Goal: Use online tool/utility: Use online tool/utility

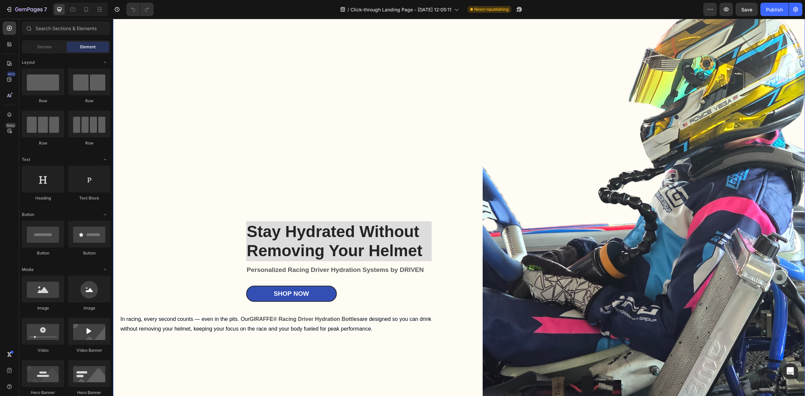
scroll to position [42, 0]
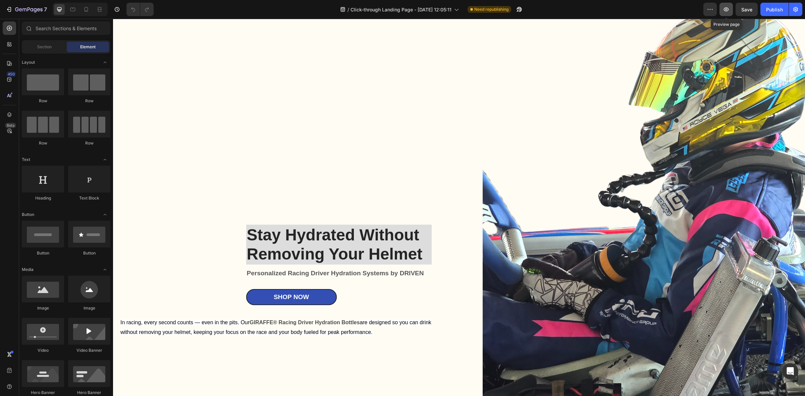
click at [726, 12] on icon "button" at bounding box center [726, 9] width 7 height 7
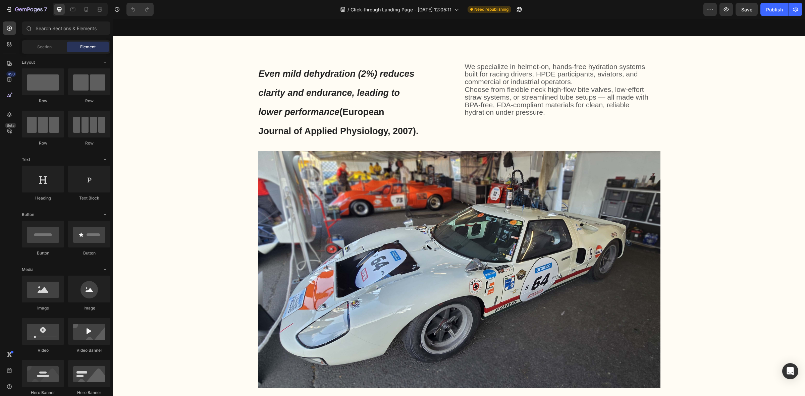
scroll to position [671, 0]
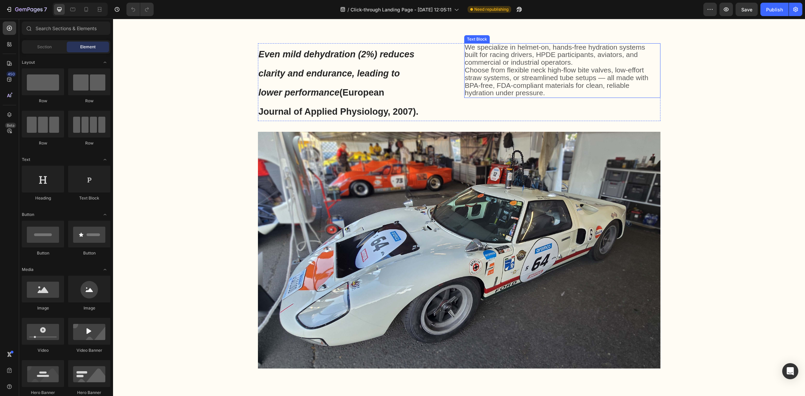
click at [550, 62] on span "We specialize in helmet-on, hands-free hydration systems built for racing drive…" at bounding box center [555, 54] width 180 height 23
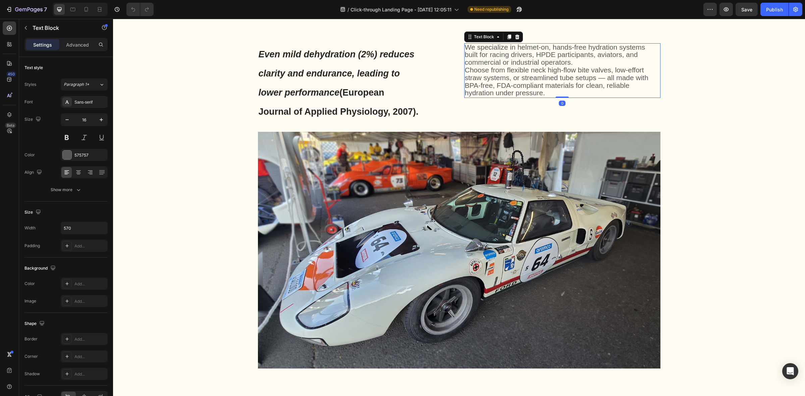
click at [573, 60] on p "We specialize in helmet-on, hands-free hydration systems built for racing drive…" at bounding box center [560, 55] width 190 height 23
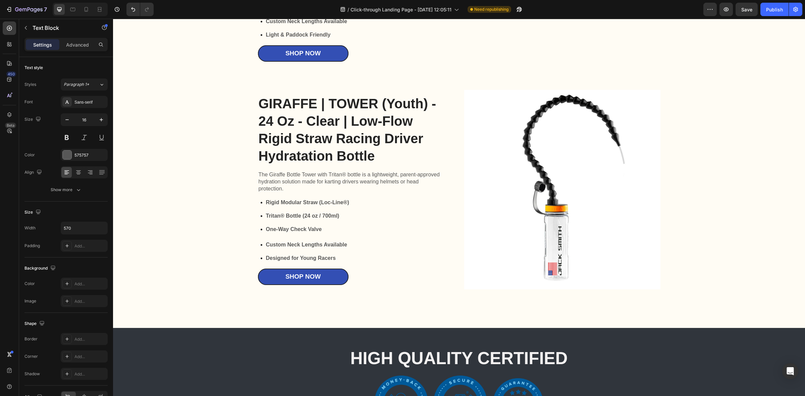
scroll to position [1677, 0]
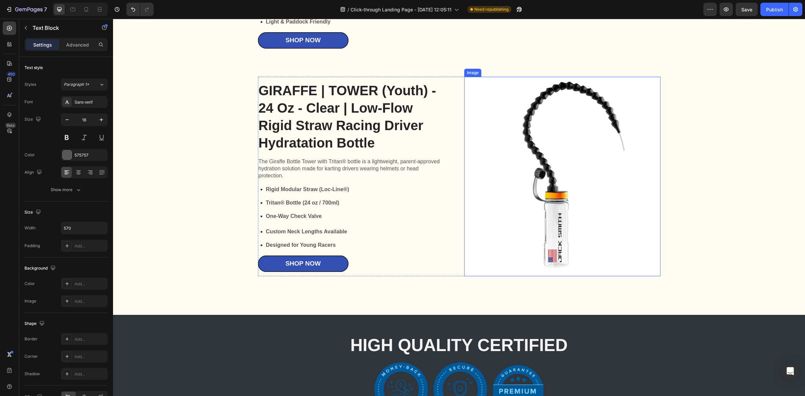
click at [503, 186] on img at bounding box center [562, 177] width 196 height 200
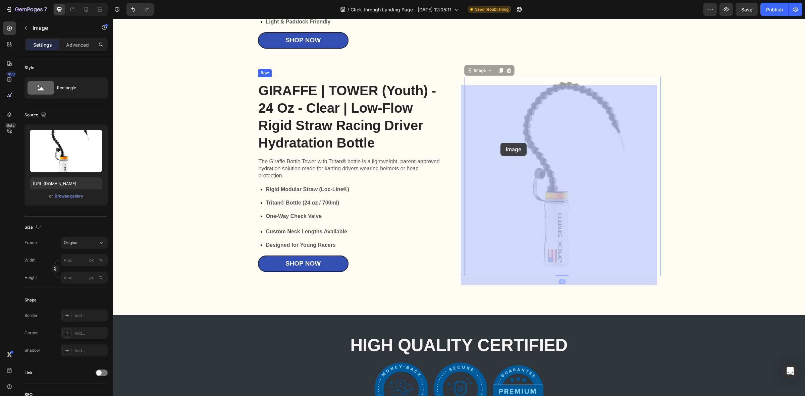
drag, startPoint x: 512, startPoint y: 164, endPoint x: 500, endPoint y: 143, distance: 23.6
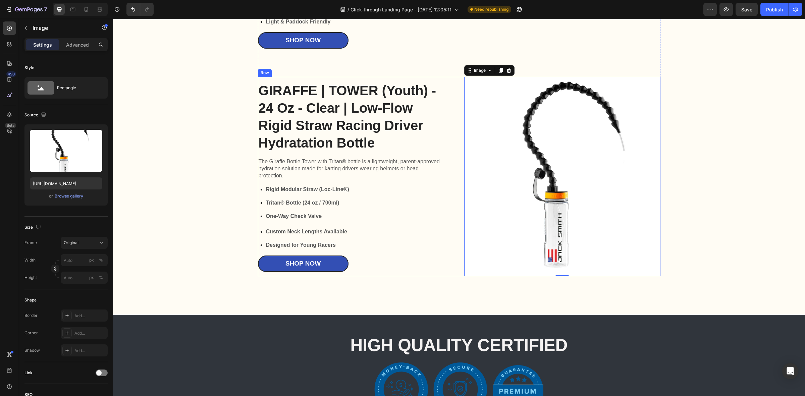
click at [452, 145] on div "GIRAFFE | TOWER (Youth) - 24 Oz - Clear | Low-Flow Rigid Straw Racing Driver Hy…" at bounding box center [459, 177] width 402 height 200
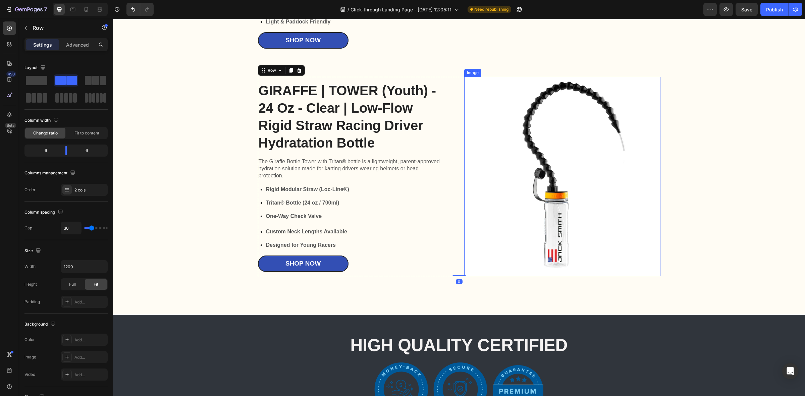
click at [505, 173] on img at bounding box center [562, 177] width 196 height 200
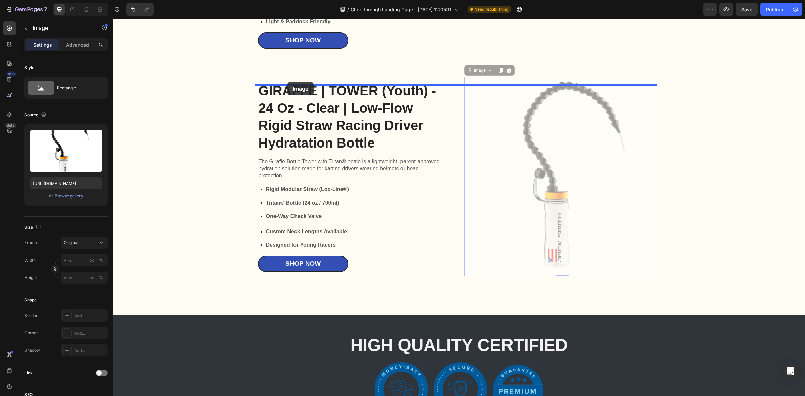
drag, startPoint x: 467, startPoint y: 81, endPoint x: 287, endPoint y: 82, distance: 179.1
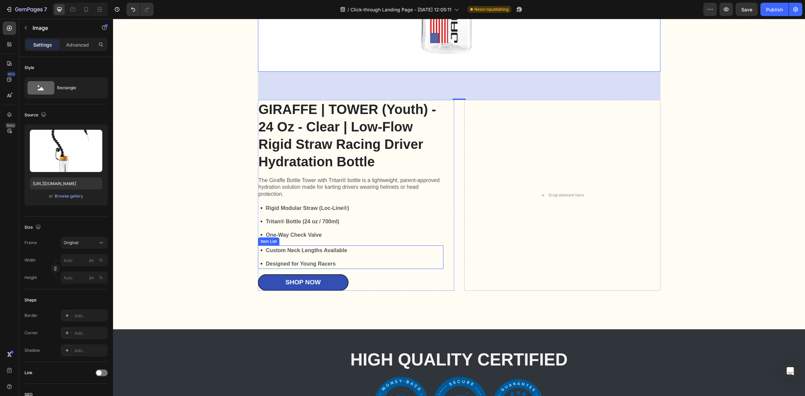
scroll to position [2096, 0]
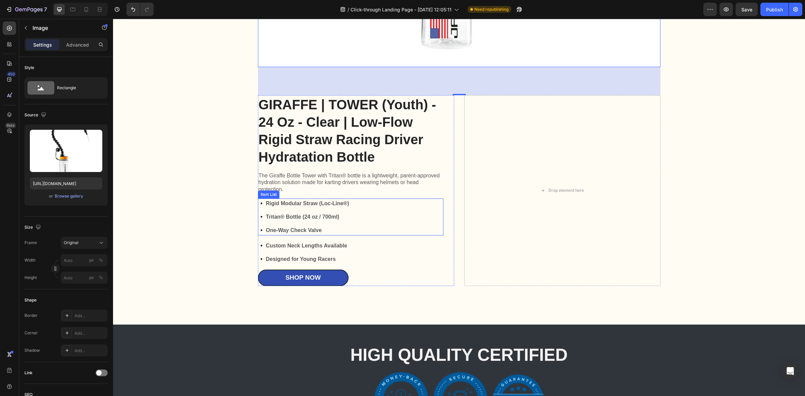
click at [438, 235] on div "Rigid Modular Straw (Loc-Line®) Tritan® Bottle (24 oz / 700ml) One-Way Check Va…" at bounding box center [350, 217] width 185 height 37
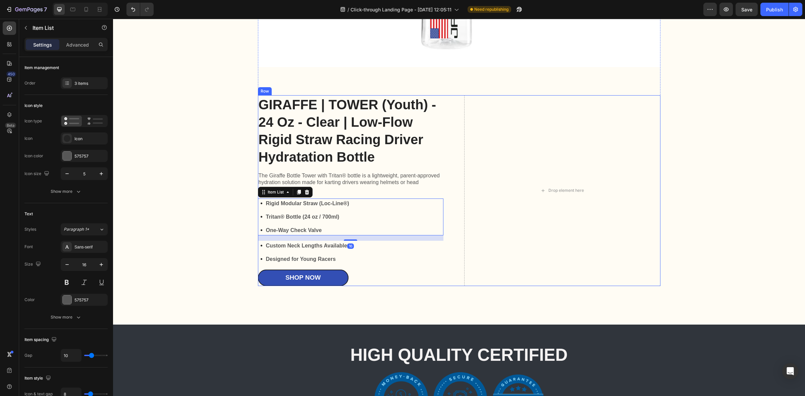
click at [453, 201] on div "GIRAFFE | TOWER (Youth) - 24 Oz - Clear | Low-Flow Rigid Straw Racing Driver Hy…" at bounding box center [459, 190] width 402 height 191
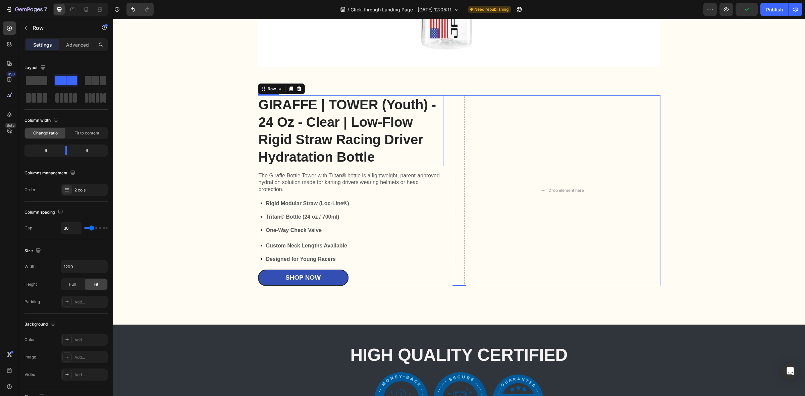
click at [423, 165] on h2 "GIRAFFE | TOWER (Youth) - 24 Oz - Clear | Low-Flow Rigid Straw Racing Driver Hy…" at bounding box center [350, 130] width 185 height 71
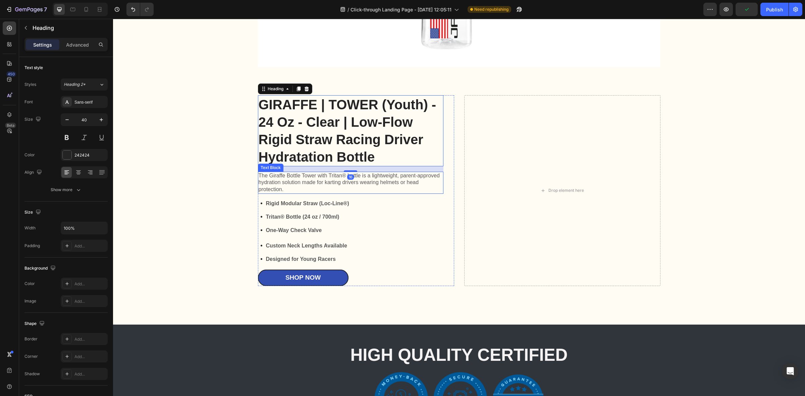
click at [412, 187] on p "The Giraffe Bottle Tower with Tritan® bottle is a lightweight, parent-approved …" at bounding box center [351, 182] width 184 height 21
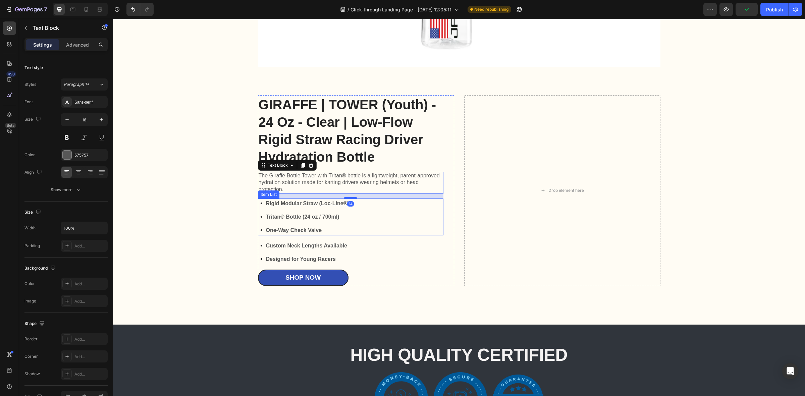
click at [393, 232] on div "Rigid Modular Straw (Loc-Line®) Tritan® Bottle (24 oz / 700ml) One-Way Check Va…" at bounding box center [350, 217] width 185 height 37
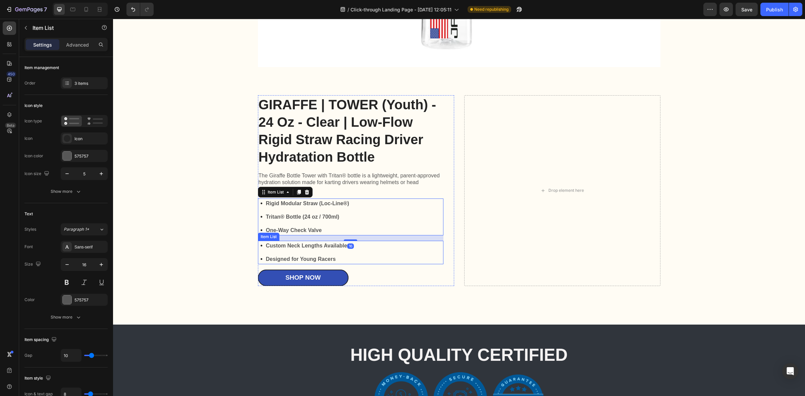
click at [390, 264] on div "Custom Neck Lengths Available Designed for Young Racers" at bounding box center [350, 252] width 185 height 23
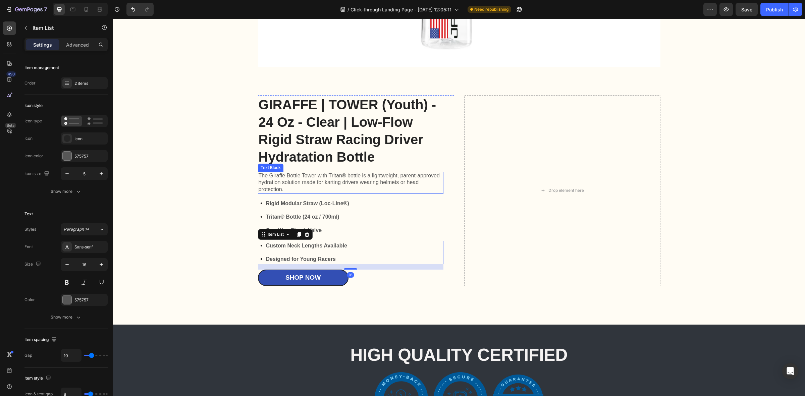
click at [396, 185] on p "The Giraffe Bottle Tower with Tritan® bottle is a lightweight, parent-approved …" at bounding box center [351, 182] width 184 height 21
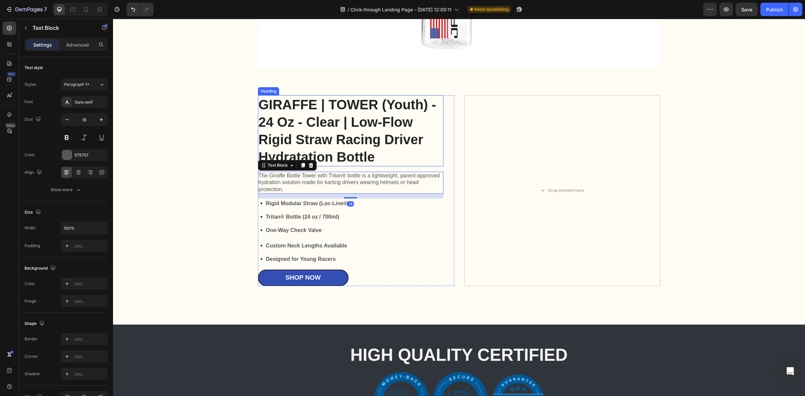
click at [396, 163] on h2 "GIRAFFE | TOWER (Youth) - 24 Oz - Clear | Low-Flow Rigid Straw Racing Driver Hy…" at bounding box center [350, 130] width 185 height 71
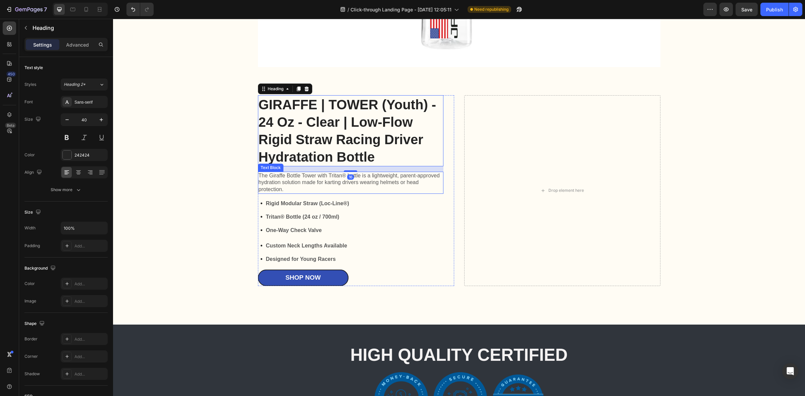
click at [376, 193] on p "The Giraffe Bottle Tower with Tritan® bottle is a lightweight, parent-approved …" at bounding box center [351, 182] width 184 height 21
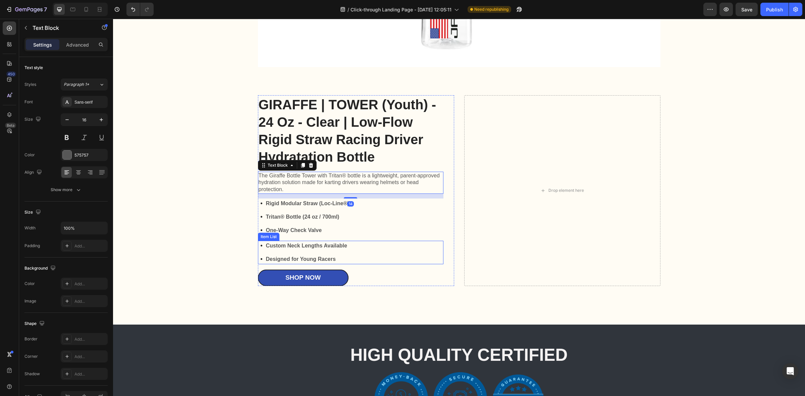
click at [384, 264] on div "Custom Neck Lengths Available Designed for Young Racers" at bounding box center [350, 252] width 185 height 23
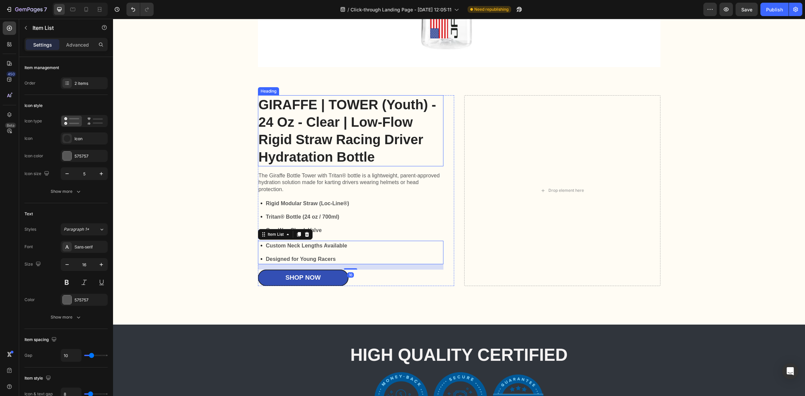
click at [293, 106] on h2 "GIRAFFE | TOWER (Youth) - 24 Oz - Clear | Low-Flow Rigid Straw Racing Driver Hy…" at bounding box center [350, 130] width 185 height 71
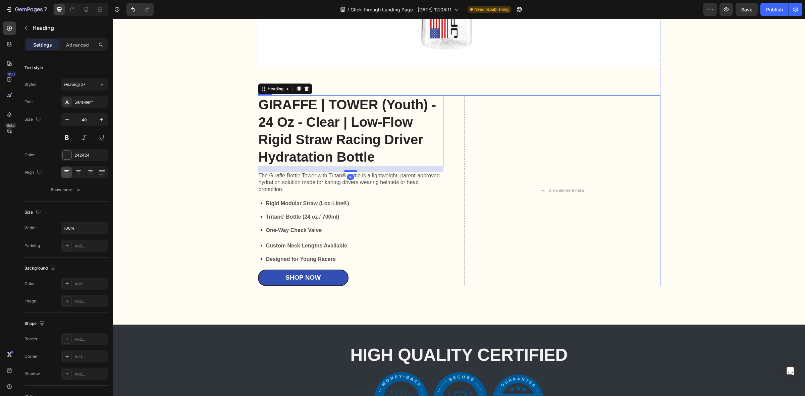
click at [457, 165] on div "GIRAFFE | TOWER (Youth) - 24 Oz - Clear | Low-Flow Rigid Straw Racing Driver Hy…" at bounding box center [459, 190] width 402 height 191
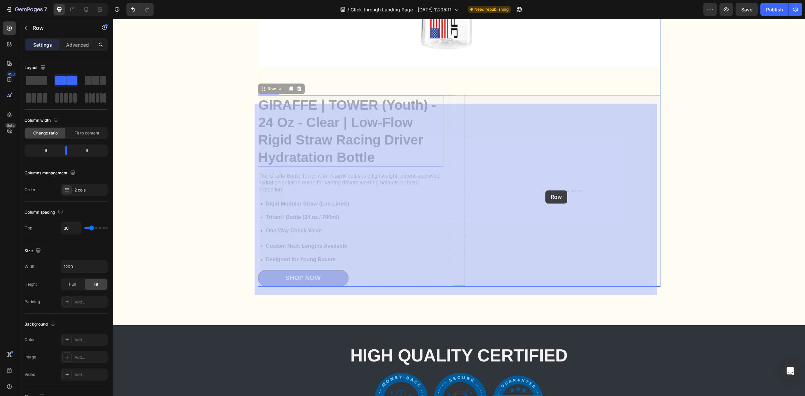
drag, startPoint x: 260, startPoint y: 98, endPoint x: 545, endPoint y: 191, distance: 299.7
drag, startPoint x: 261, startPoint y: 98, endPoint x: 598, endPoint y: 211, distance: 355.3
drag, startPoint x: 261, startPoint y: 98, endPoint x: 565, endPoint y: 166, distance: 312.1
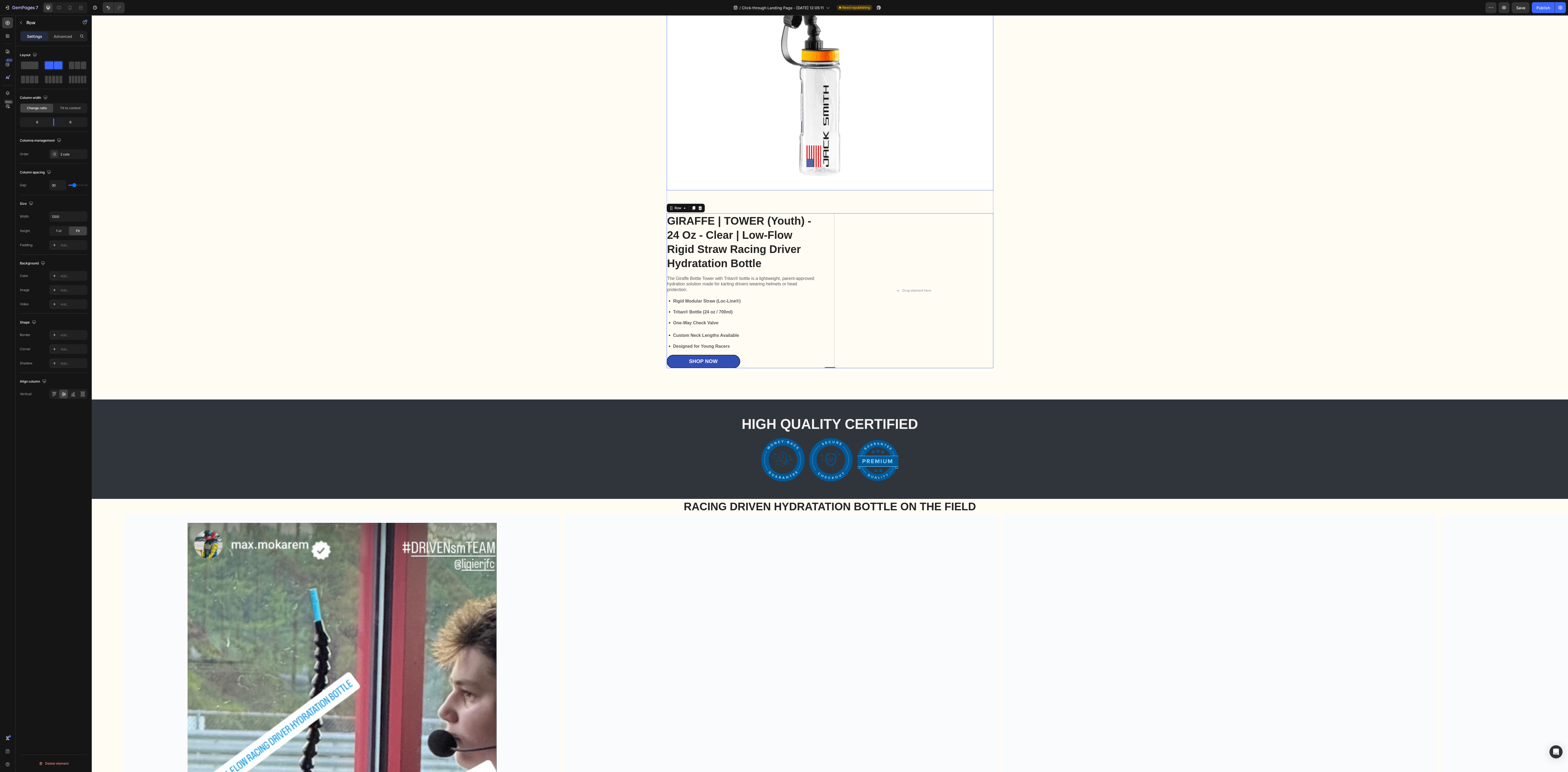
scroll to position [1403, 0]
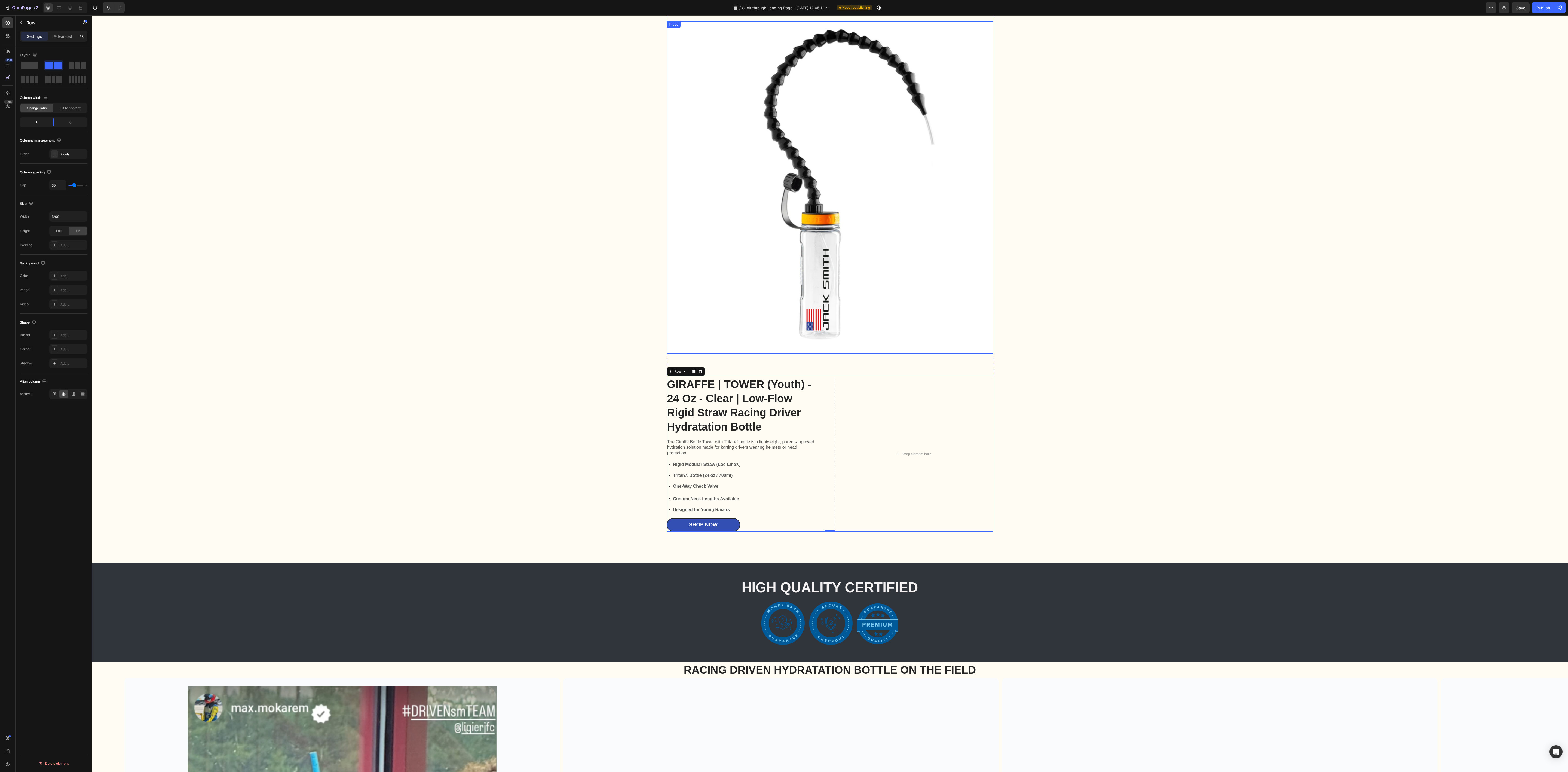
click at [653, 41] on div "Image" at bounding box center [829, 188] width 326 height 333
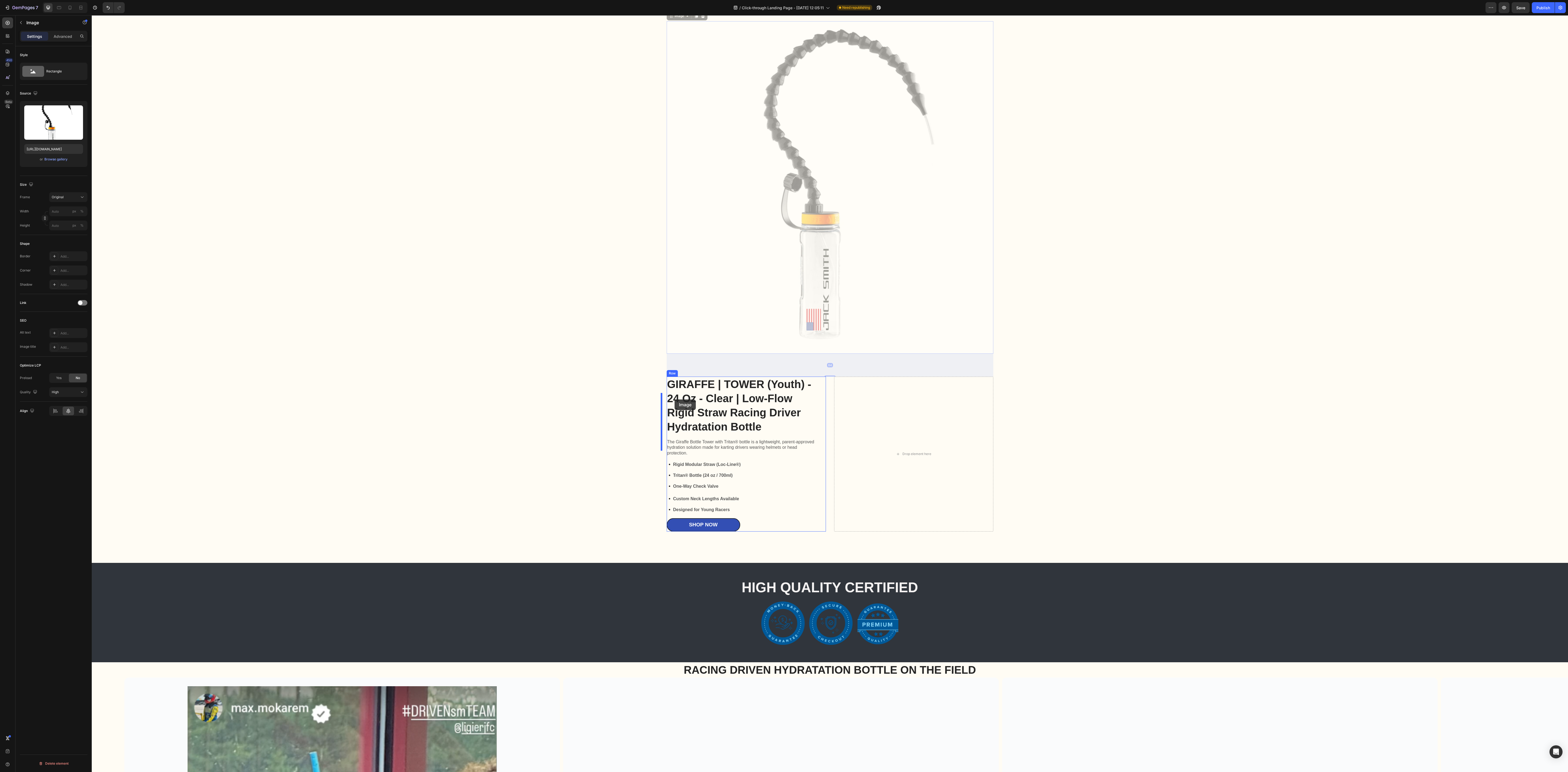
drag, startPoint x: 667, startPoint y: 35, endPoint x: 674, endPoint y: 399, distance: 364.1
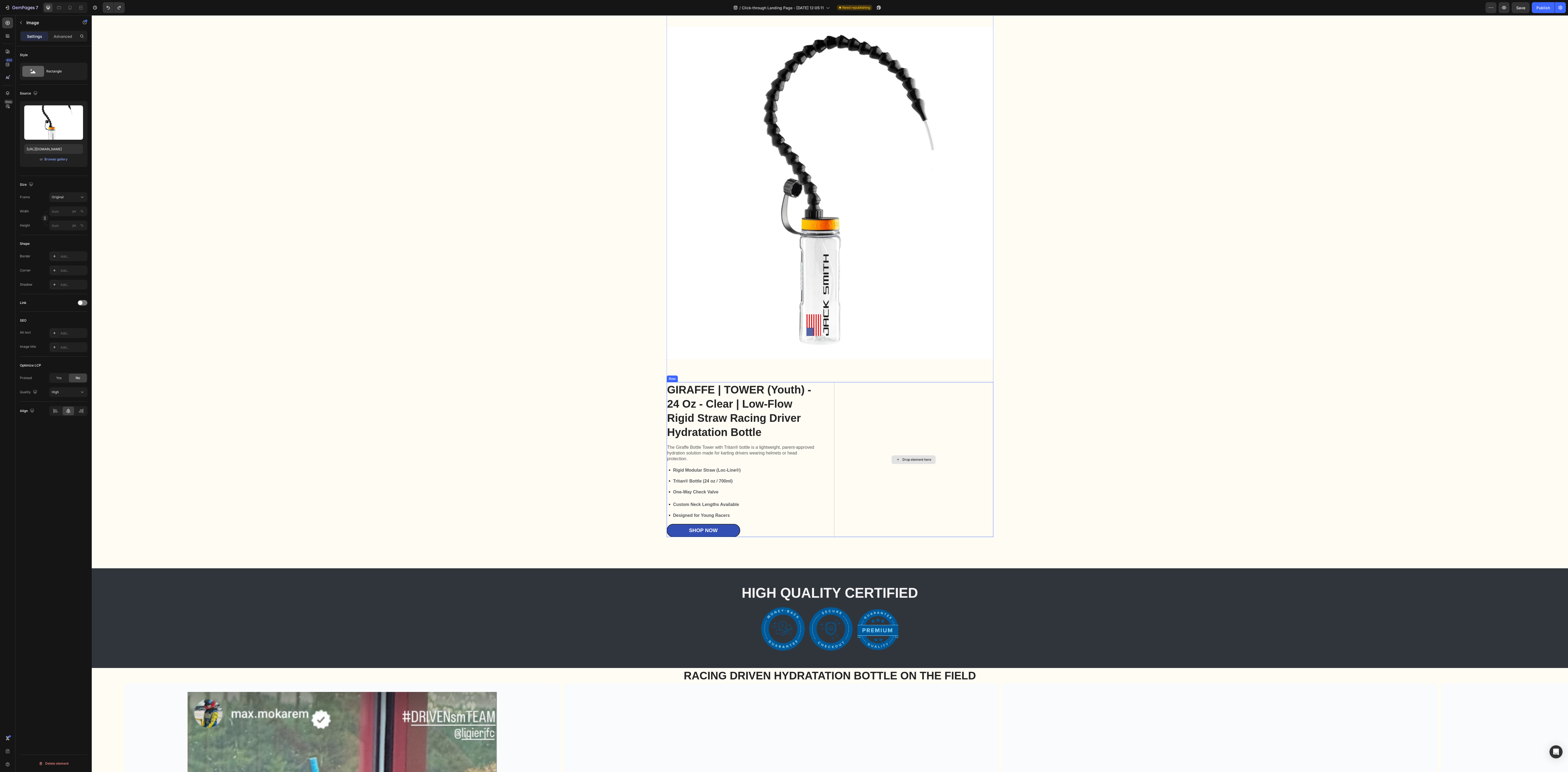
click at [653, 321] on div "Drop element here" at bounding box center [914, 459] width 159 height 155
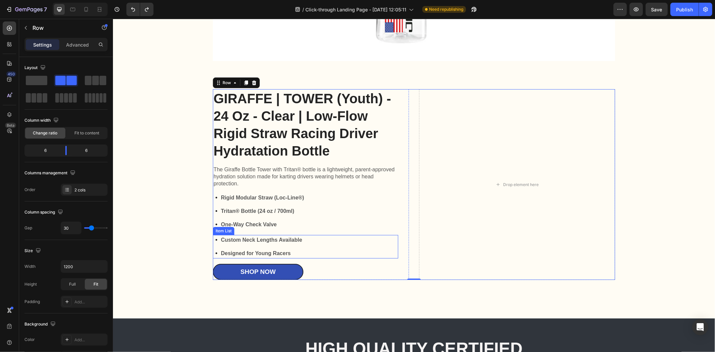
scroll to position [2101, 0]
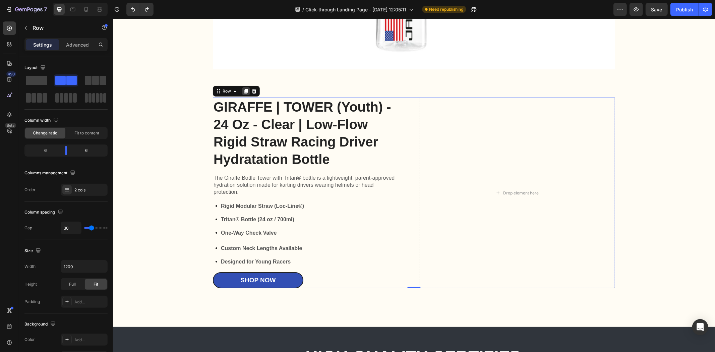
click at [244, 94] on icon at bounding box center [246, 91] width 4 height 5
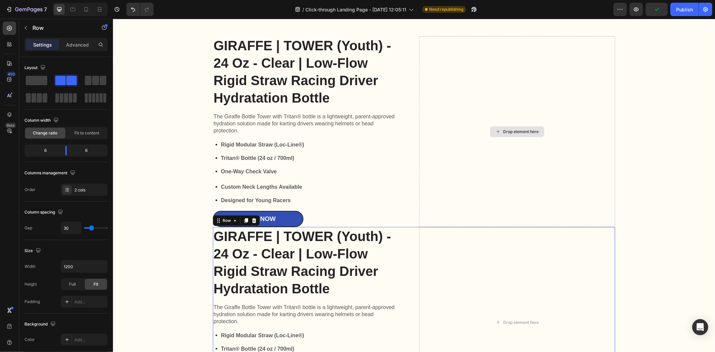
scroll to position [2125, 0]
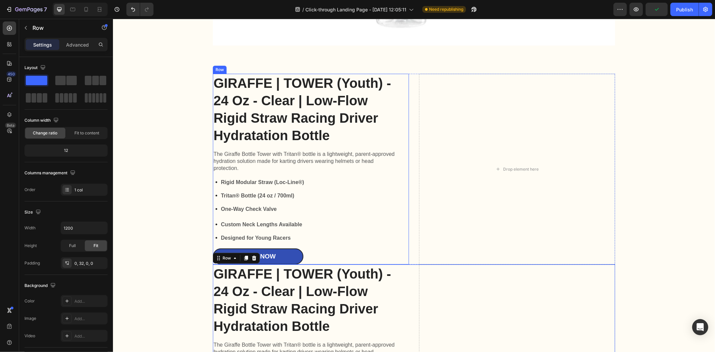
click at [403, 200] on div "GIRAFFE | TOWER (Youth) - 24 Oz - Clear | Low-Flow Rigid Straw Racing Driver Hy…" at bounding box center [311, 168] width 196 height 191
click at [231, 70] on div "Row" at bounding box center [226, 67] width 24 height 8
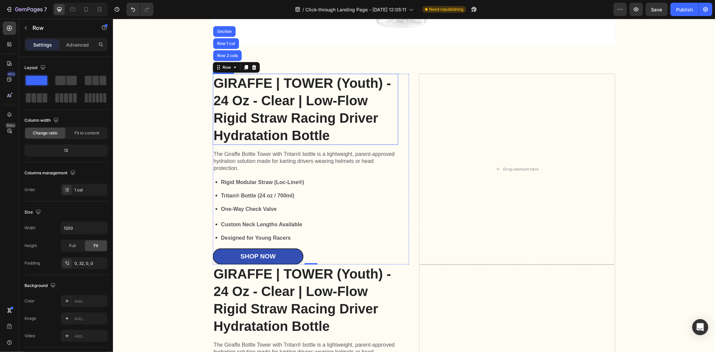
click at [230, 86] on h2 "GIRAFFE | TOWER (Youth) - 24 Oz - Clear | Low-Flow Rigid Straw Racing Driver Hy…" at bounding box center [305, 108] width 185 height 71
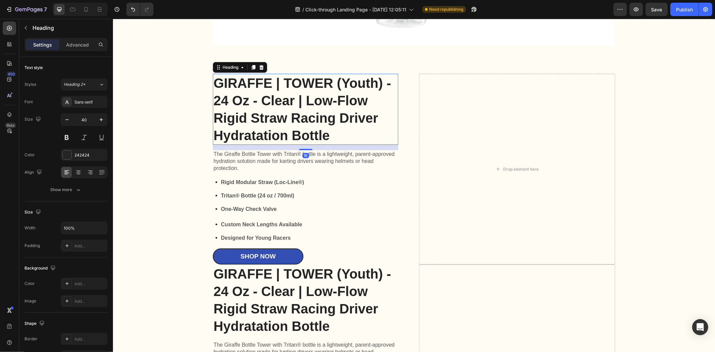
scroll to position [2087, 0]
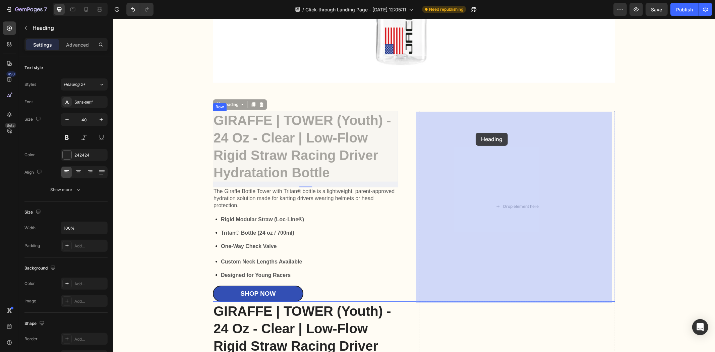
drag, startPoint x: 216, startPoint y: 107, endPoint x: 476, endPoint y: 132, distance: 260.8
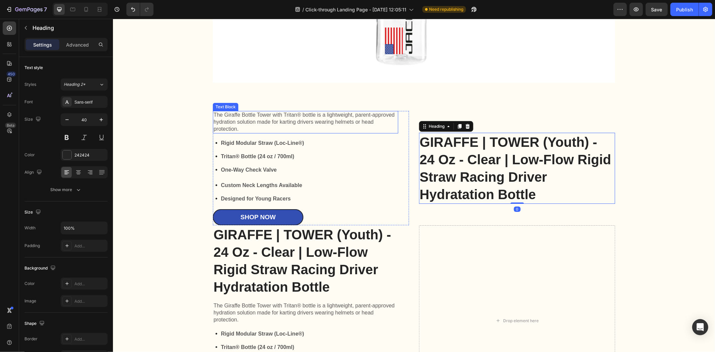
click at [265, 125] on p "The Giraffe Bottle Tower with Tritan® bottle is a lightweight, parent-approved …" at bounding box center [305, 121] width 184 height 21
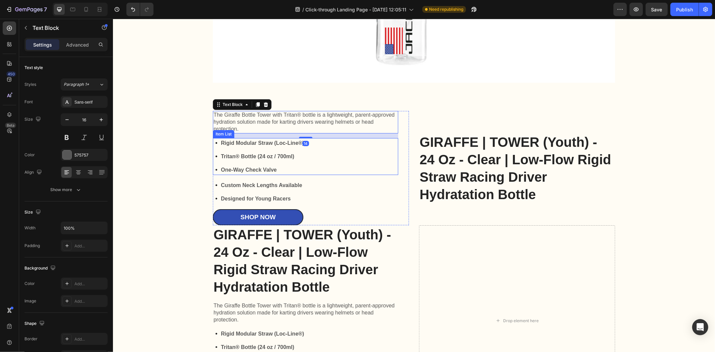
click at [356, 172] on div "Rigid Modular Straw (Loc-Line®) Tritan® Bottle (24 oz / 700ml) One-Way Check Va…" at bounding box center [305, 156] width 185 height 37
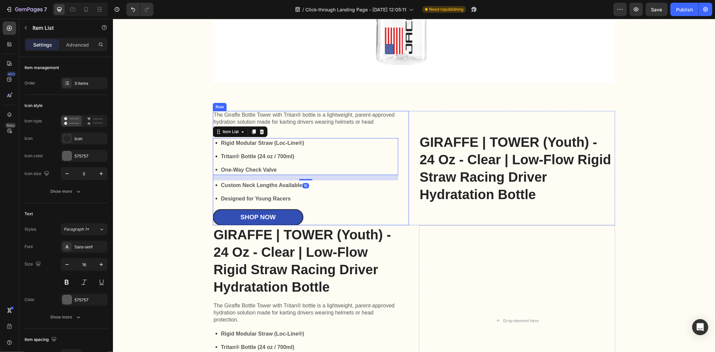
click at [397, 131] on div "The Giraffe Bottle Tower with Tritan® bottle is a lightweight, parent-approved …" at bounding box center [311, 168] width 196 height 114
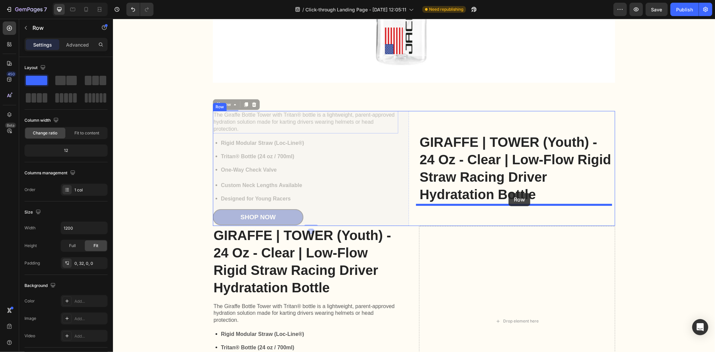
drag, startPoint x: 214, startPoint y: 104, endPoint x: 508, endPoint y: 193, distance: 307.8
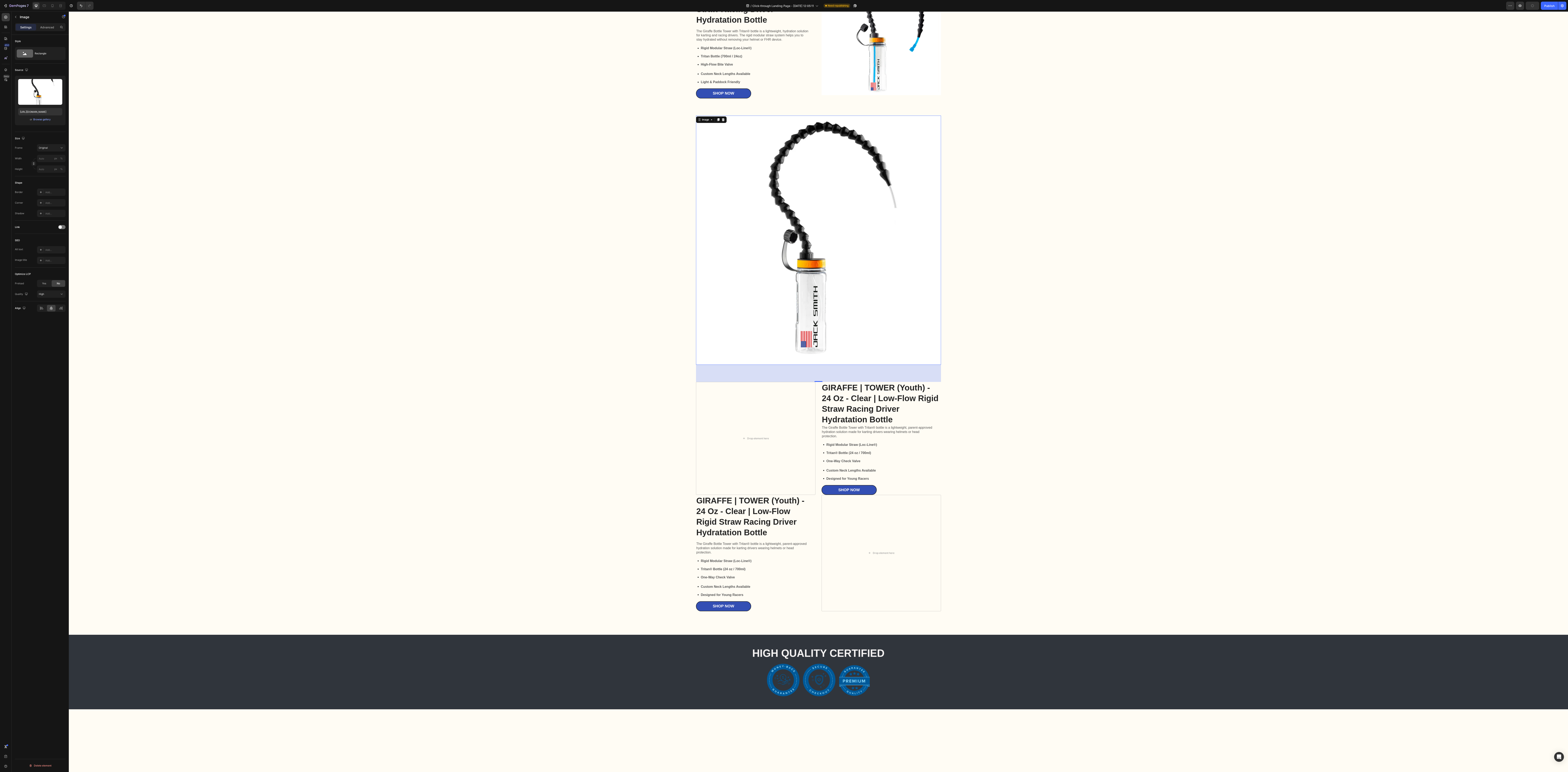
scroll to position [890, 0]
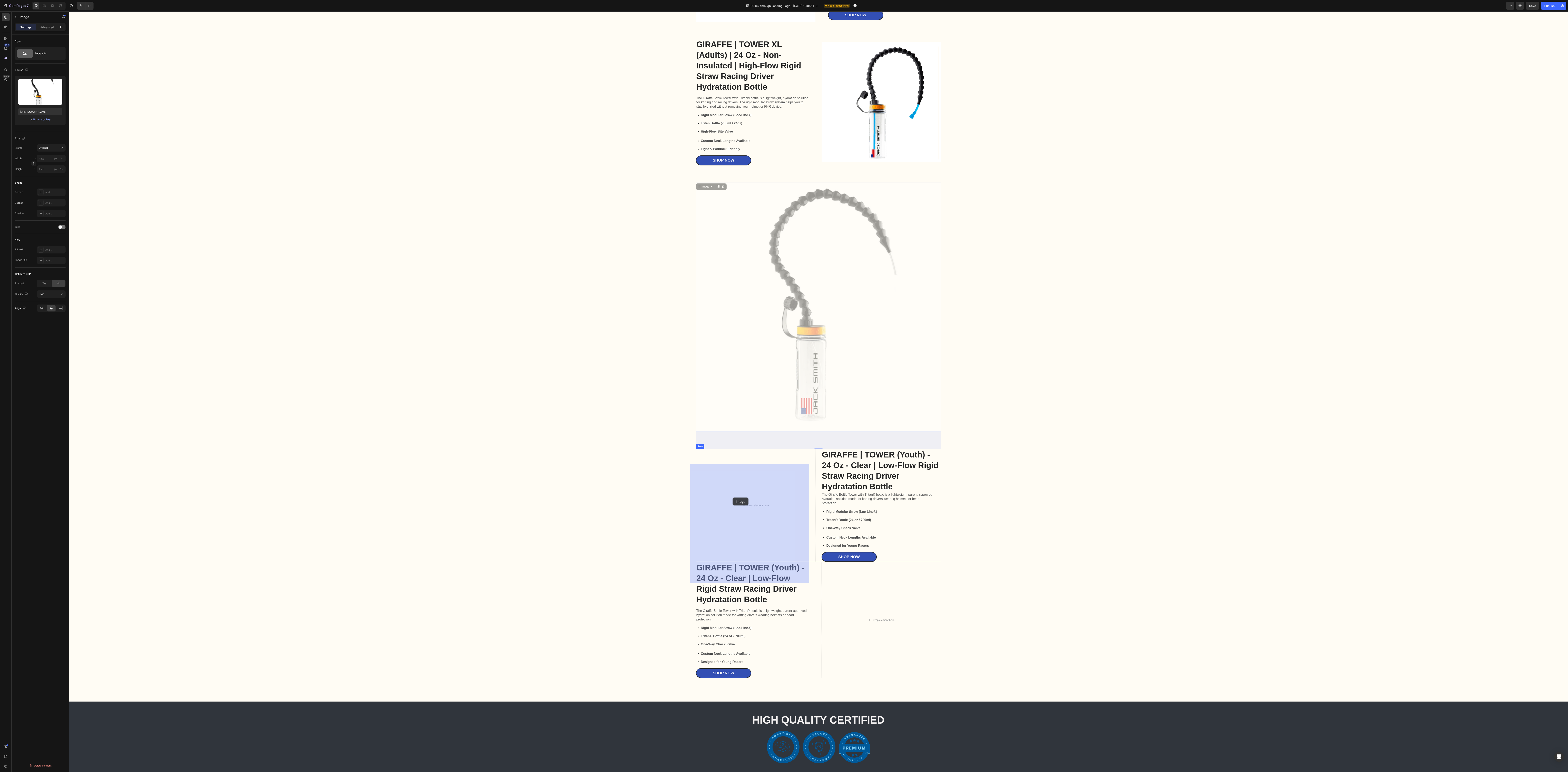
drag, startPoint x: 701, startPoint y: 203, endPoint x: 732, endPoint y: 497, distance: 295.6
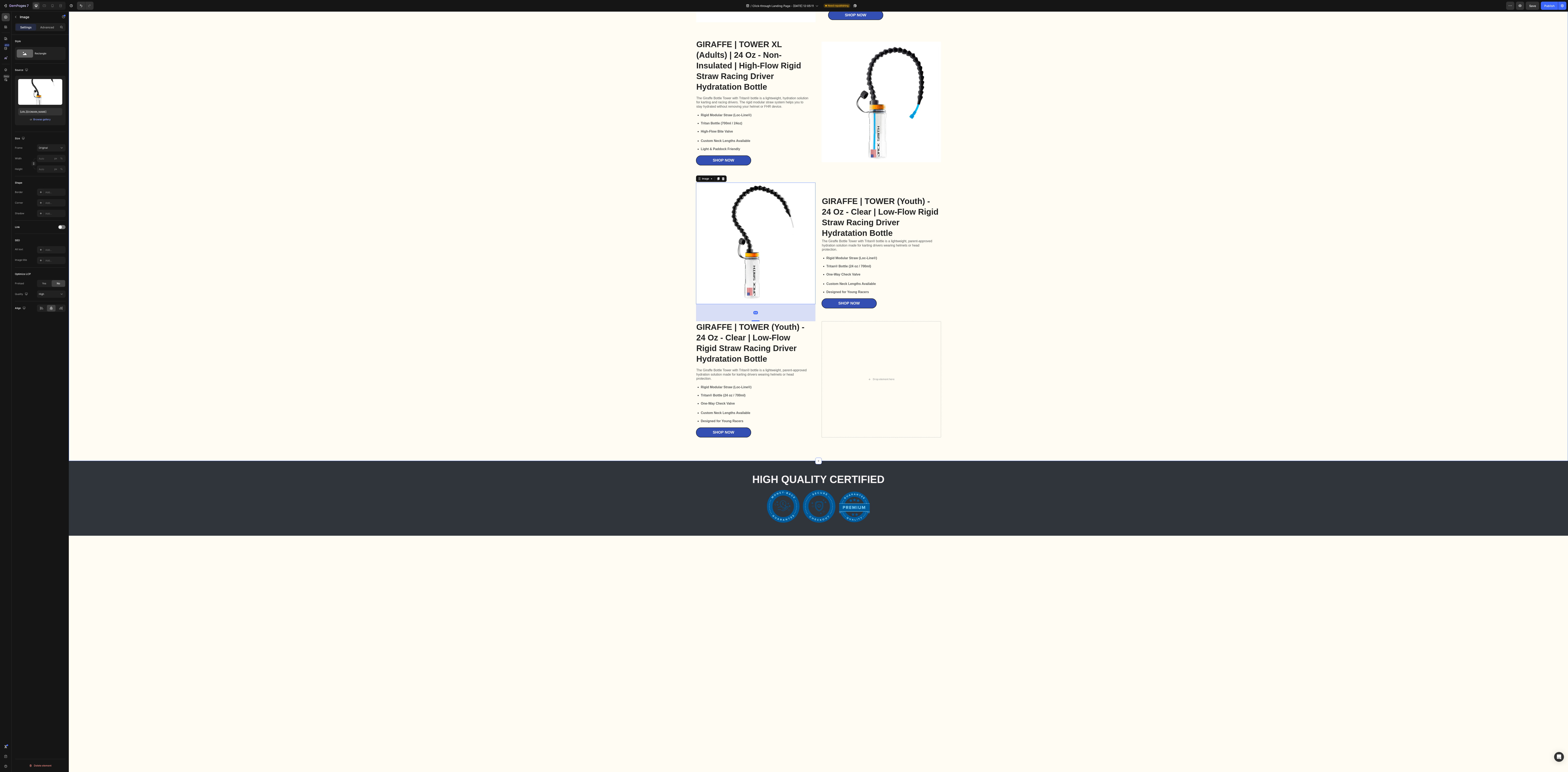
click at [490, 241] on div "GIRAFFE | TOWER XL (Adults) - 24 Oz - Insulated | Rigid High-Flow Straw Racing …" at bounding box center [819, 98] width 1491 height 679
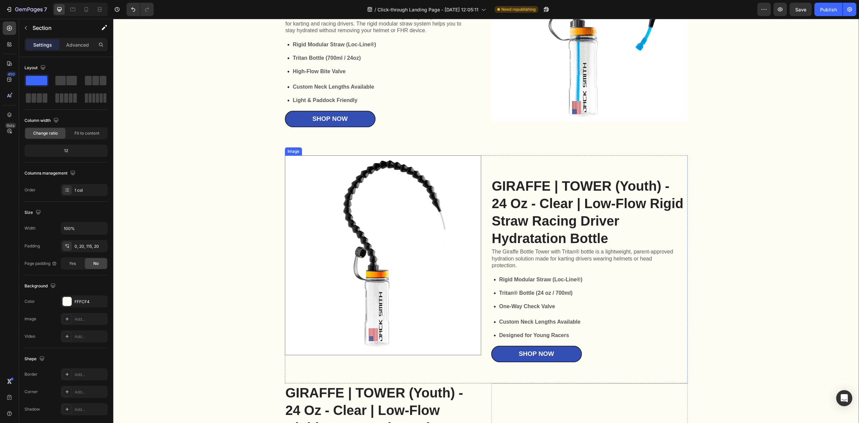
scroll to position [1640, 0]
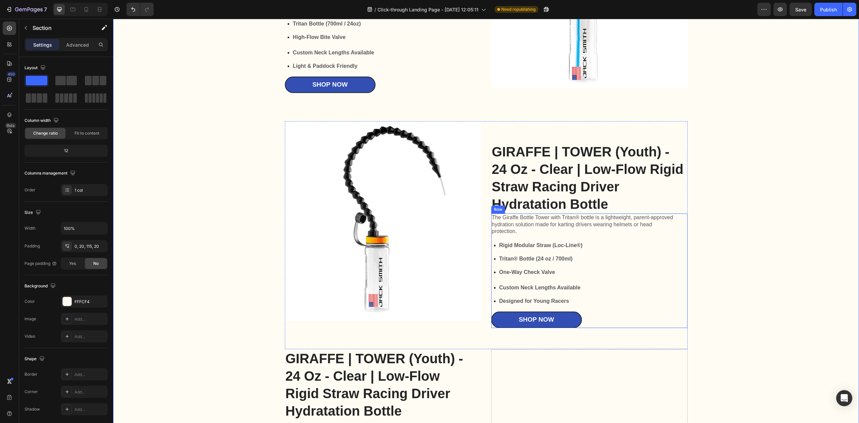
click at [676, 310] on div "The Giraffe Bottle Tower with Tritan® bottle is a lightweight, parent-approved …" at bounding box center [589, 270] width 196 height 114
click at [640, 129] on div "GIRAFFE | TOWER (Youth) - 24 Oz - Clear | Low-Flow Rigid Straw Racing Driver Hy…" at bounding box center [589, 235] width 196 height 228
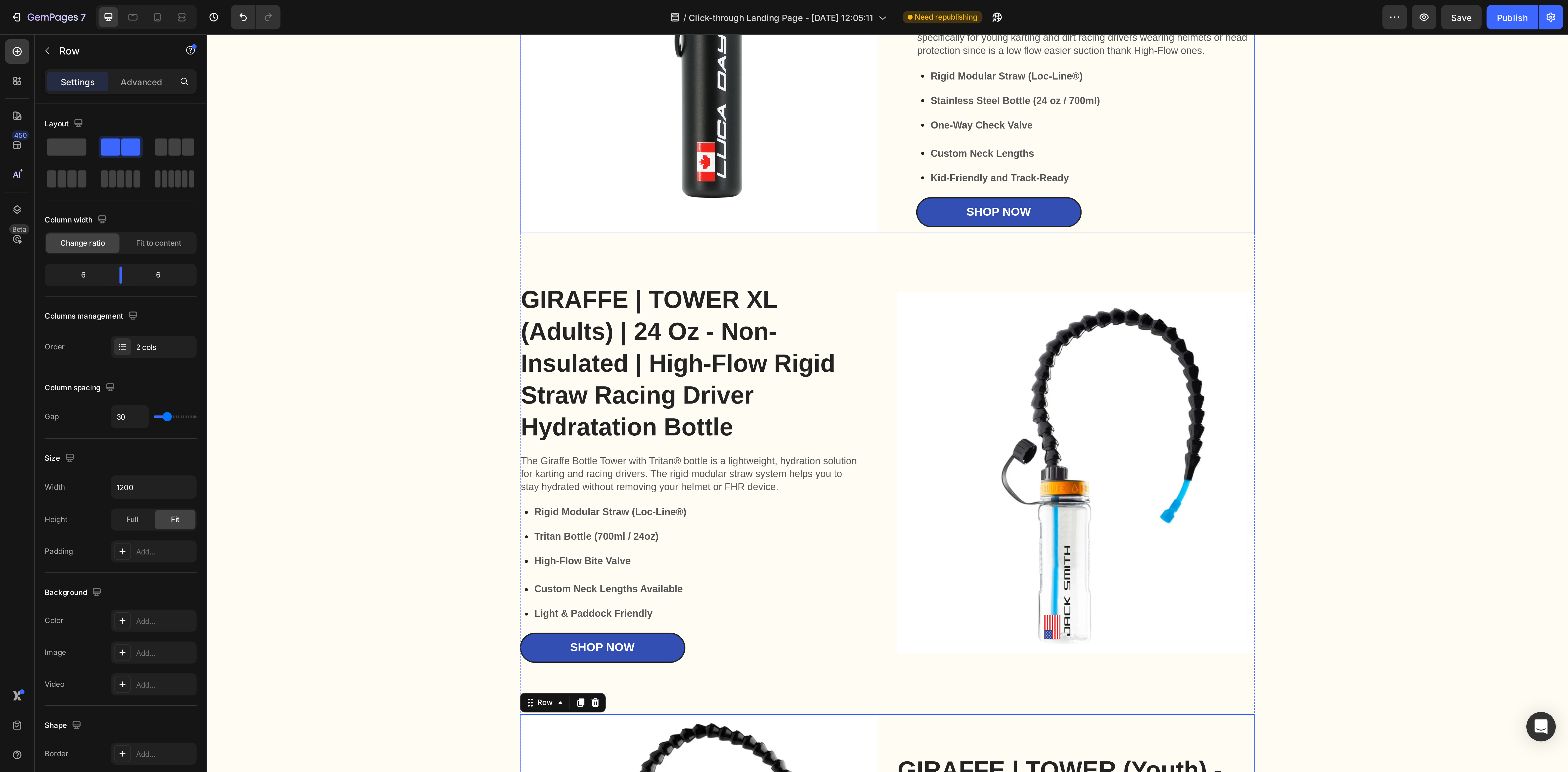
scroll to position [1115, 0]
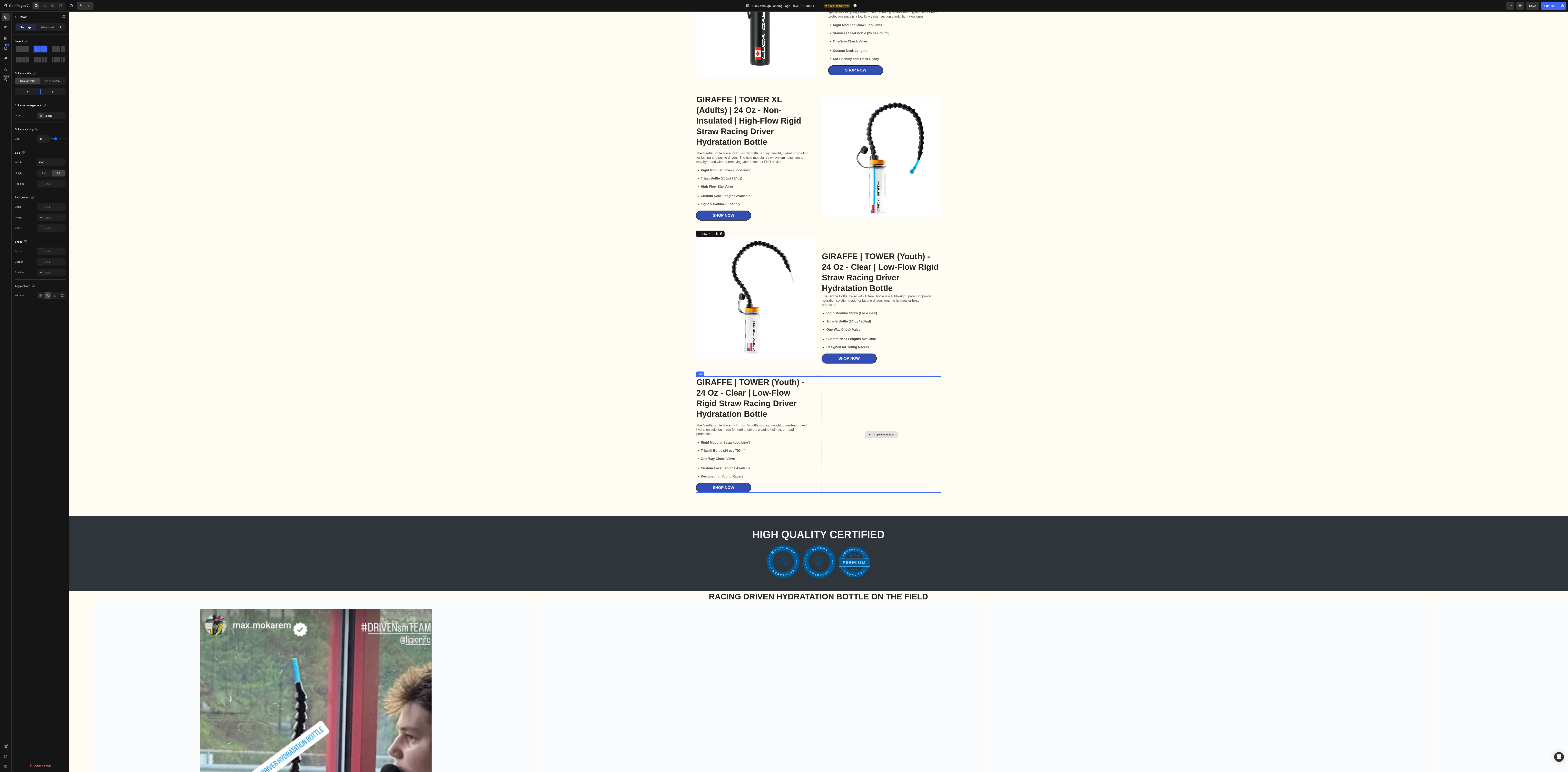
click at [490, 241] on div "Drop element here" at bounding box center [881, 434] width 119 height 116
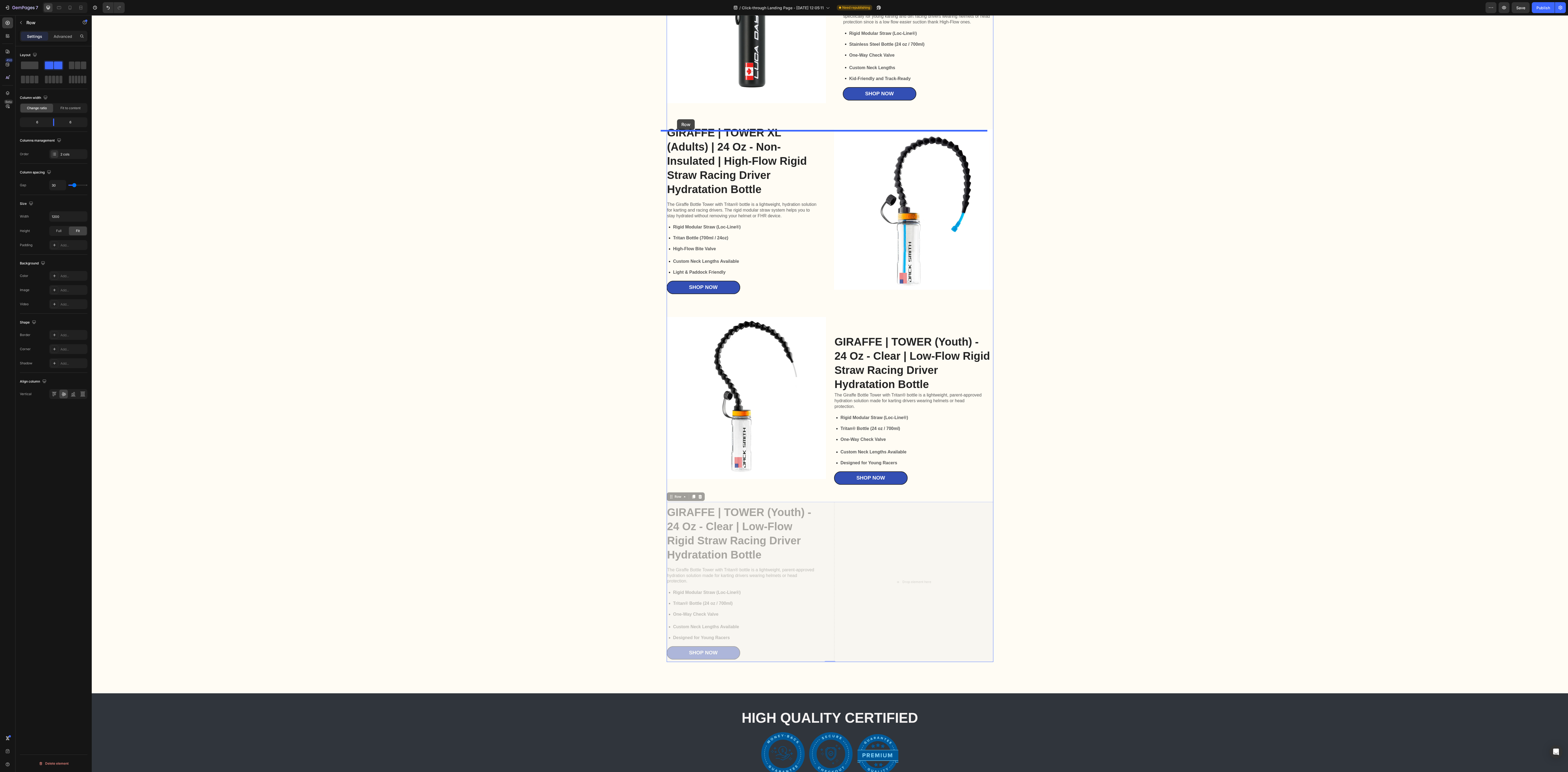
drag, startPoint x: 669, startPoint y: 511, endPoint x: 678, endPoint y: 124, distance: 387.1
click at [653, 121] on div "Header GIRAFFE | TOWER XL (Adults) - 24 Oz - Insulated | Rigid High-Flow Straw …" at bounding box center [829, 291] width 1476 height 2780
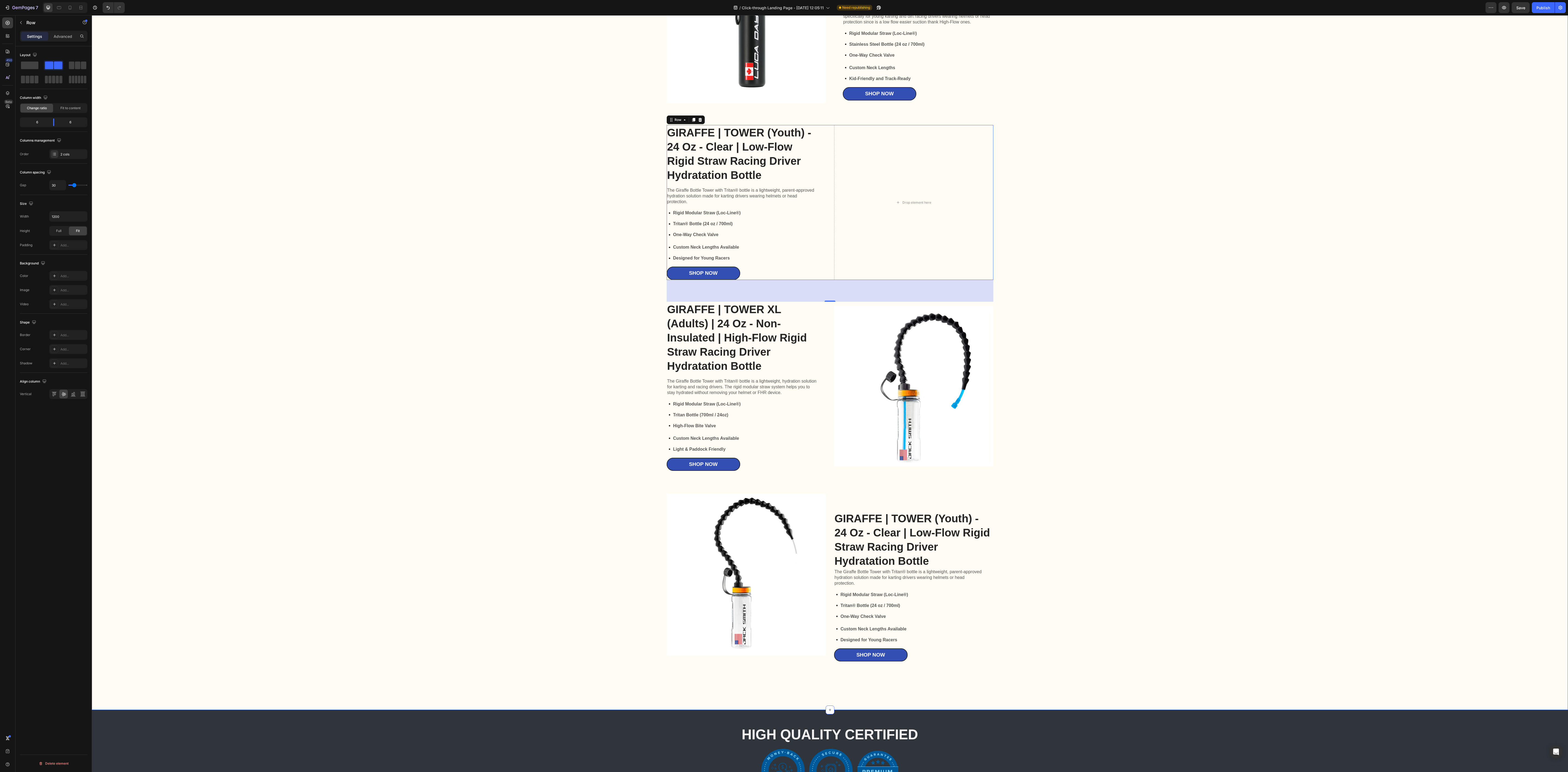
click at [653, 321] on div "GIRAFFE | TOWER XL (Adults) - 24 Oz - Insulated | Rigid High-Flow Straw Racing …" at bounding box center [830, 215] width 1466 height 927
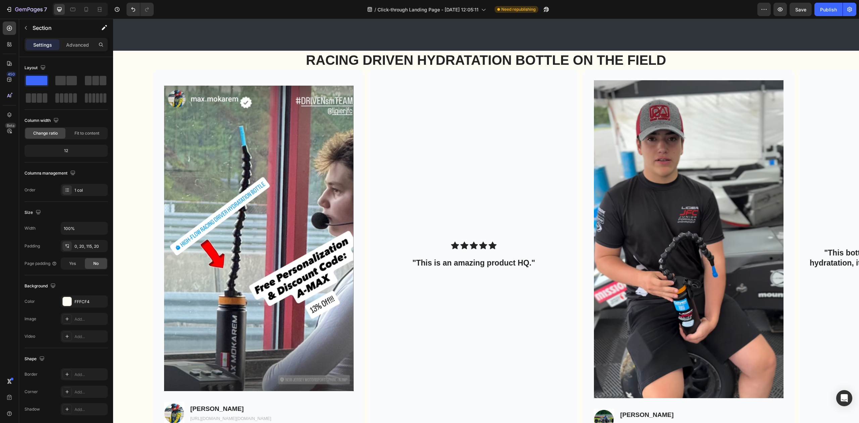
scroll to position [2356, 0]
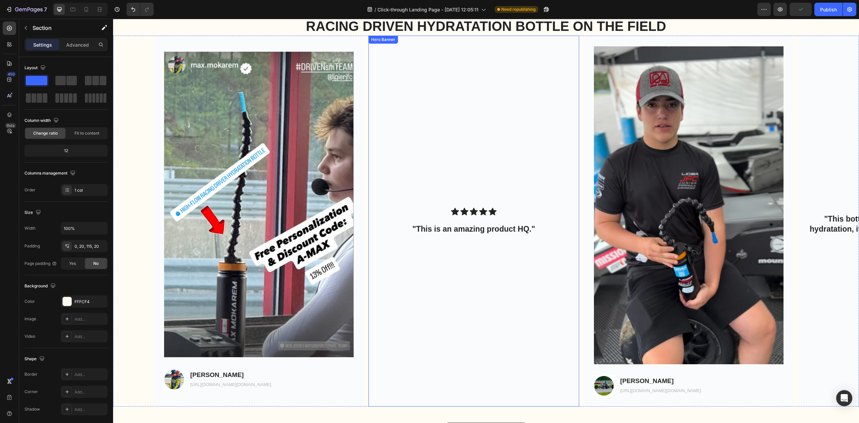
click at [513, 254] on div "Background Image" at bounding box center [473, 221] width 211 height 371
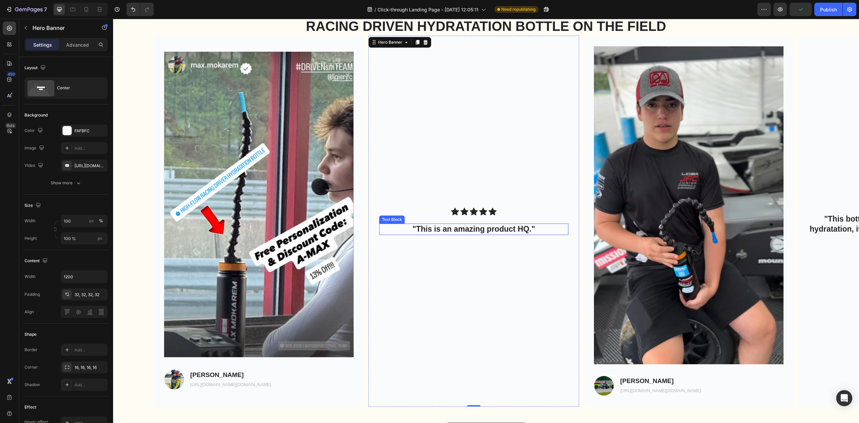
click at [526, 230] on p ""This is an amazing product HQ."" at bounding box center [474, 229] width 188 height 10
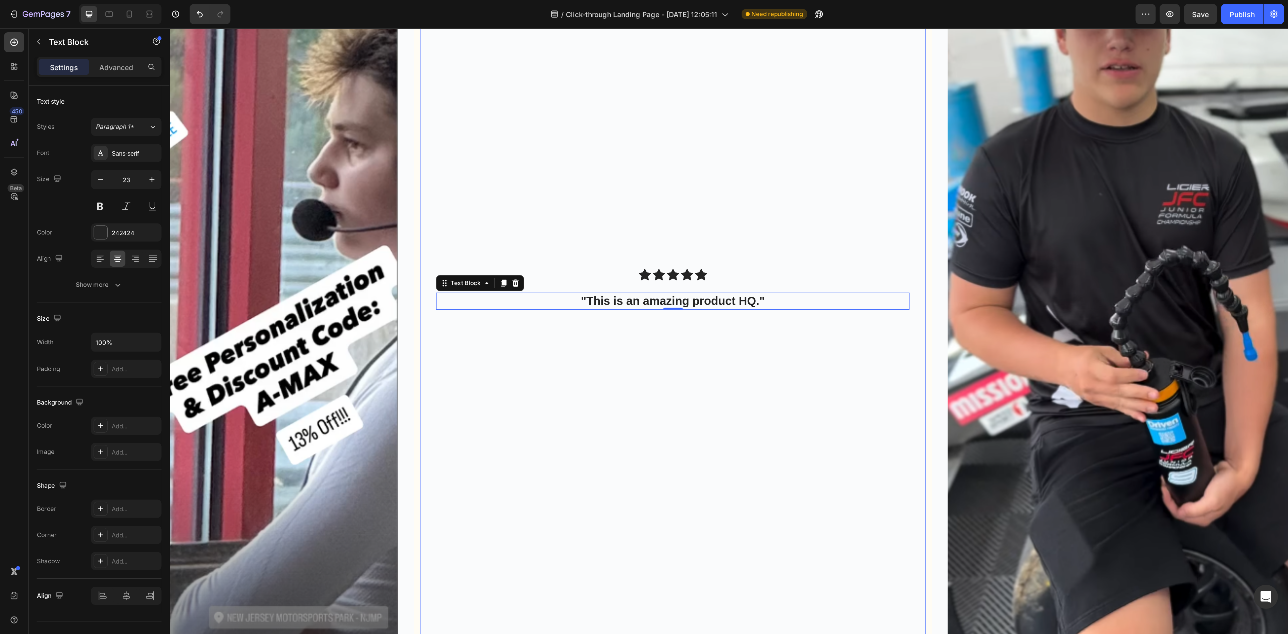
scroll to position [2491, 0]
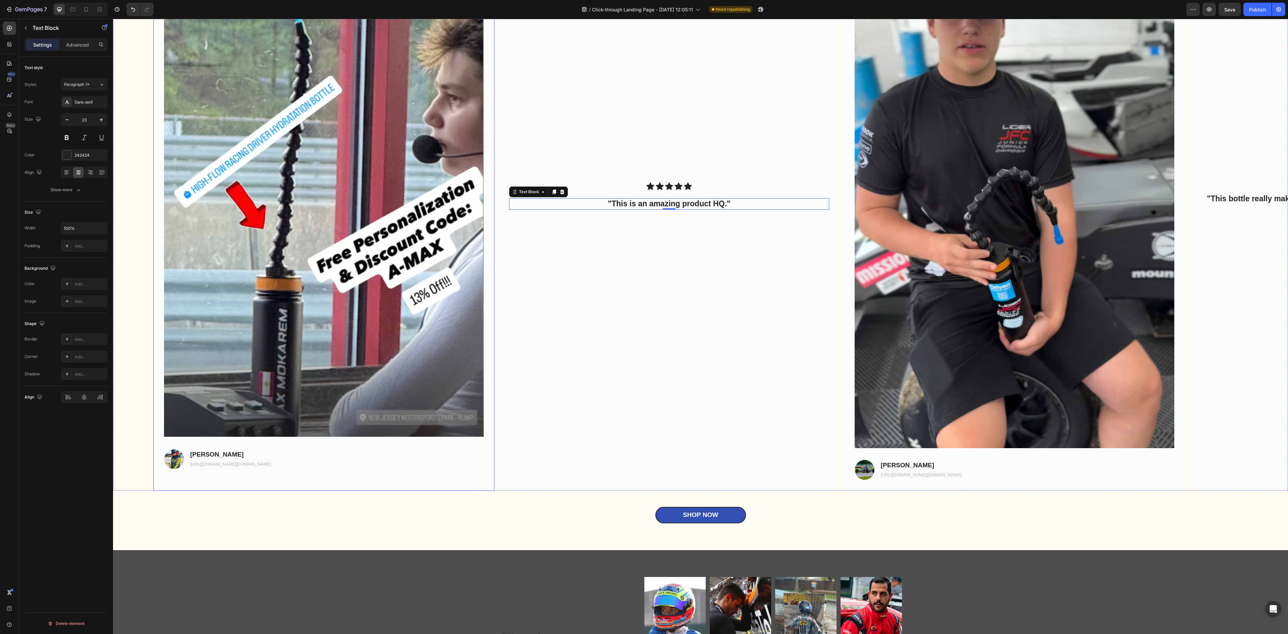
click at [268, 396] on div "Image Image [PERSON_NAME] Text Block [URL][DOMAIN_NAME][DOMAIN_NAME] Text Block…" at bounding box center [323, 195] width 341 height 571
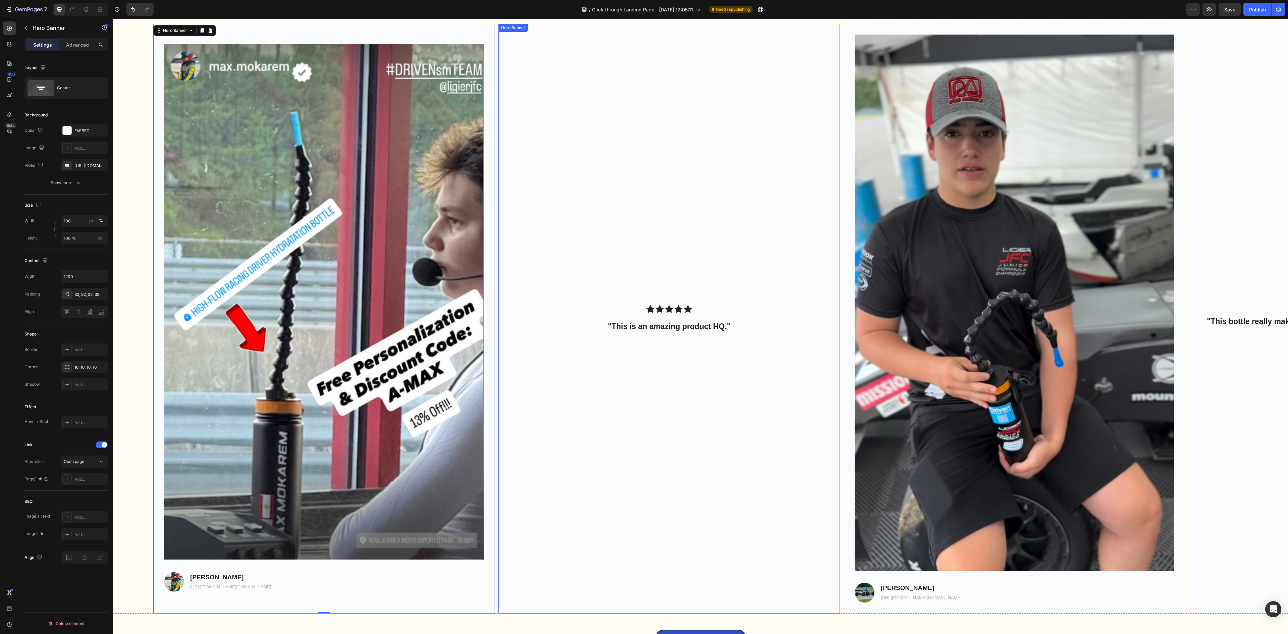
scroll to position [2357, 0]
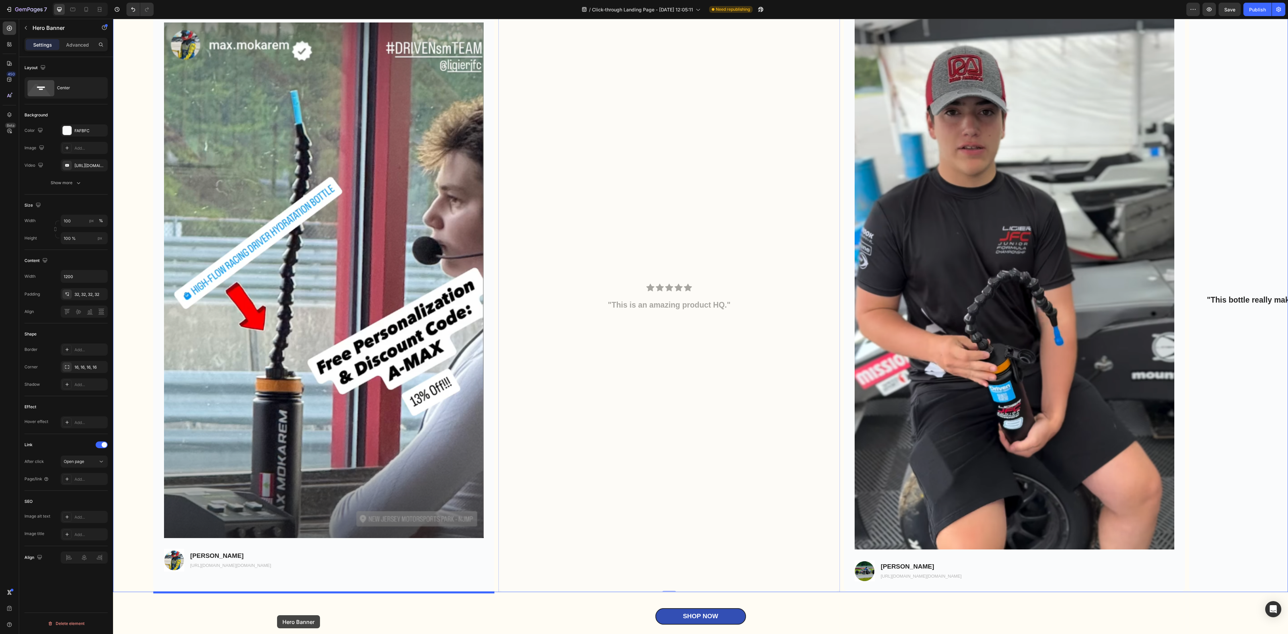
drag, startPoint x: 507, startPoint y: 42, endPoint x: 277, endPoint y: 615, distance: 617.4
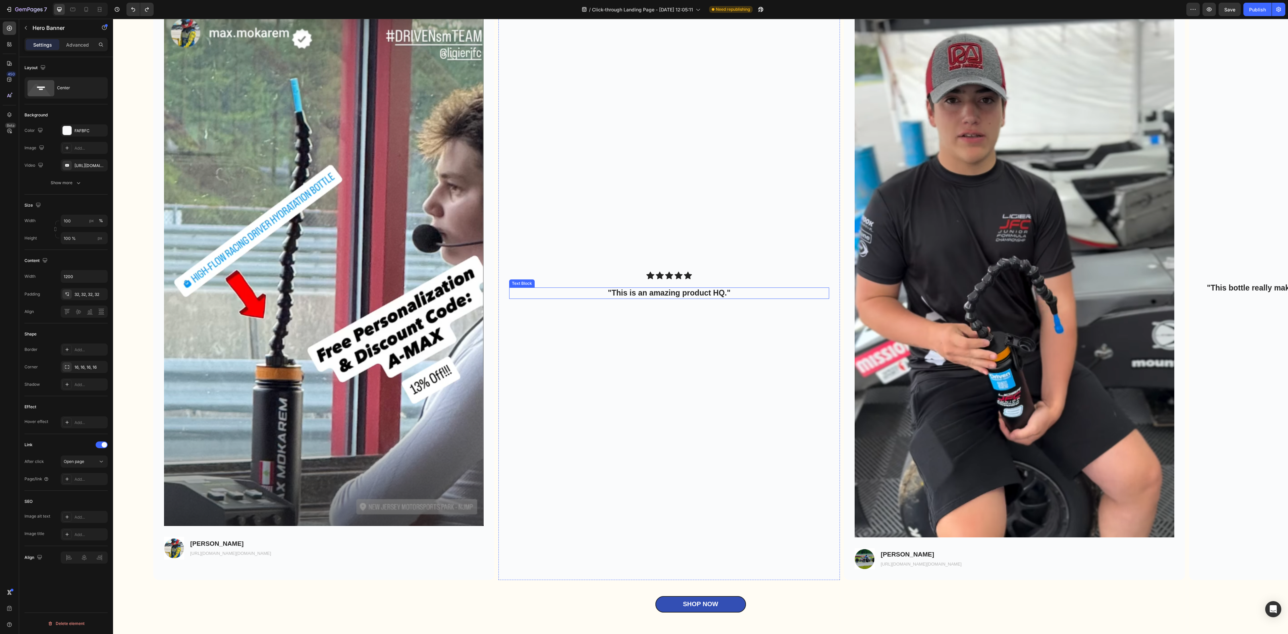
scroll to position [2400, 0]
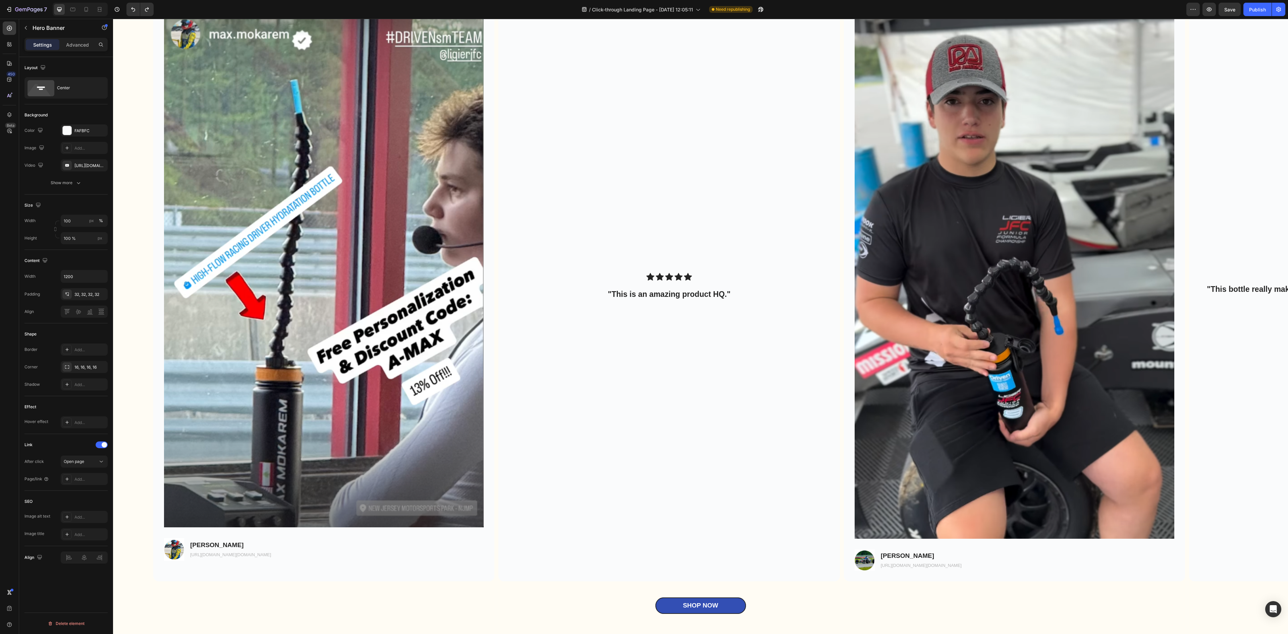
click at [641, 131] on div "Background Image" at bounding box center [668, 287] width 341 height 590
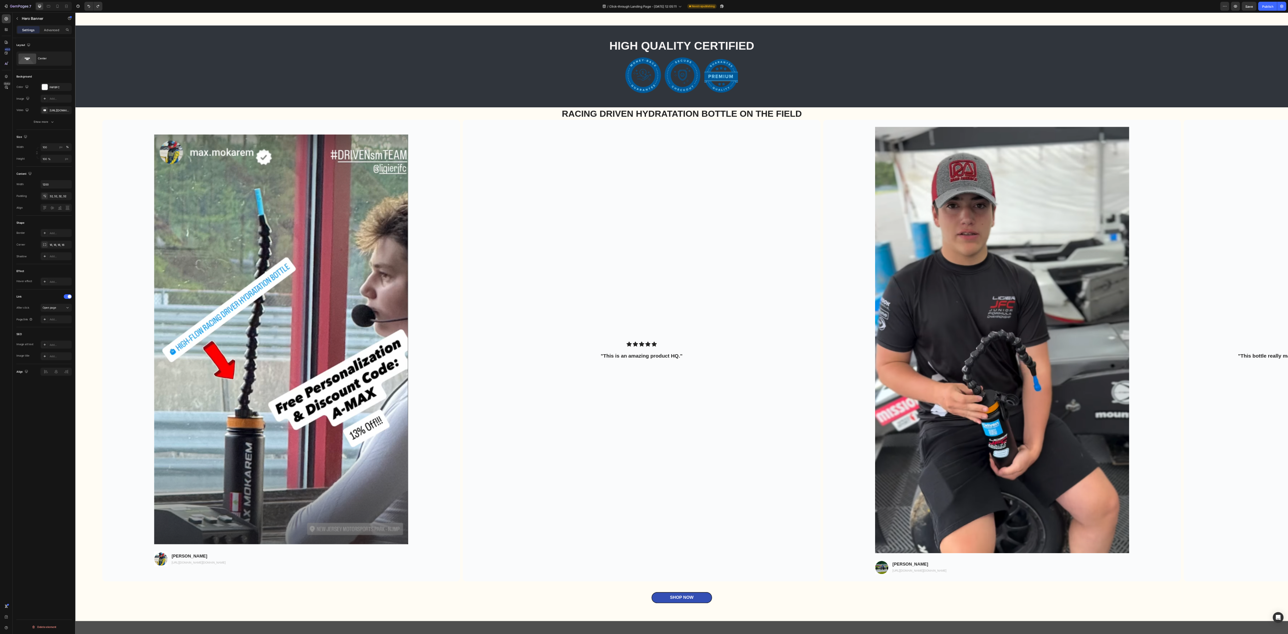
scroll to position [2299, 0]
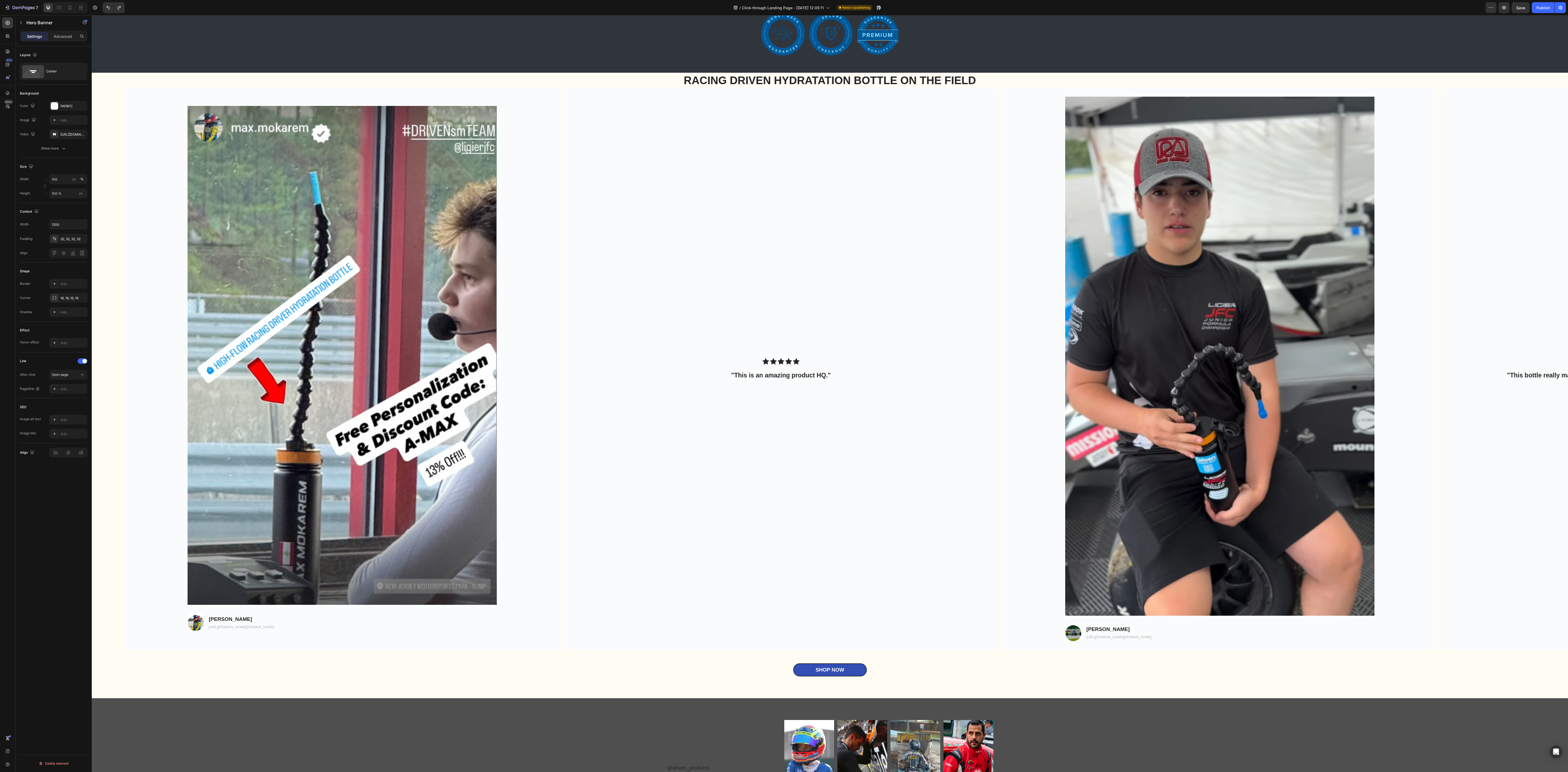
click at [618, 261] on div "Background Image" at bounding box center [781, 369] width 436 height 562
click at [647, 147] on div "Background Image" at bounding box center [781, 369] width 436 height 562
click at [653, 321] on div "Background Image" at bounding box center [781, 369] width 436 height 562
click at [466, 321] on img at bounding box center [342, 356] width 309 height 498
click at [653, 317] on div "Background Image" at bounding box center [781, 369] width 436 height 562
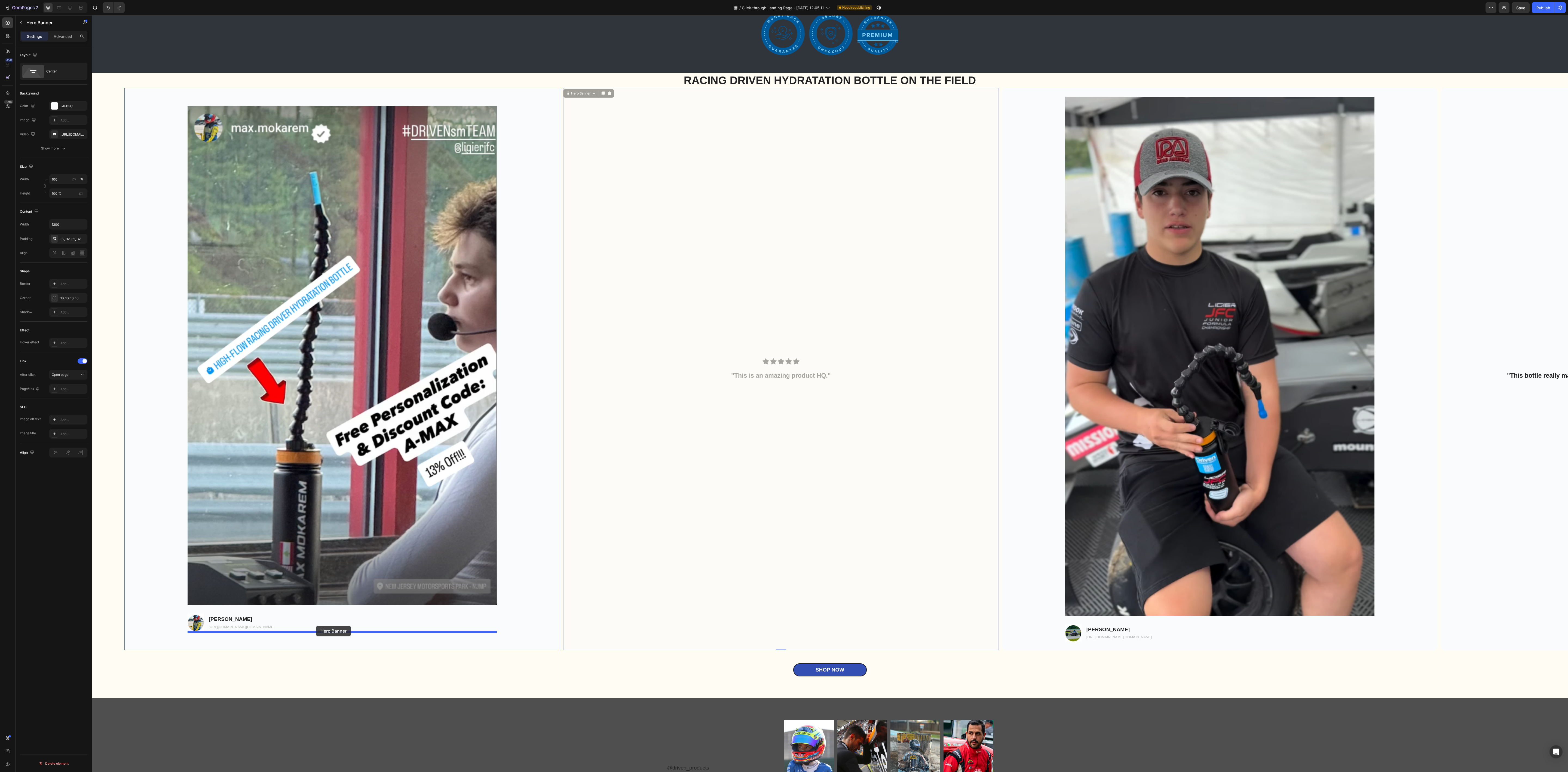
drag, startPoint x: 573, startPoint y: 97, endPoint x: 316, endPoint y: 626, distance: 588.1
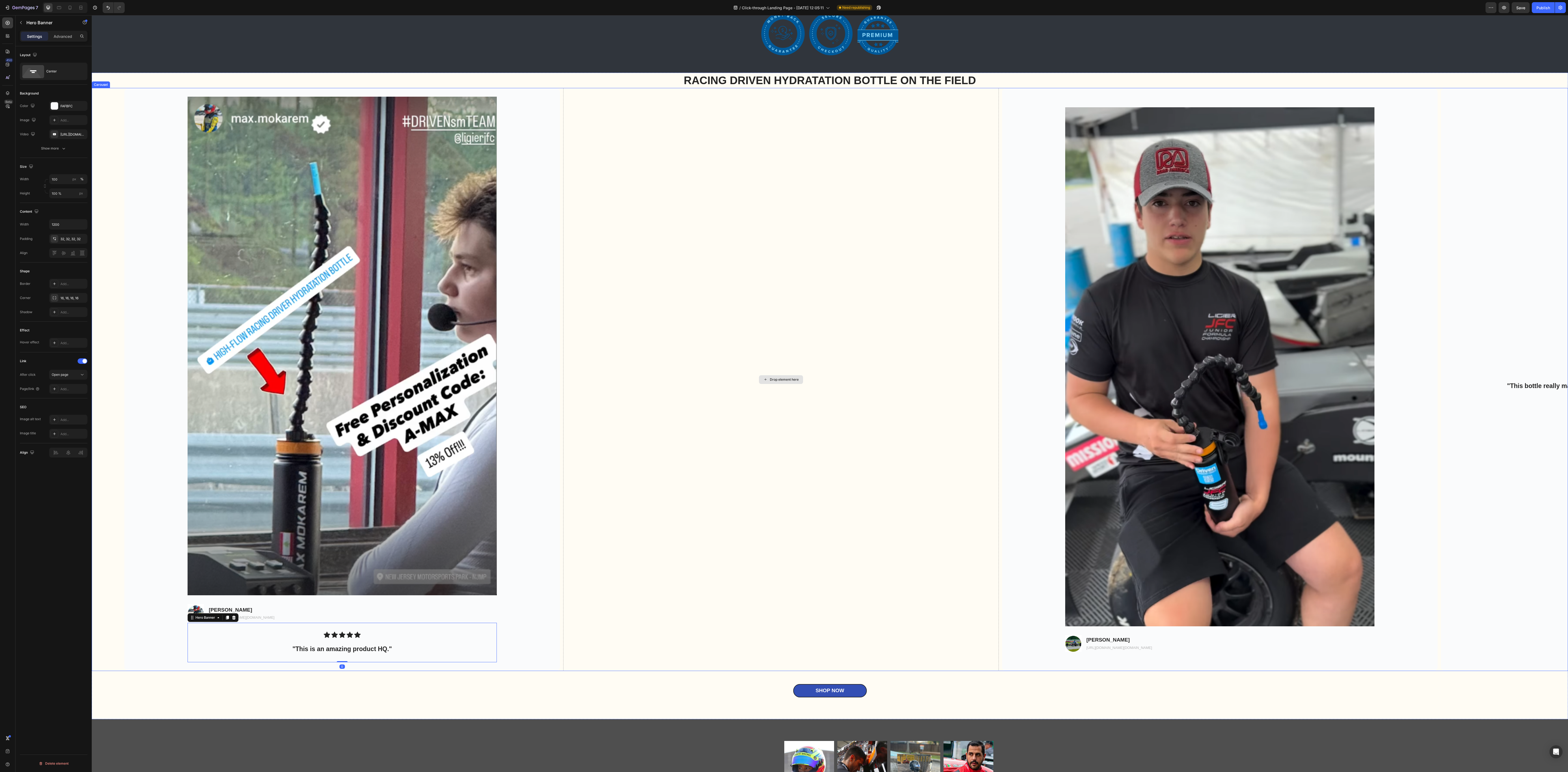
click at [653, 321] on div "Drop element here" at bounding box center [781, 379] width 436 height 583
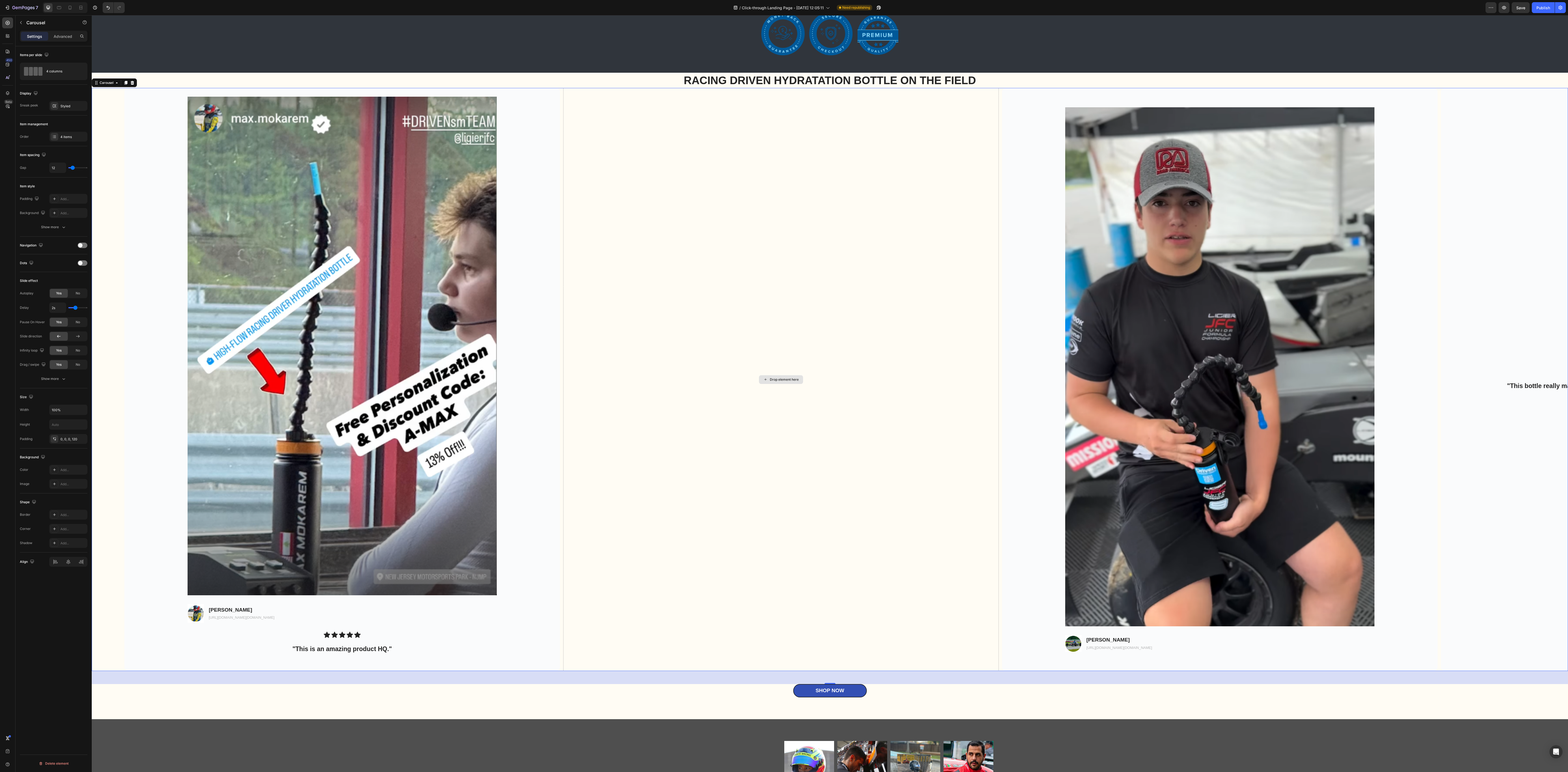
click at [653, 163] on div "Drop element here" at bounding box center [781, 379] width 436 height 583
click at [653, 321] on div "Drop element here" at bounding box center [781, 379] width 436 height 583
click at [653, 248] on div "Drop element here" at bounding box center [781, 379] width 436 height 583
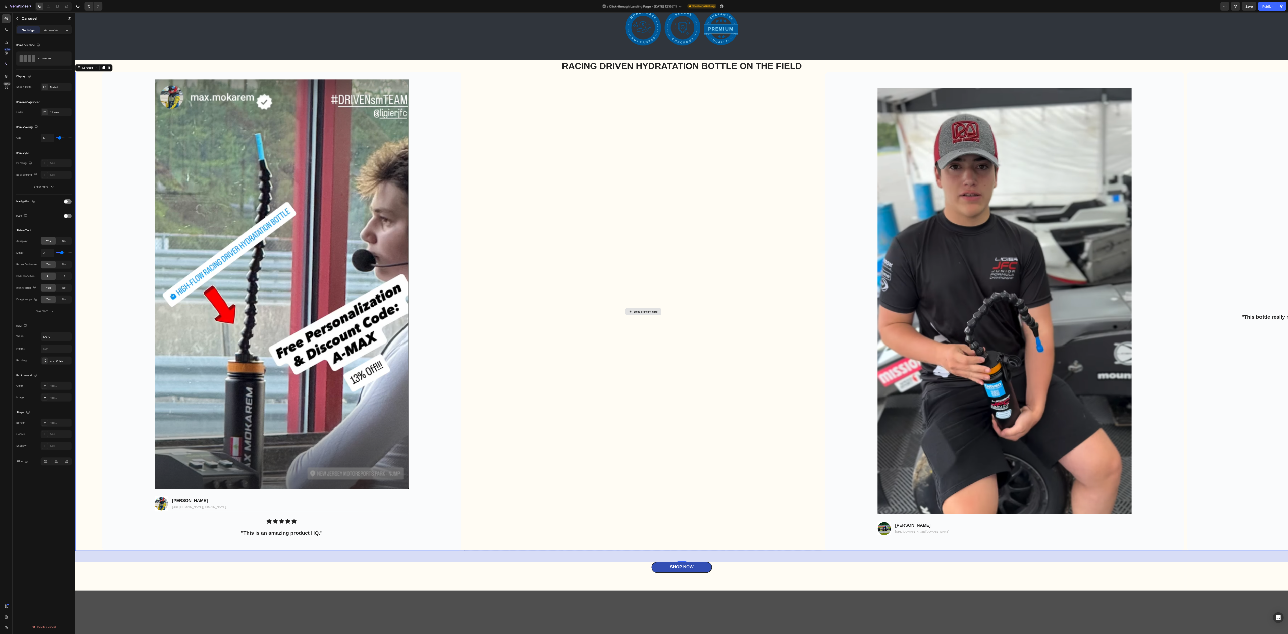
scroll to position [2300, 0]
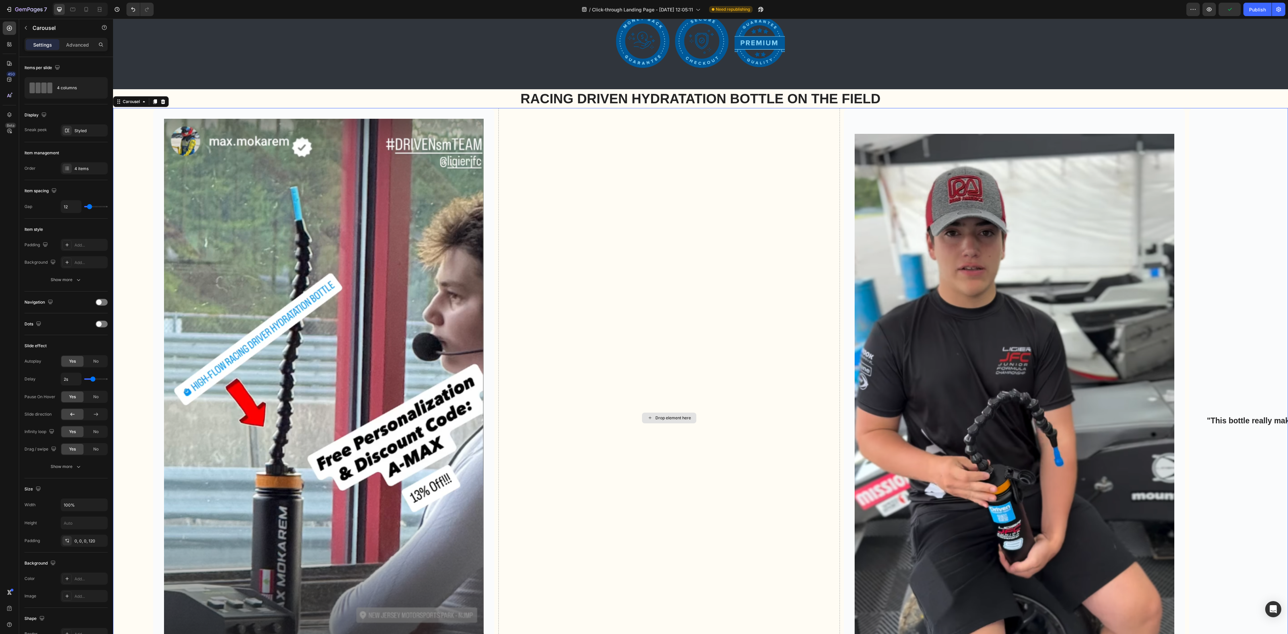
click at [625, 202] on div "Drop element here" at bounding box center [668, 418] width 341 height 620
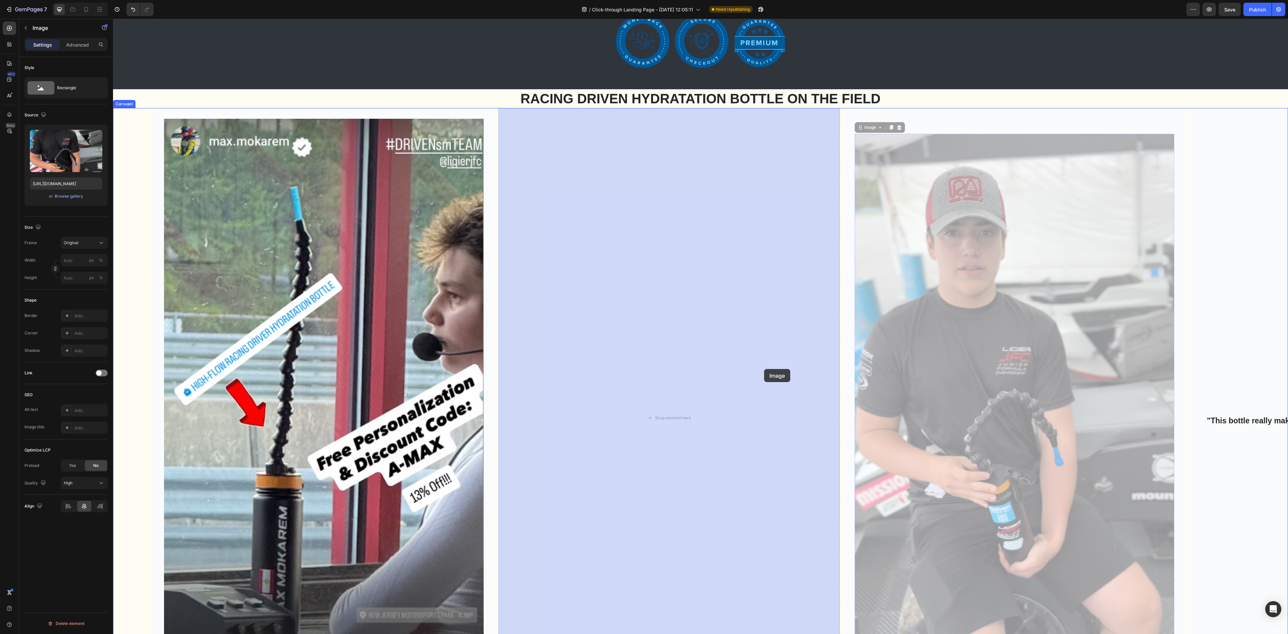
drag, startPoint x: 967, startPoint y: 364, endPoint x: 764, endPoint y: 369, distance: 202.7
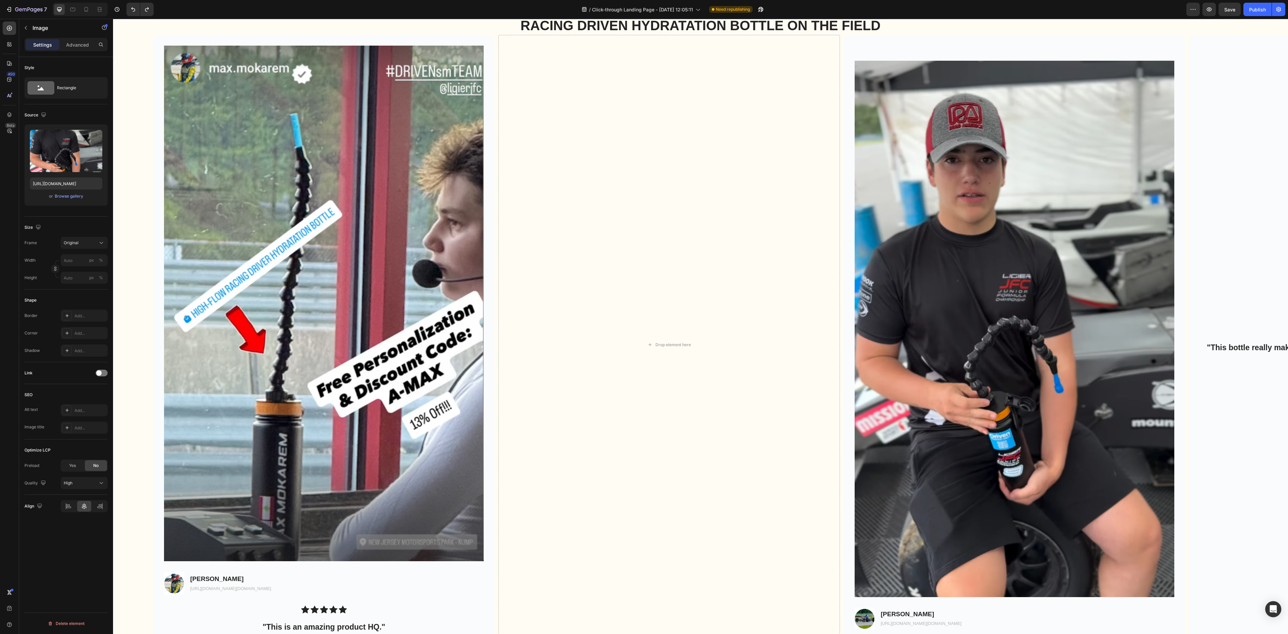
scroll to position [2367, 0]
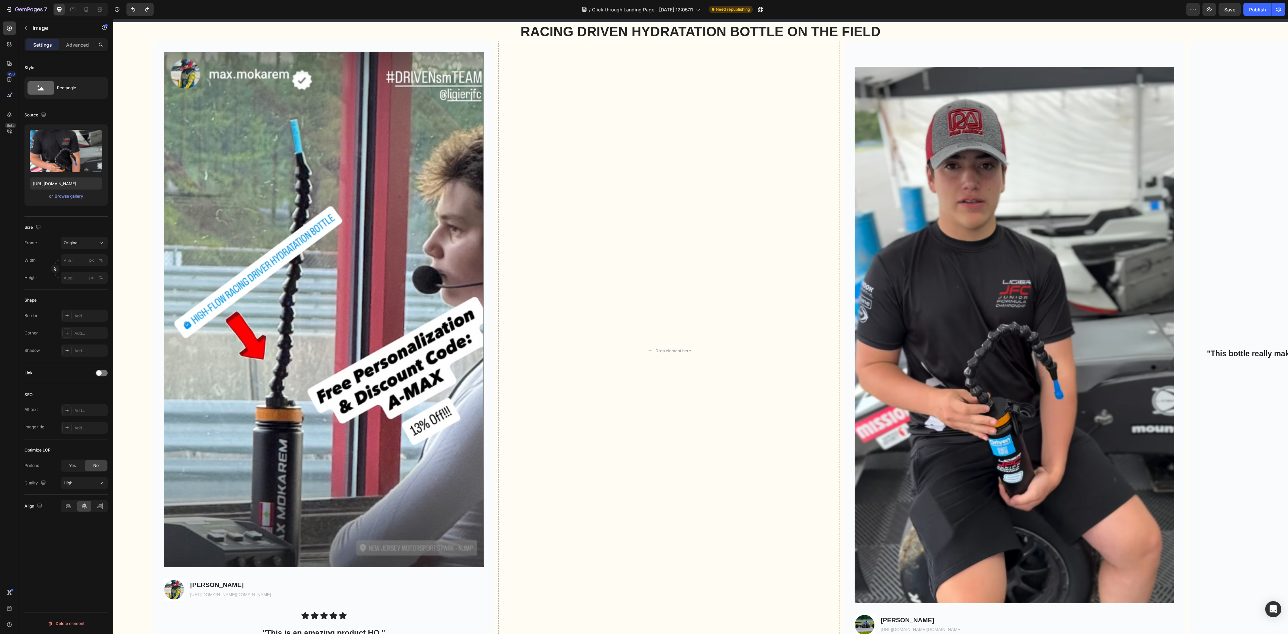
click at [805, 70] on img at bounding box center [1015, 335] width 320 height 537
click at [805, 50] on div "Background Image" at bounding box center [1014, 351] width 341 height 620
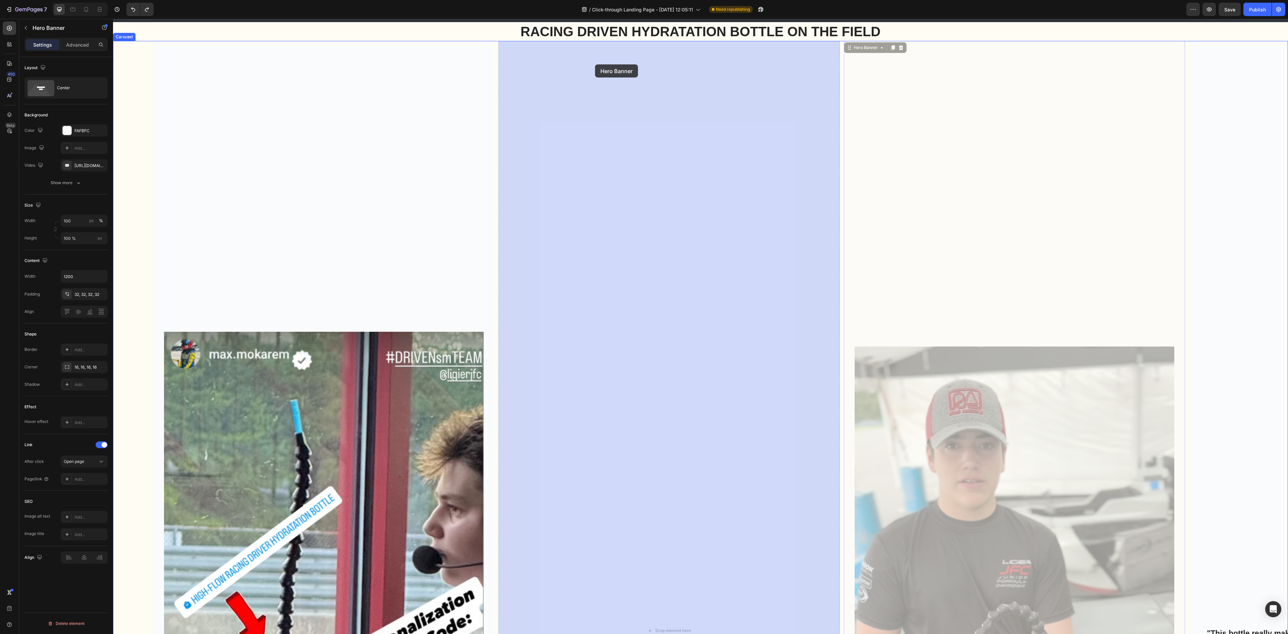
drag, startPoint x: 850, startPoint y: 51, endPoint x: 595, endPoint y: 64, distance: 255.3
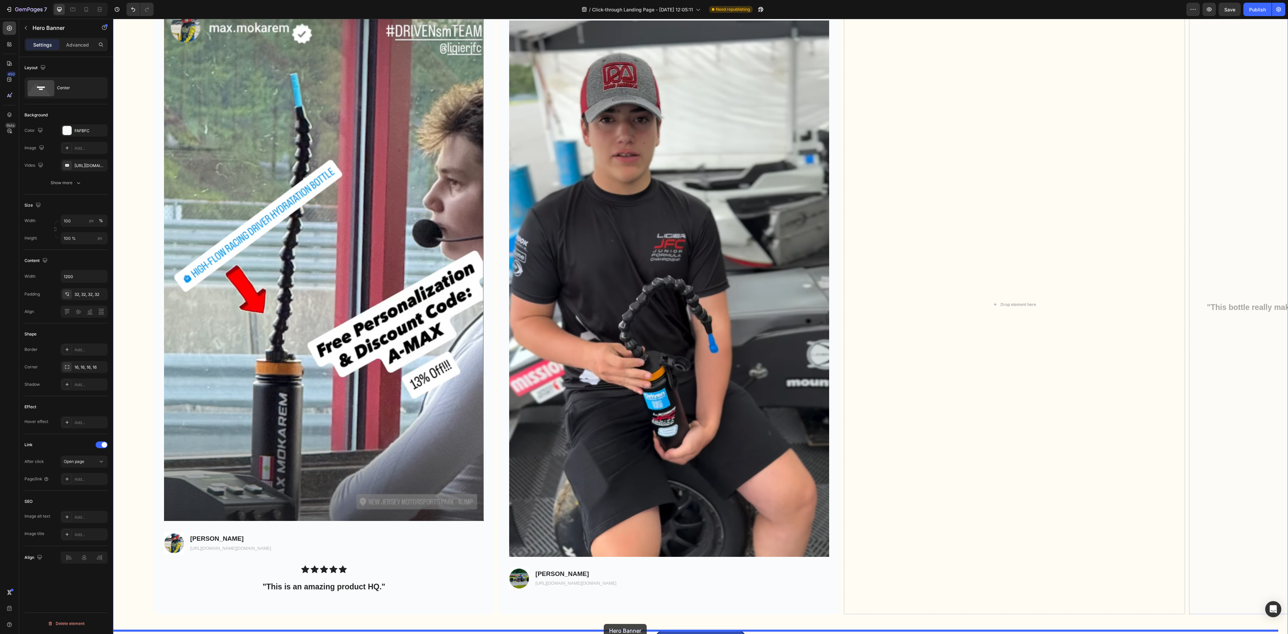
scroll to position [2441, 0]
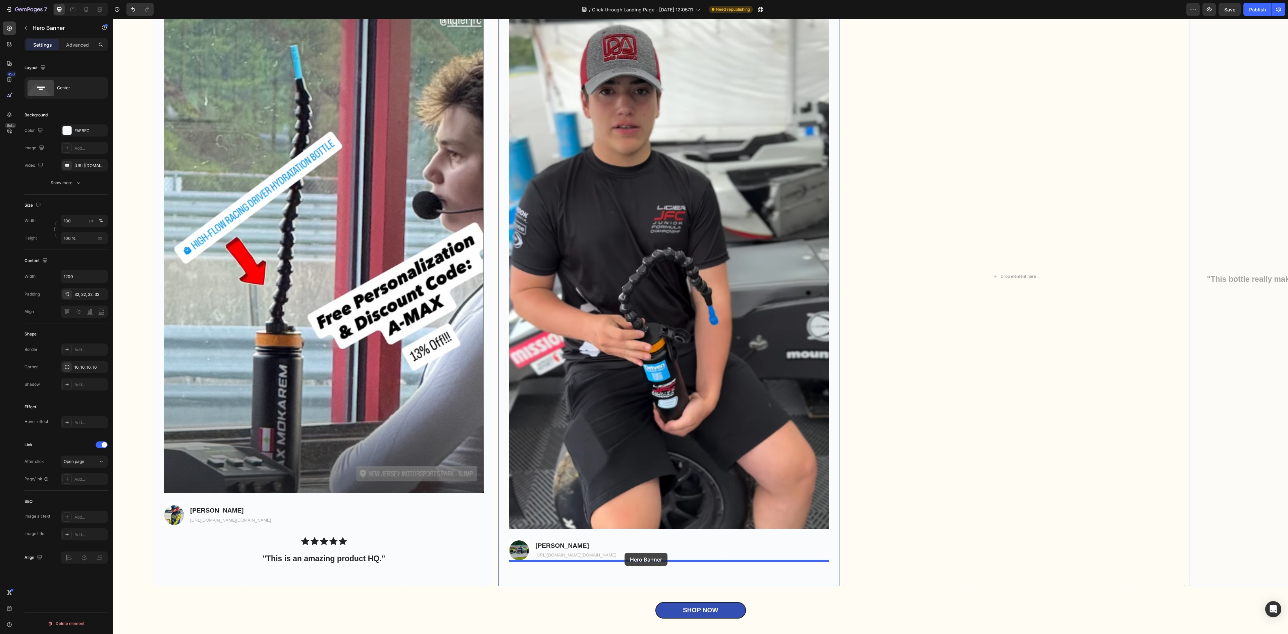
drag, startPoint x: 1197, startPoint y: 48, endPoint x: 625, endPoint y: 553, distance: 762.8
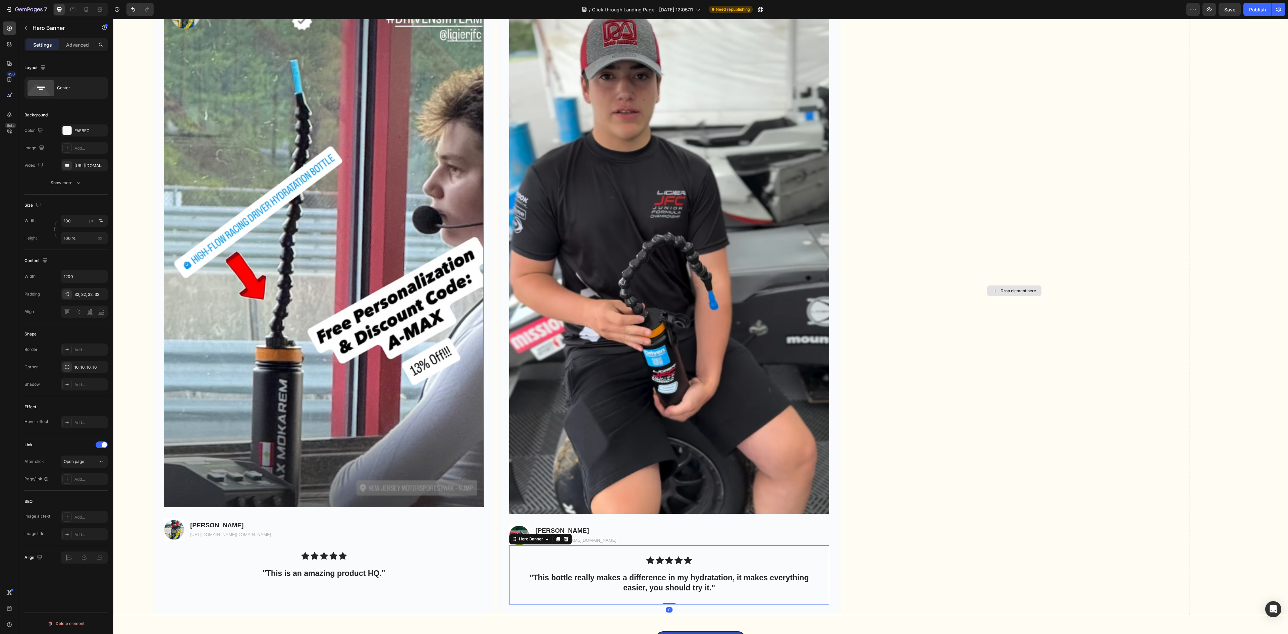
click at [805, 396] on div "Drop element here" at bounding box center [1014, 290] width 341 height 649
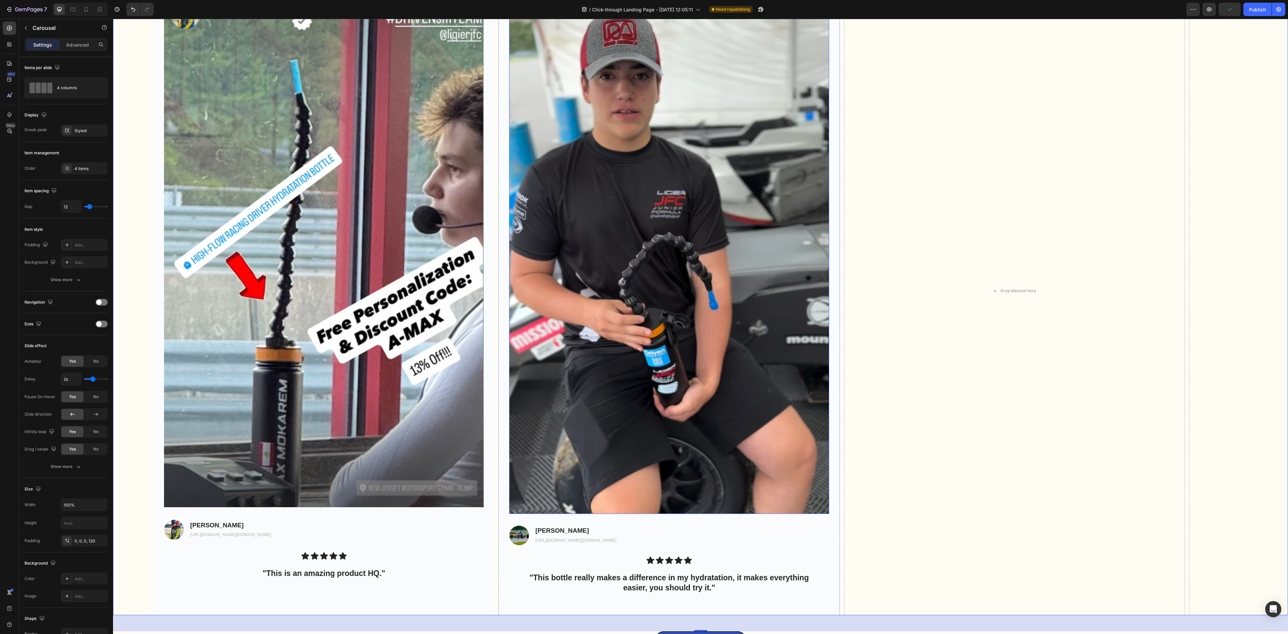
scroll to position [2374, 0]
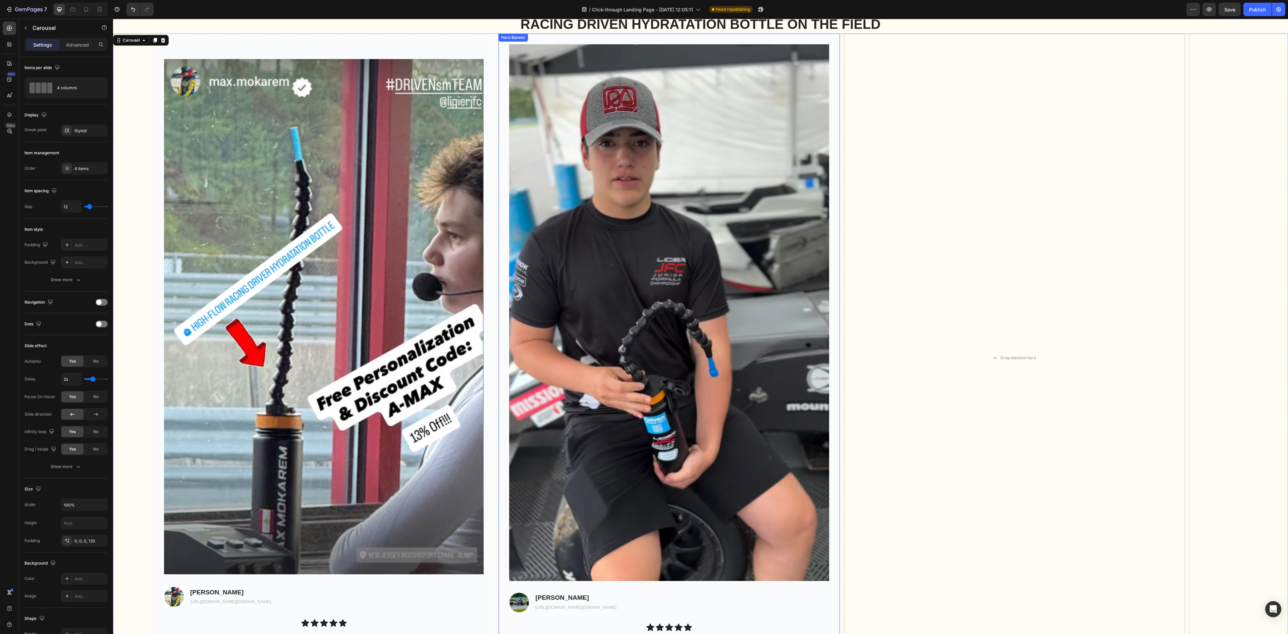
click at [595, 38] on div "Image Image Luca Day Text Block [URL][DOMAIN_NAME][DOMAIN_NAME] Text Block Row …" at bounding box center [668, 358] width 341 height 649
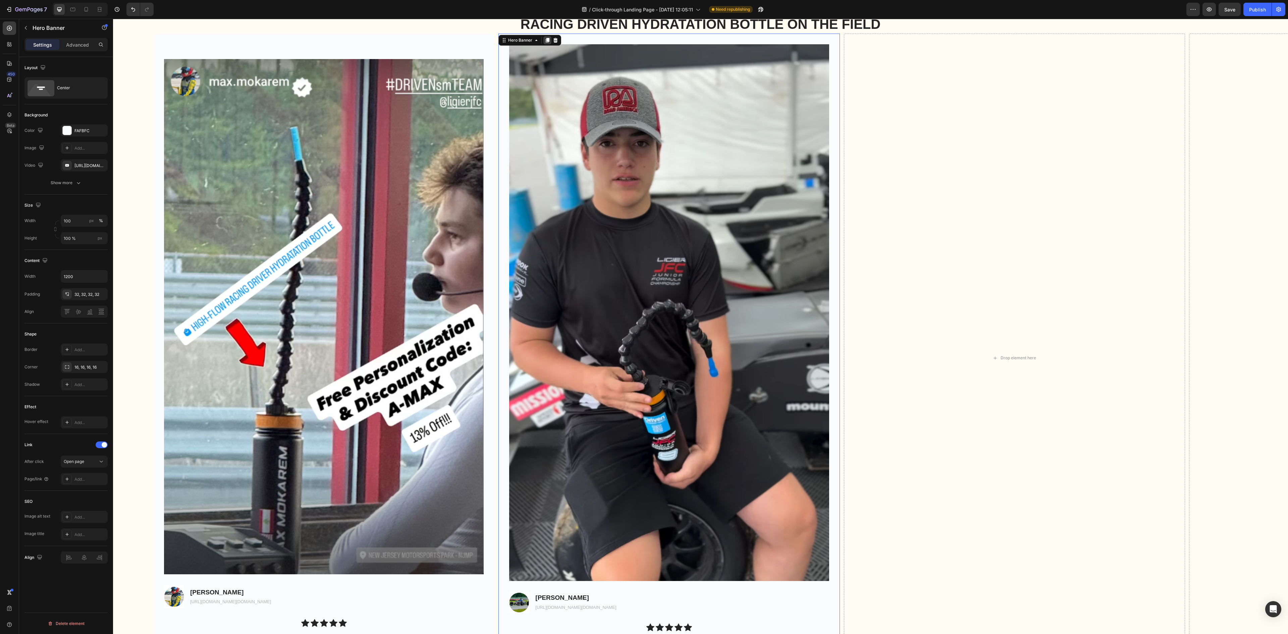
click at [547, 42] on icon at bounding box center [547, 40] width 5 height 5
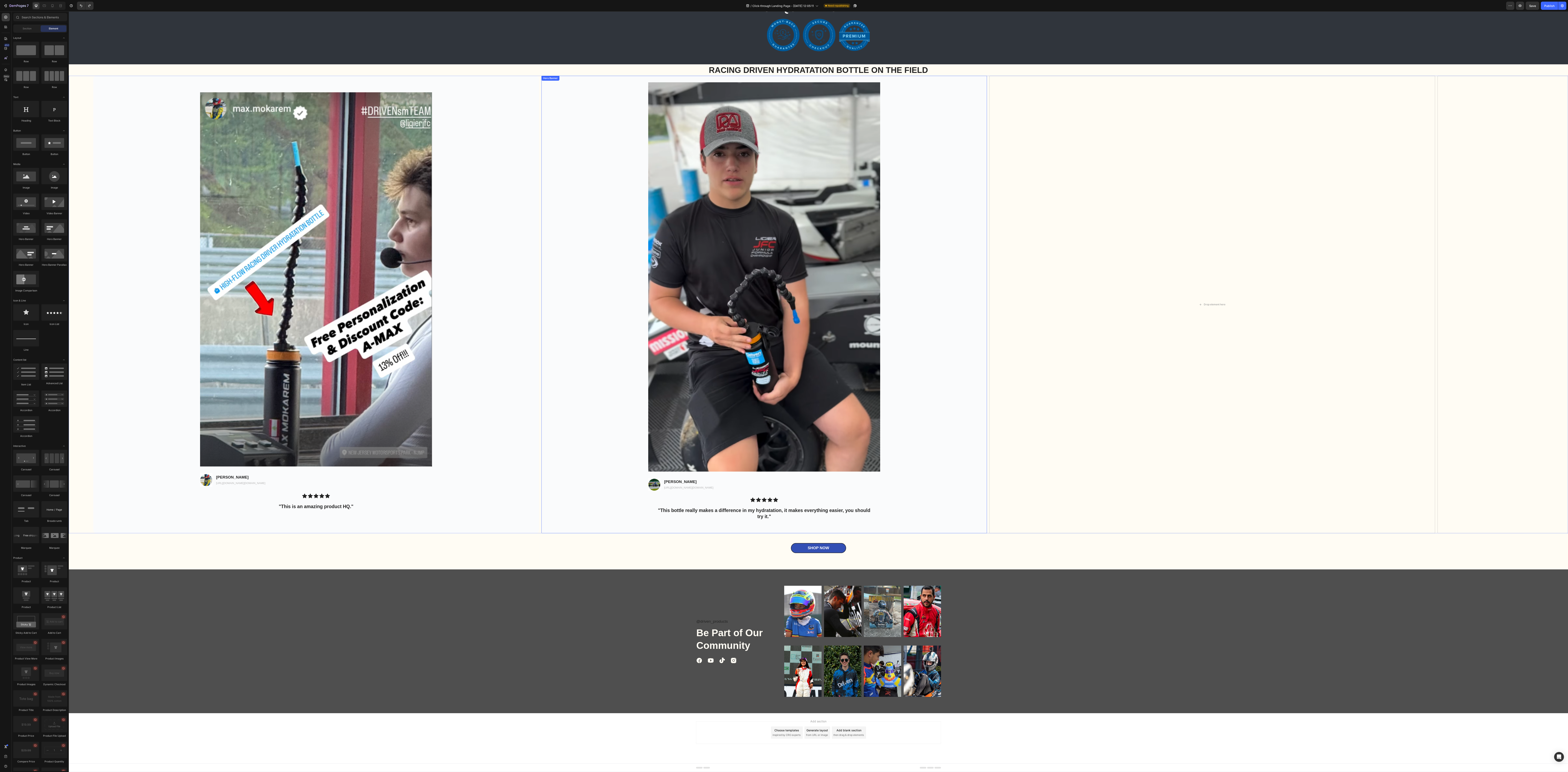
scroll to position [1224, 0]
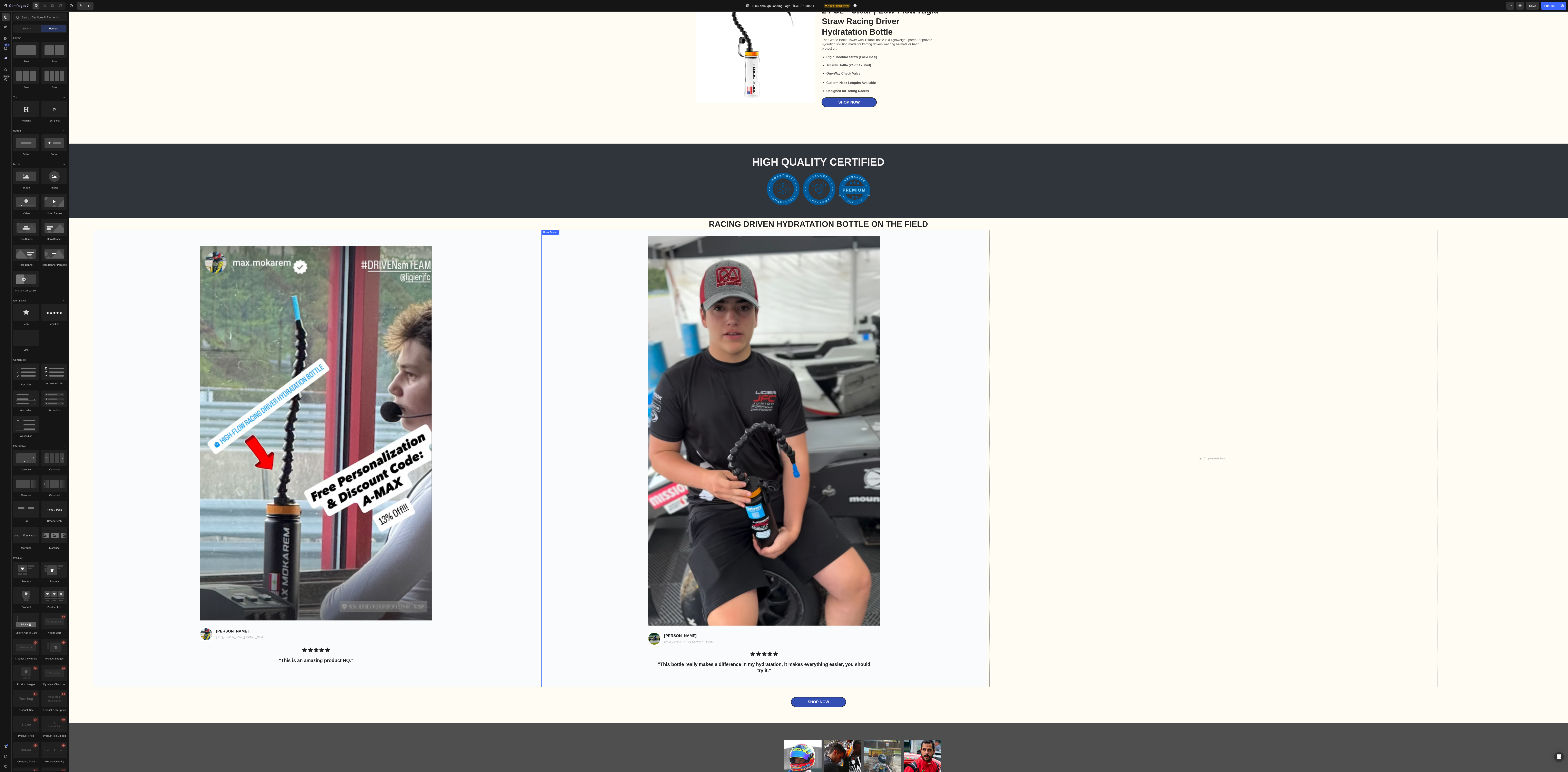
click at [490, 241] on div "Background Image" at bounding box center [765, 458] width 446 height 457
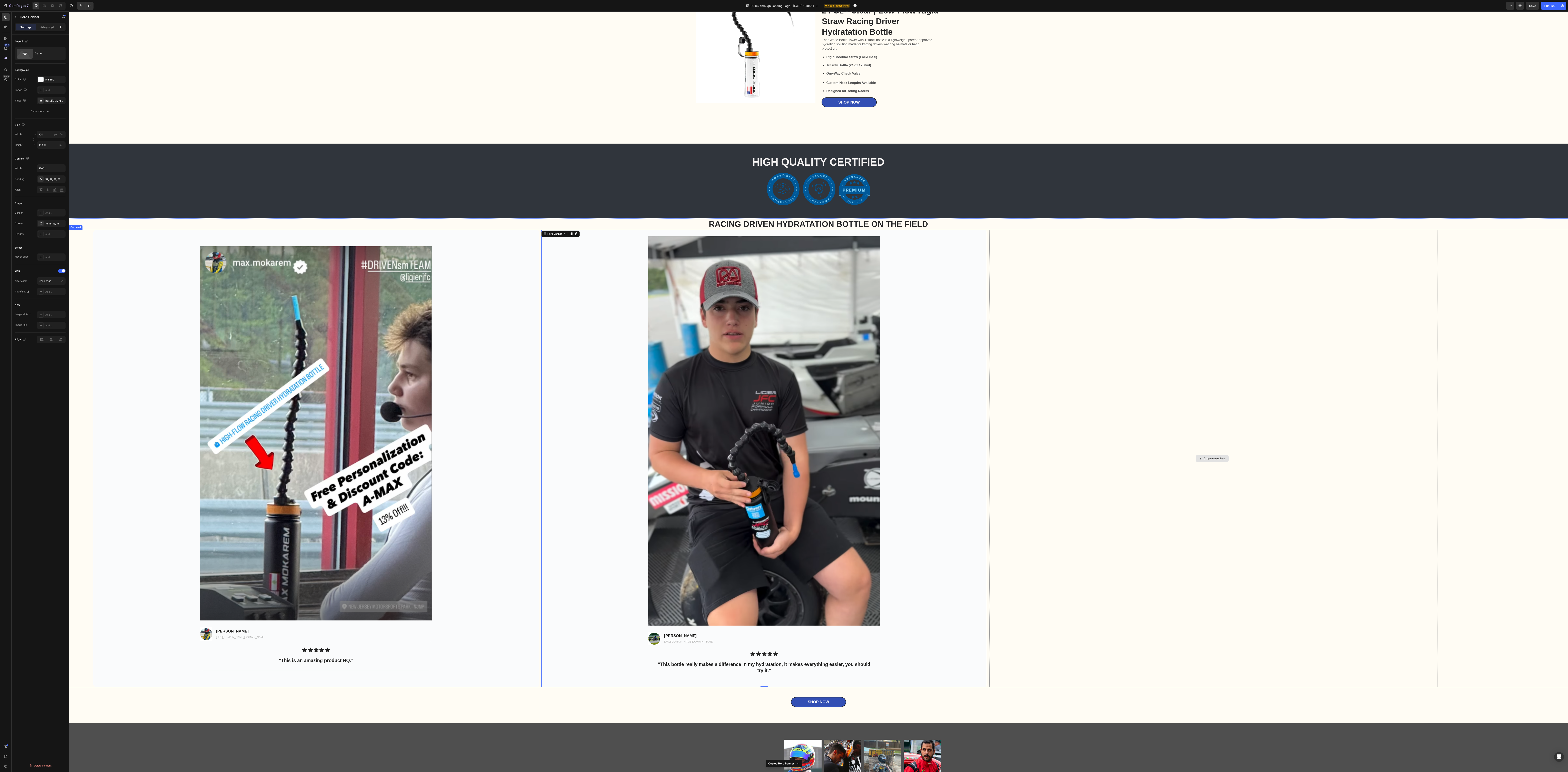
click at [490, 241] on div "Drop element here" at bounding box center [1212, 458] width 446 height 457
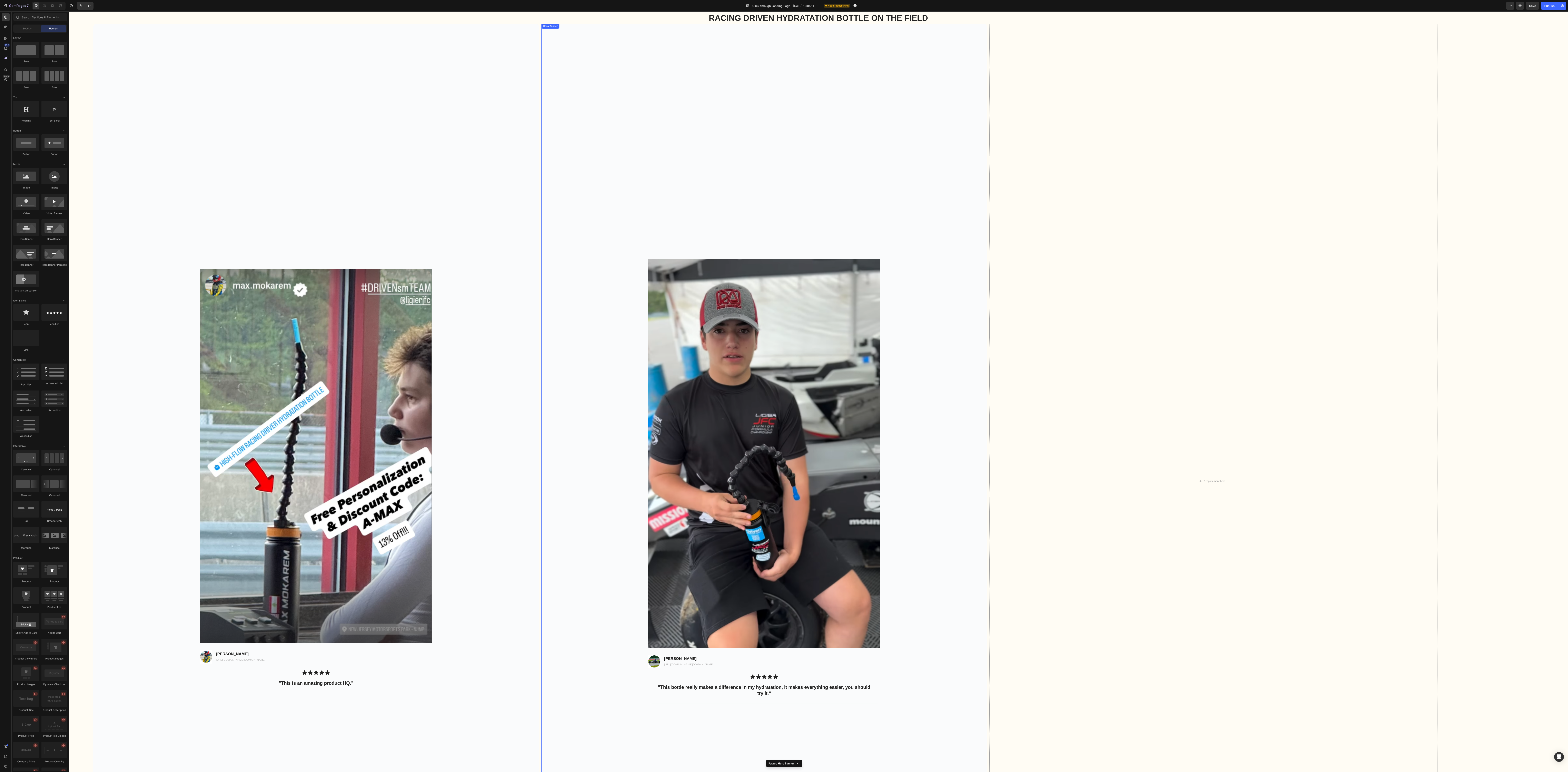
scroll to position [1402, 0]
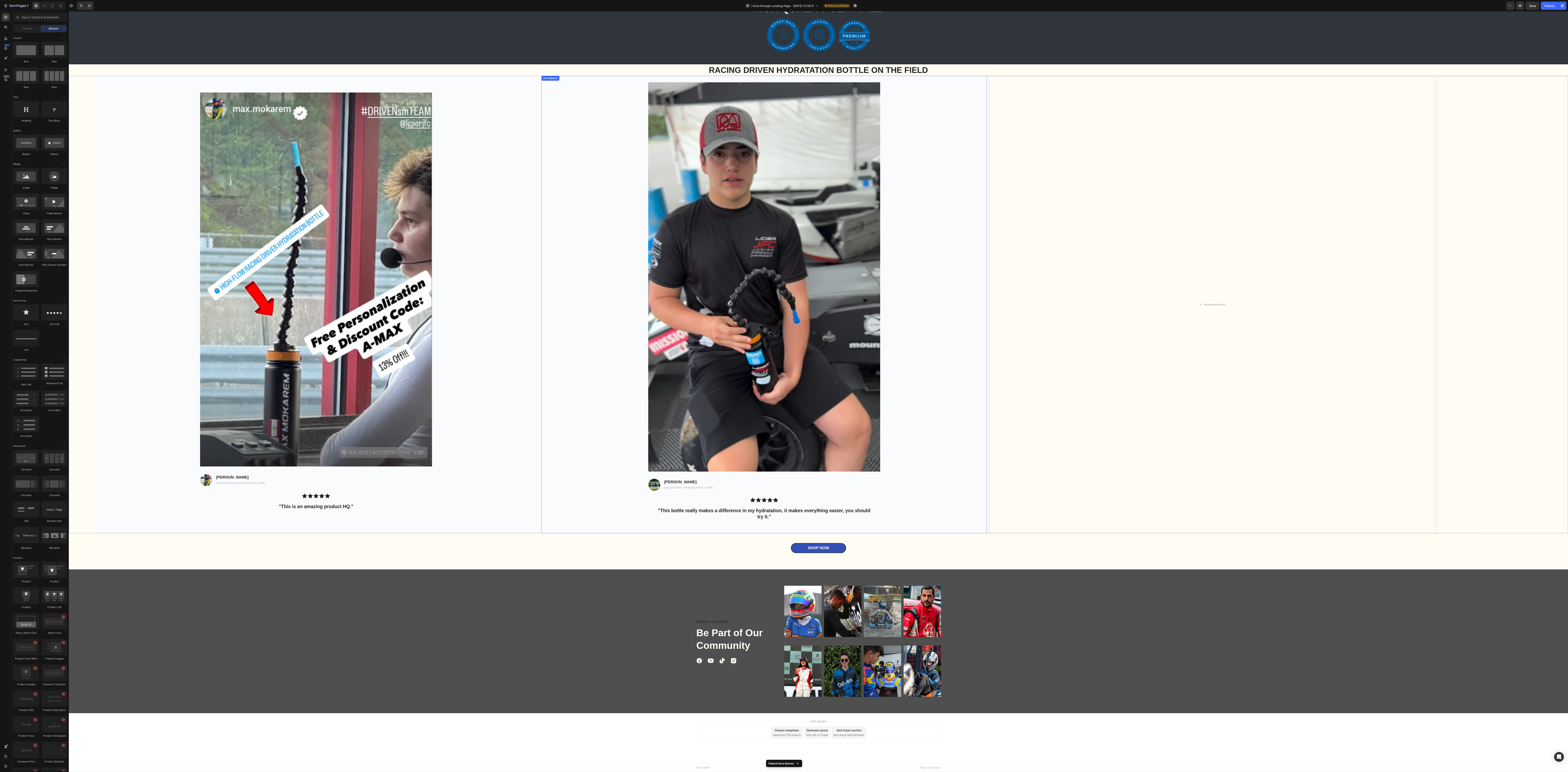
click at [490, 211] on div "Background Image" at bounding box center [765, 304] width 446 height 457
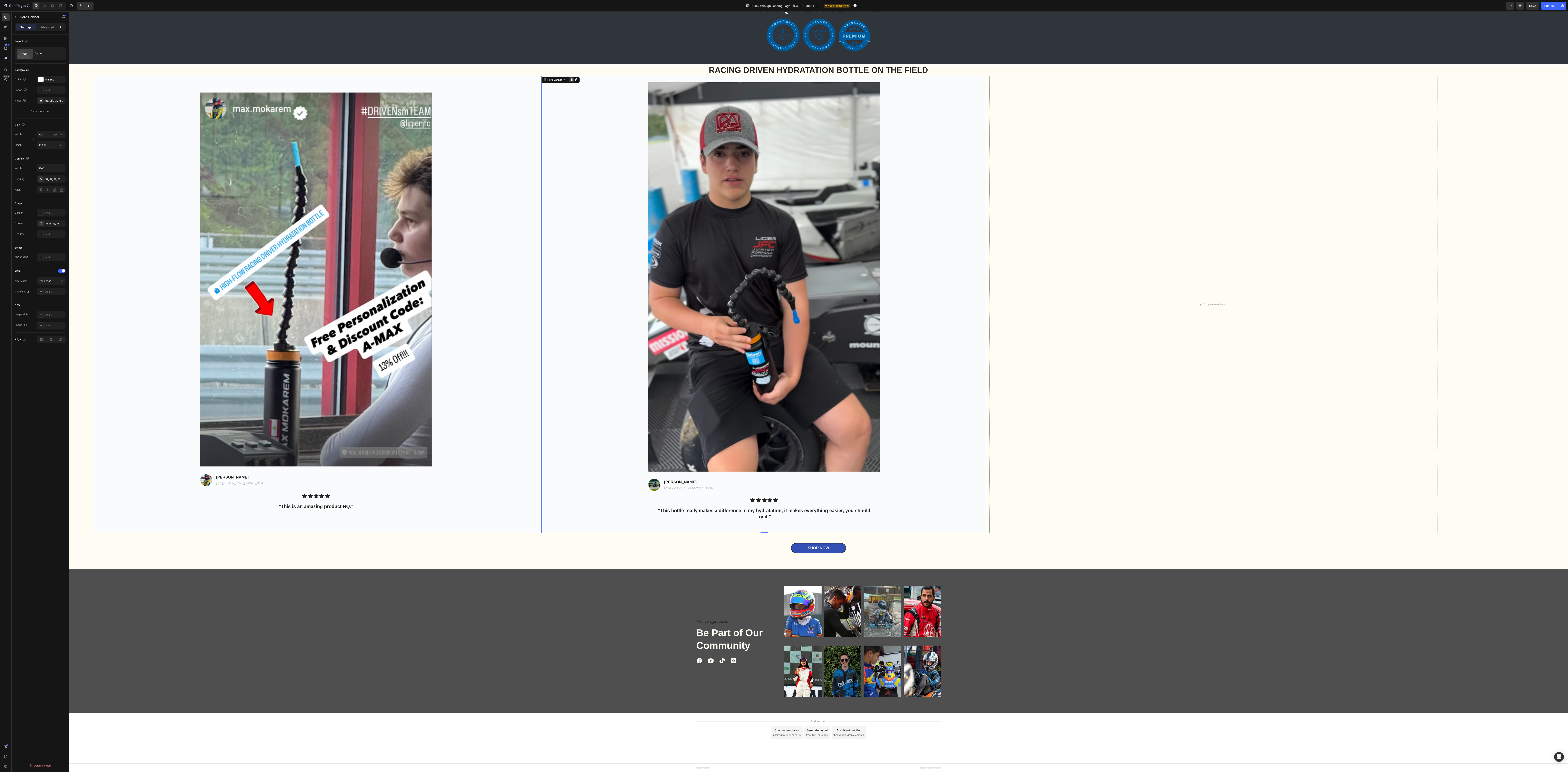
click at [490, 79] on icon at bounding box center [571, 79] width 3 height 3
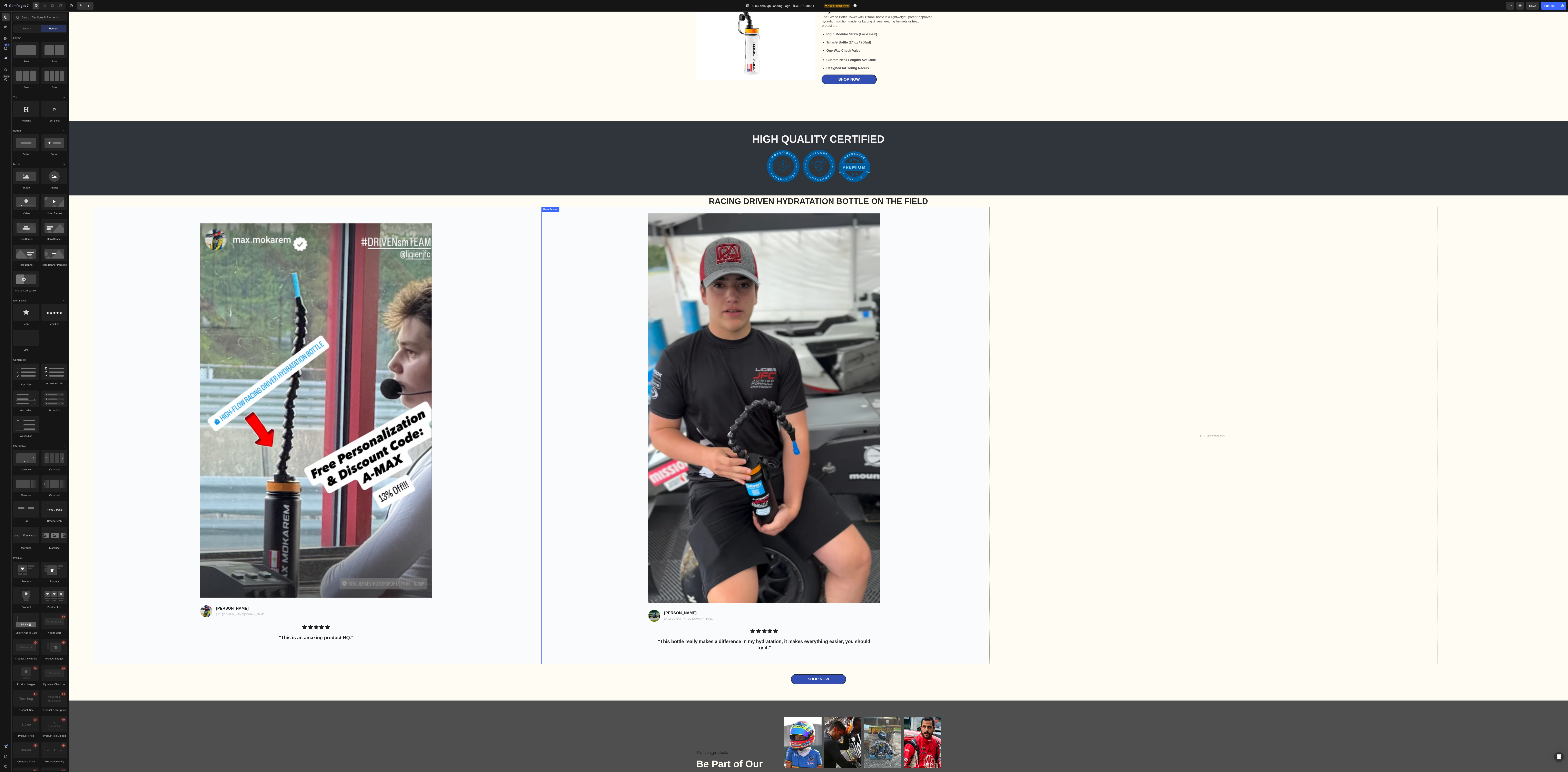
scroll to position [1238, 0]
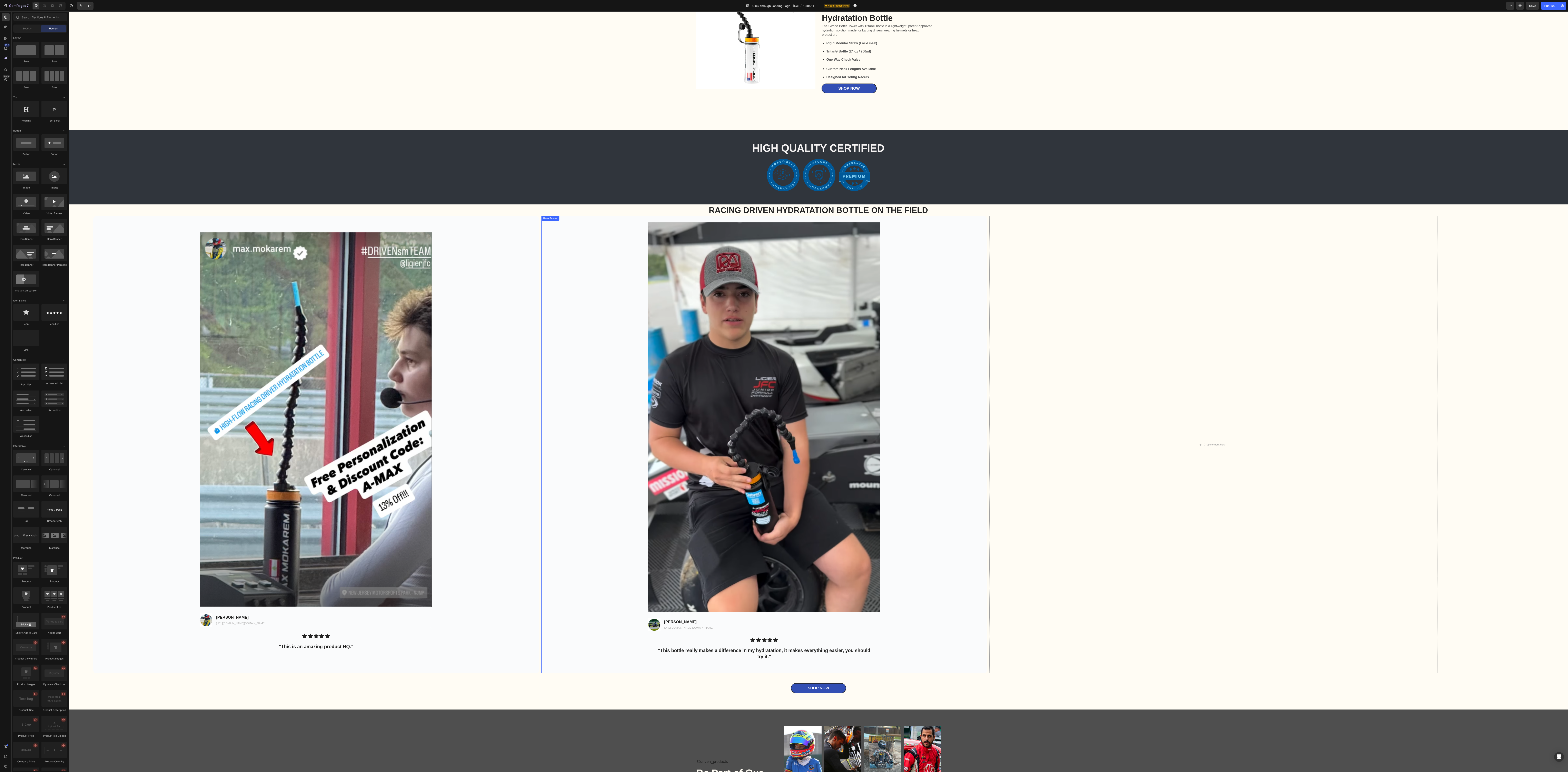
click at [490, 241] on div "Background Image" at bounding box center [765, 444] width 446 height 457
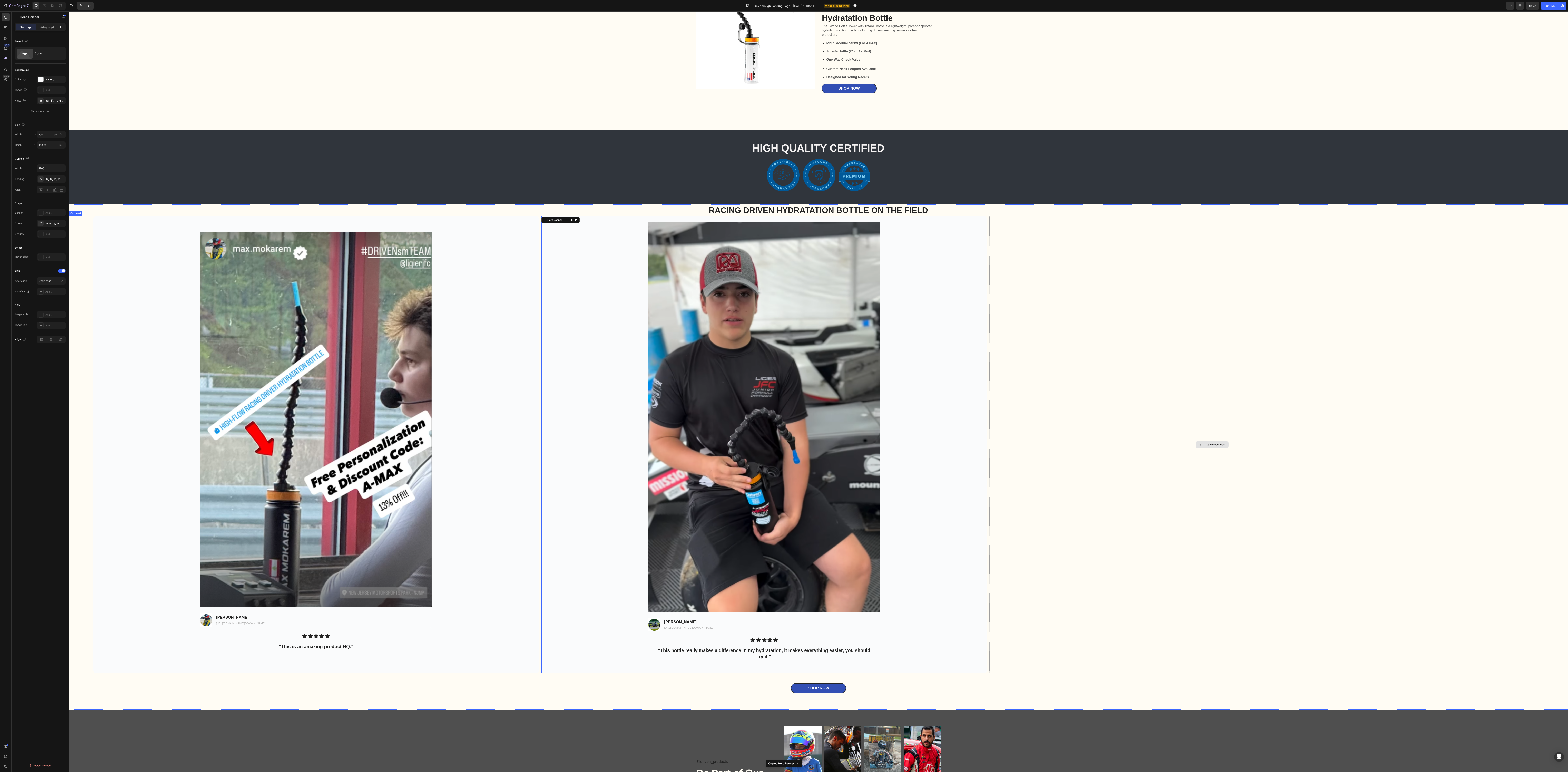
click at [490, 241] on div "Drop element here" at bounding box center [1212, 444] width 446 height 457
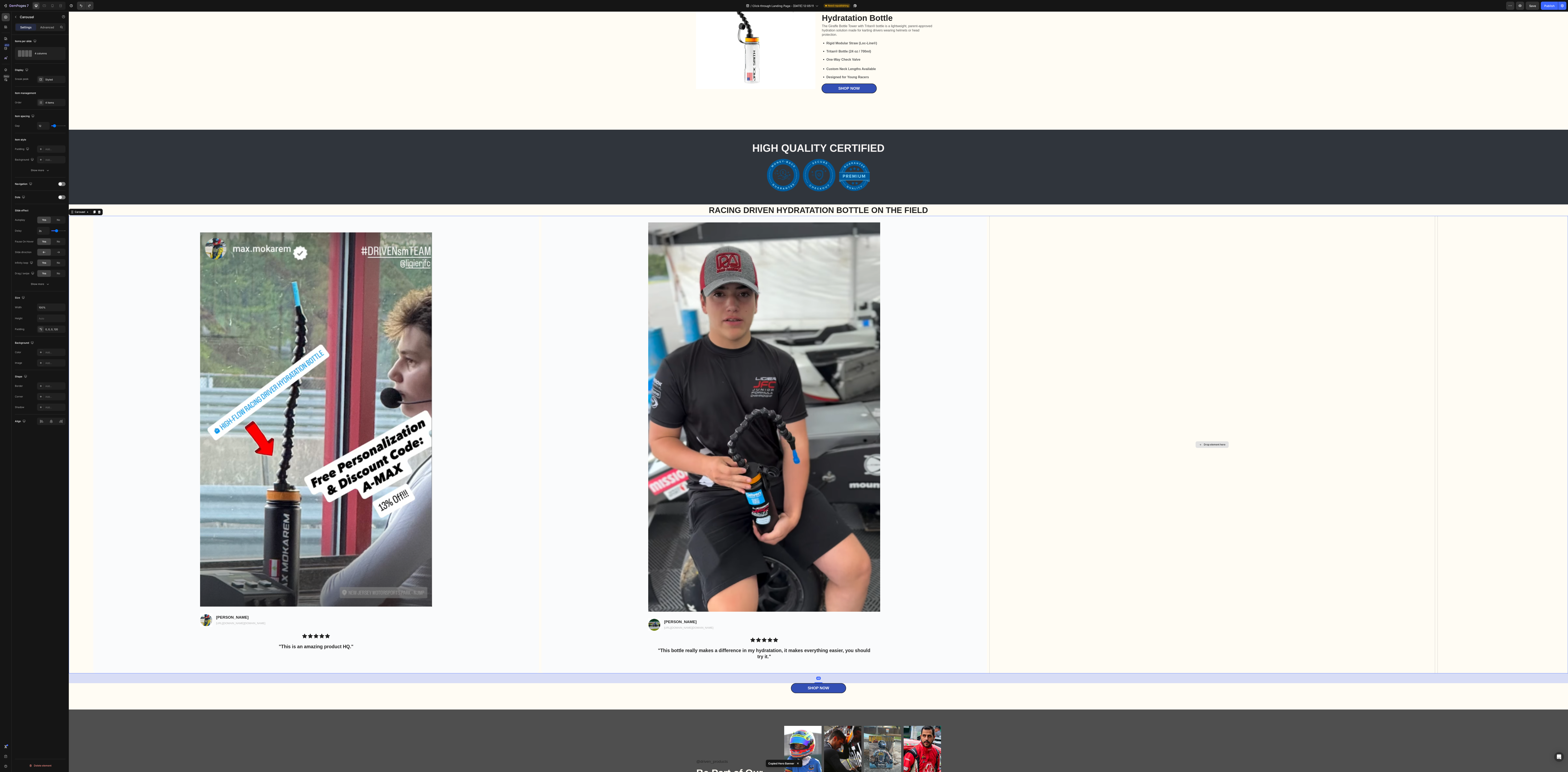
click at [490, 241] on div "Drop element here" at bounding box center [1212, 444] width 446 height 457
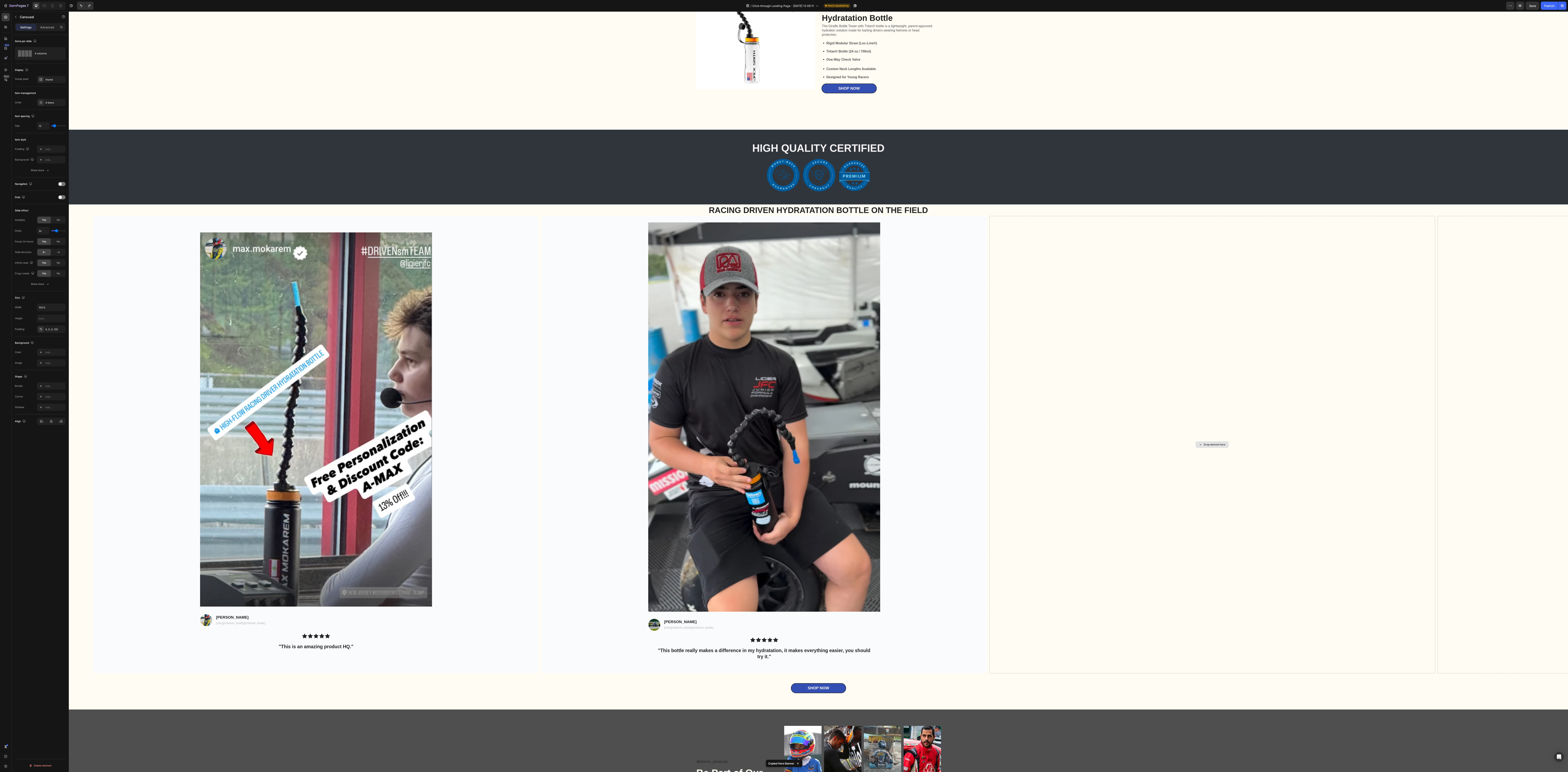
click at [490, 241] on div "Drop element here" at bounding box center [1215, 444] width 22 height 3
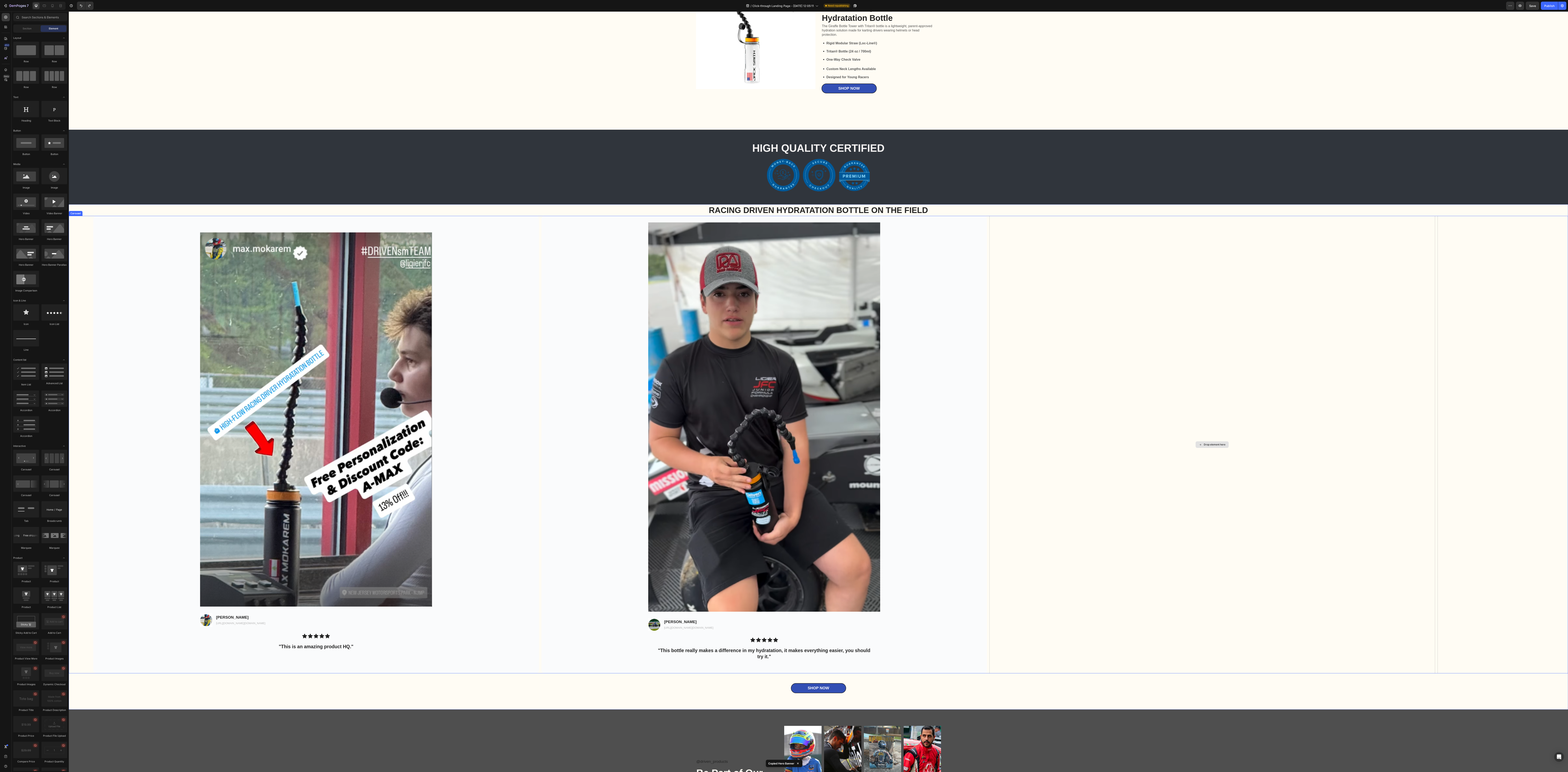
click at [490, 241] on div "Drop element here" at bounding box center [1212, 444] width 33 height 7
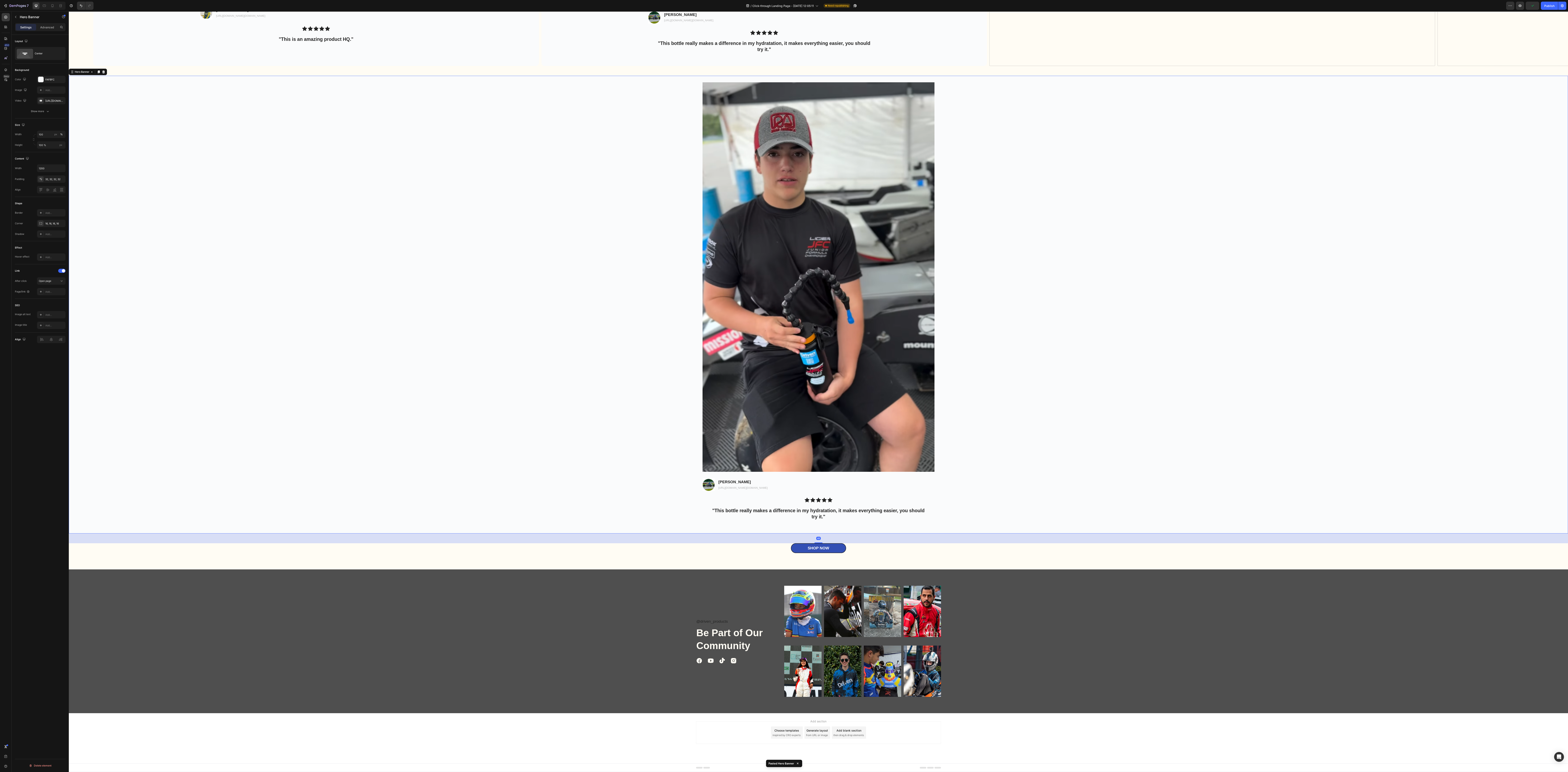
scroll to position [1624, 0]
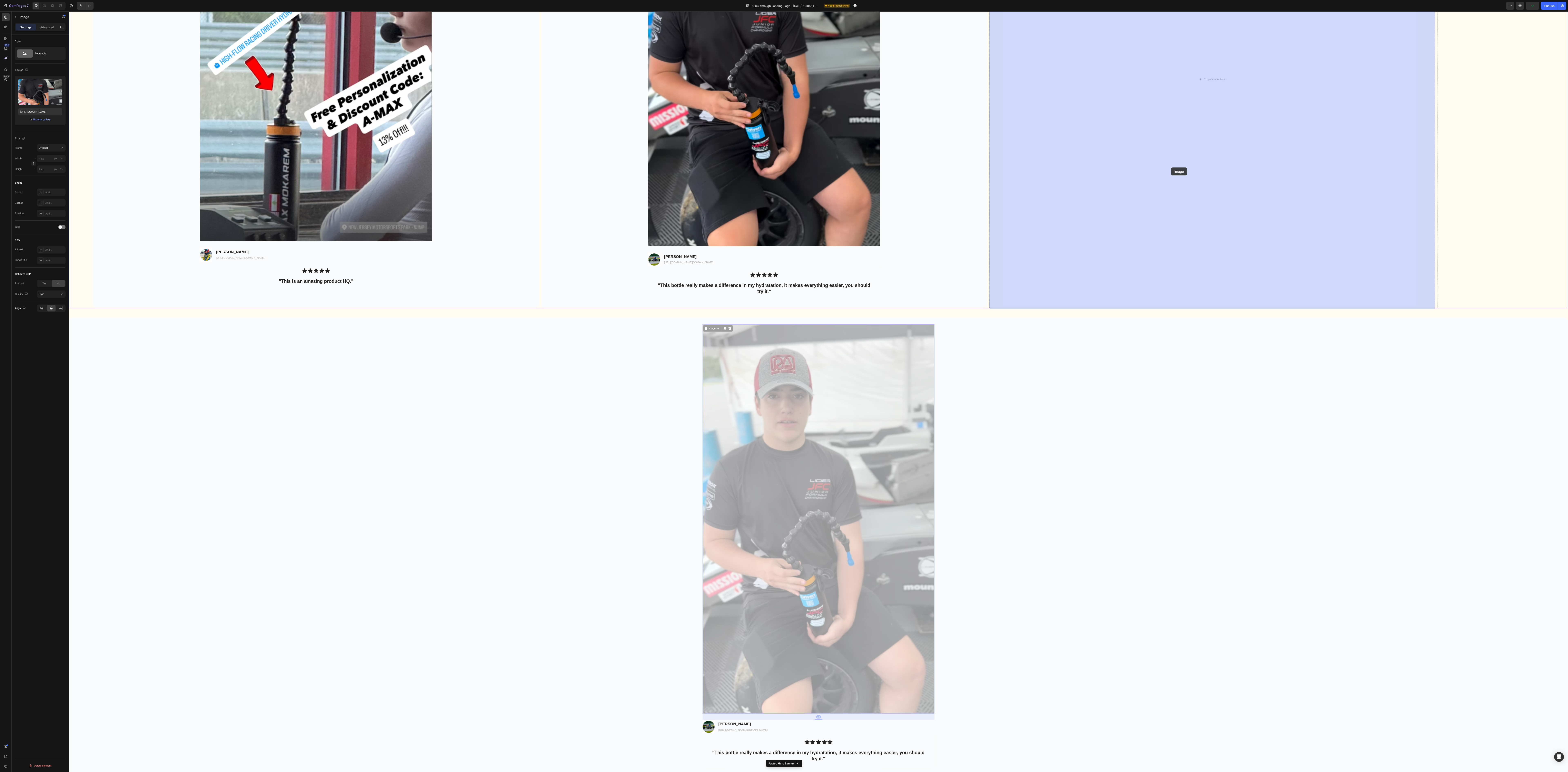
drag, startPoint x: 904, startPoint y: 490, endPoint x: 1177, endPoint y: 162, distance: 426.7
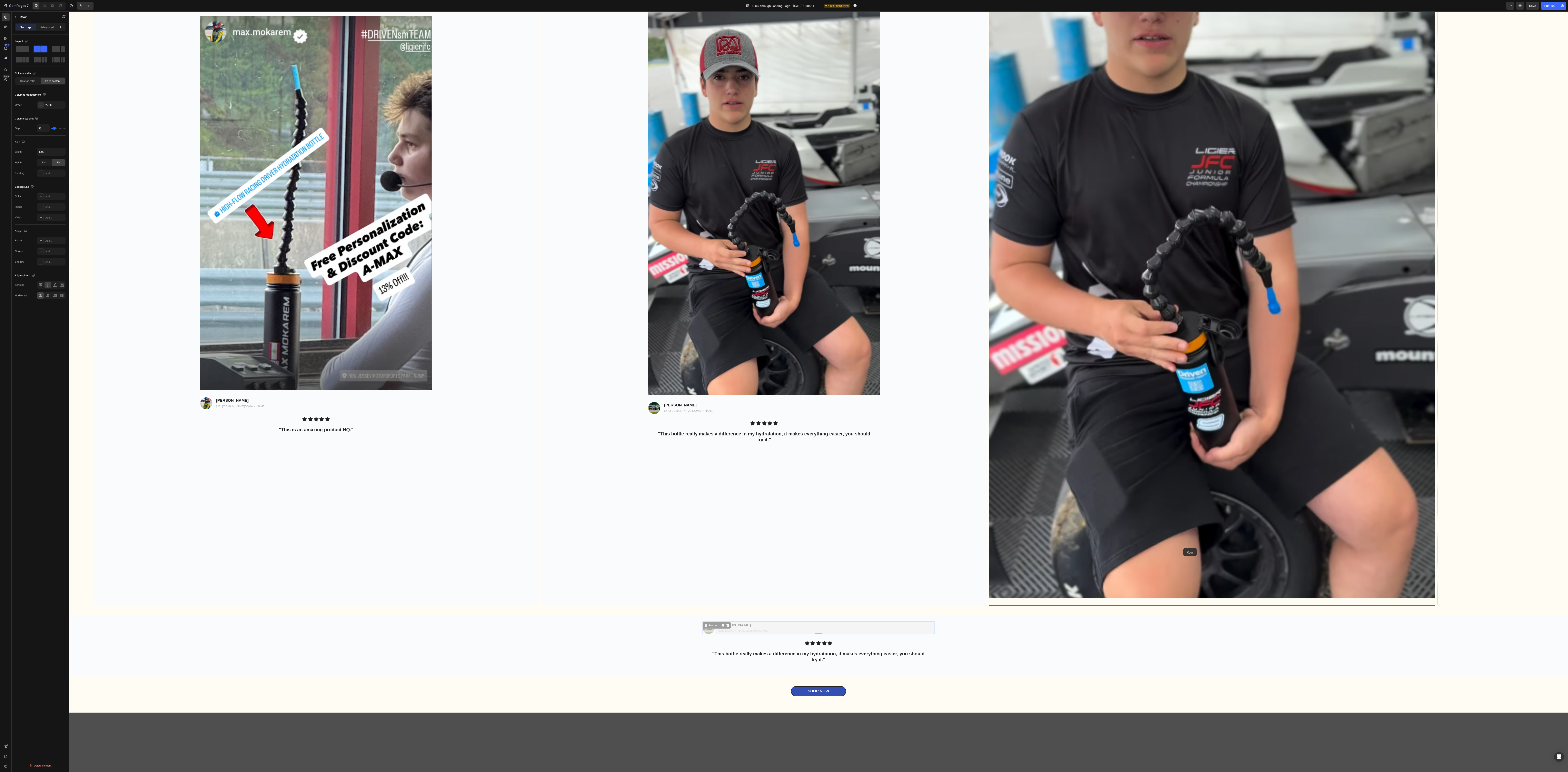
drag, startPoint x: 786, startPoint y: 626, endPoint x: 1183, endPoint y: 548, distance: 404.6
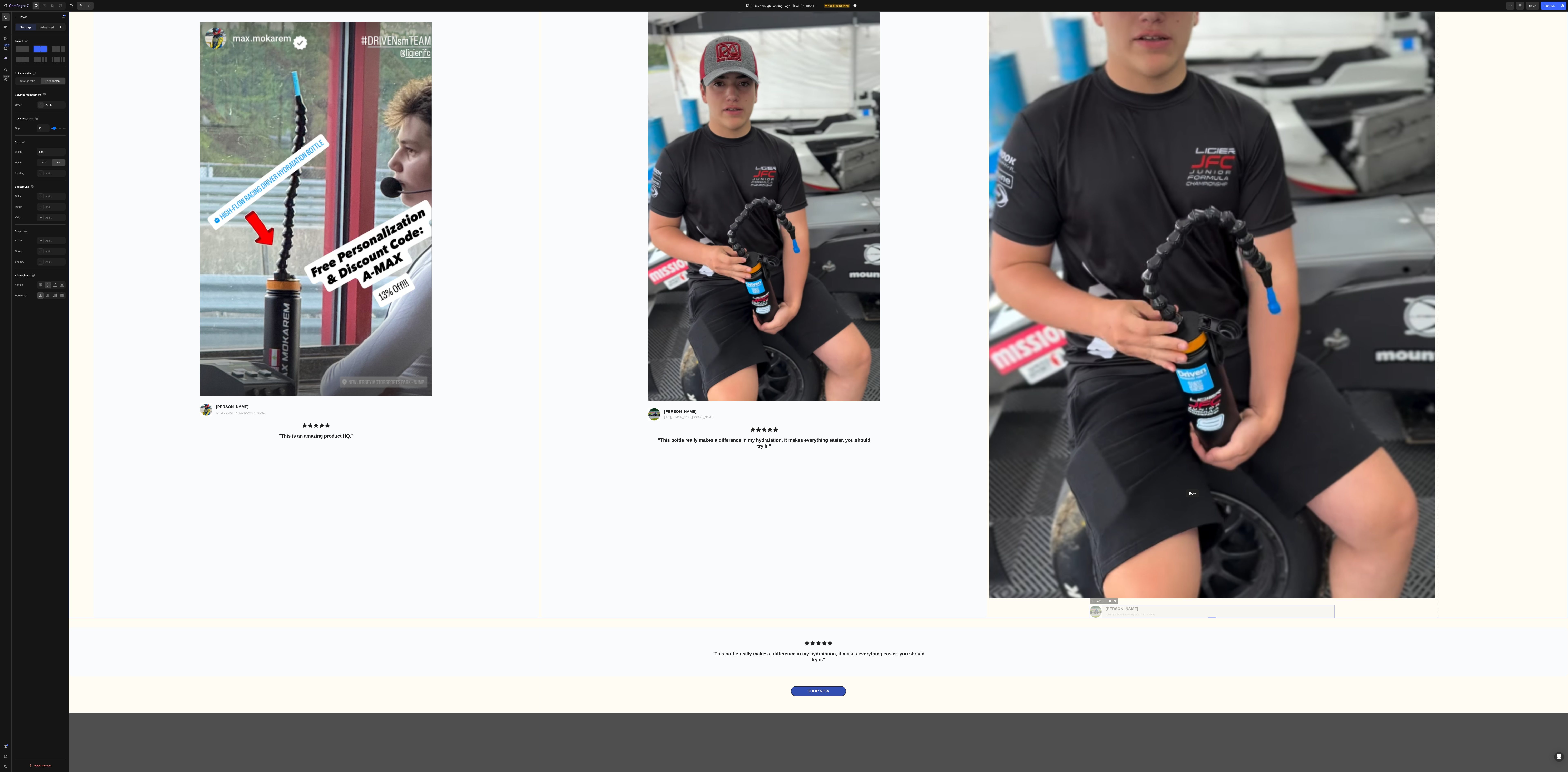
drag, startPoint x: 1173, startPoint y: 616, endPoint x: 1186, endPoint y: 490, distance: 126.7
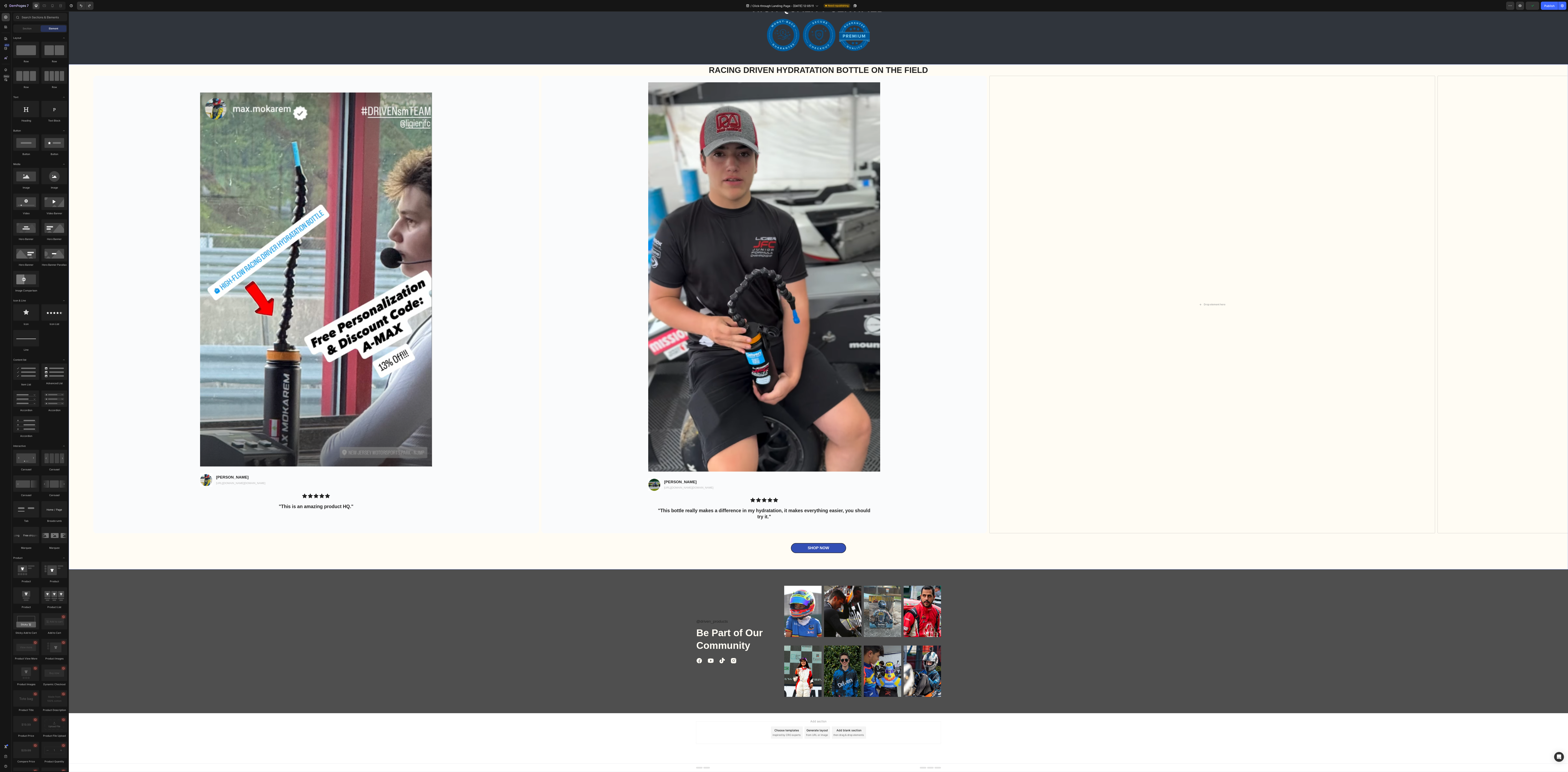
scroll to position [1402, 0]
click at [490, 241] on div "Background Image" at bounding box center [765, 304] width 446 height 457
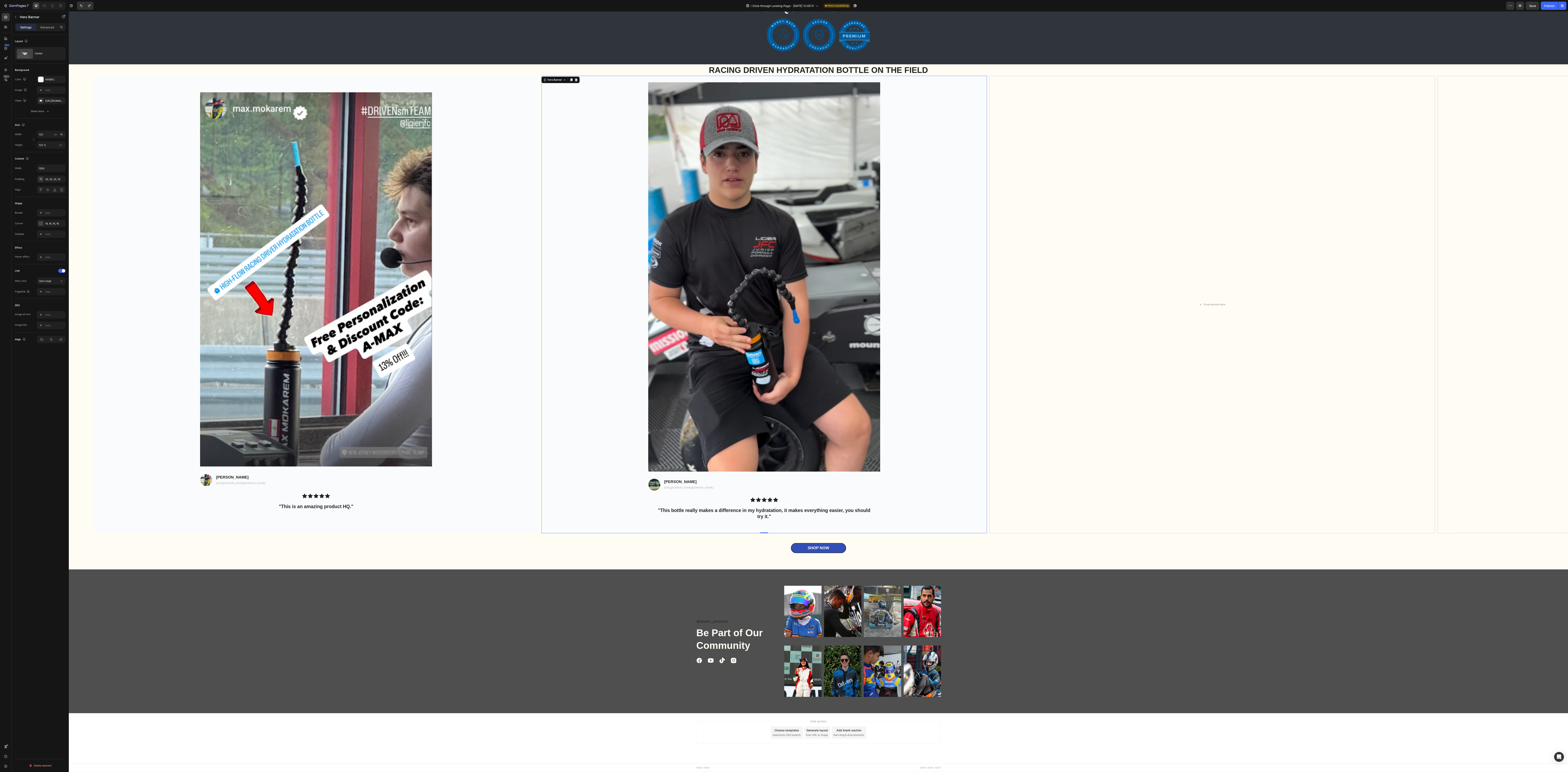
scroll to position [1320, 0]
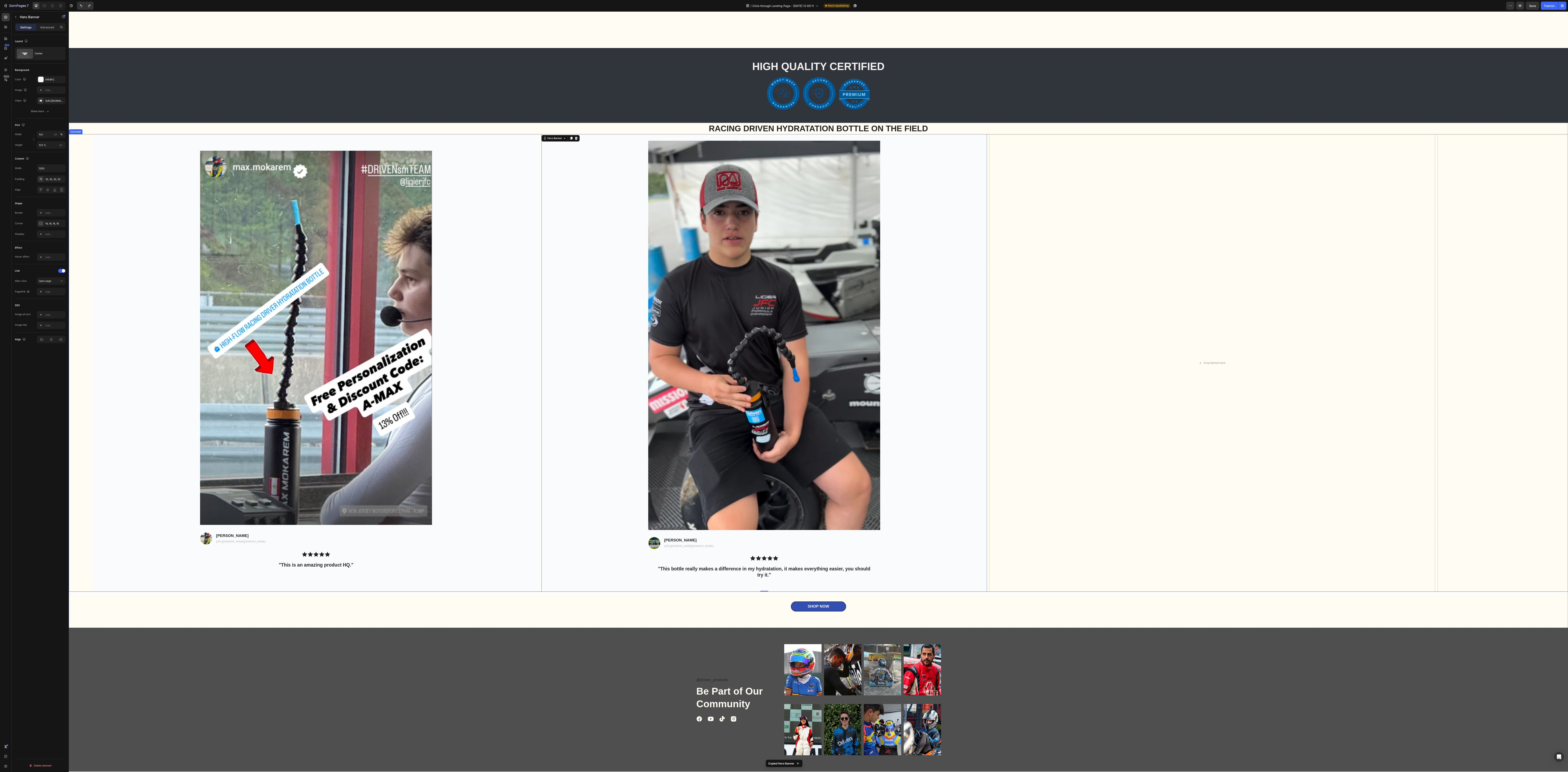
click at [490, 241] on div "Image Image [PERSON_NAME] Text Block [URL][DOMAIN_NAME][DOMAIN_NAME] Text Block…" at bounding box center [830, 362] width 1475 height 457
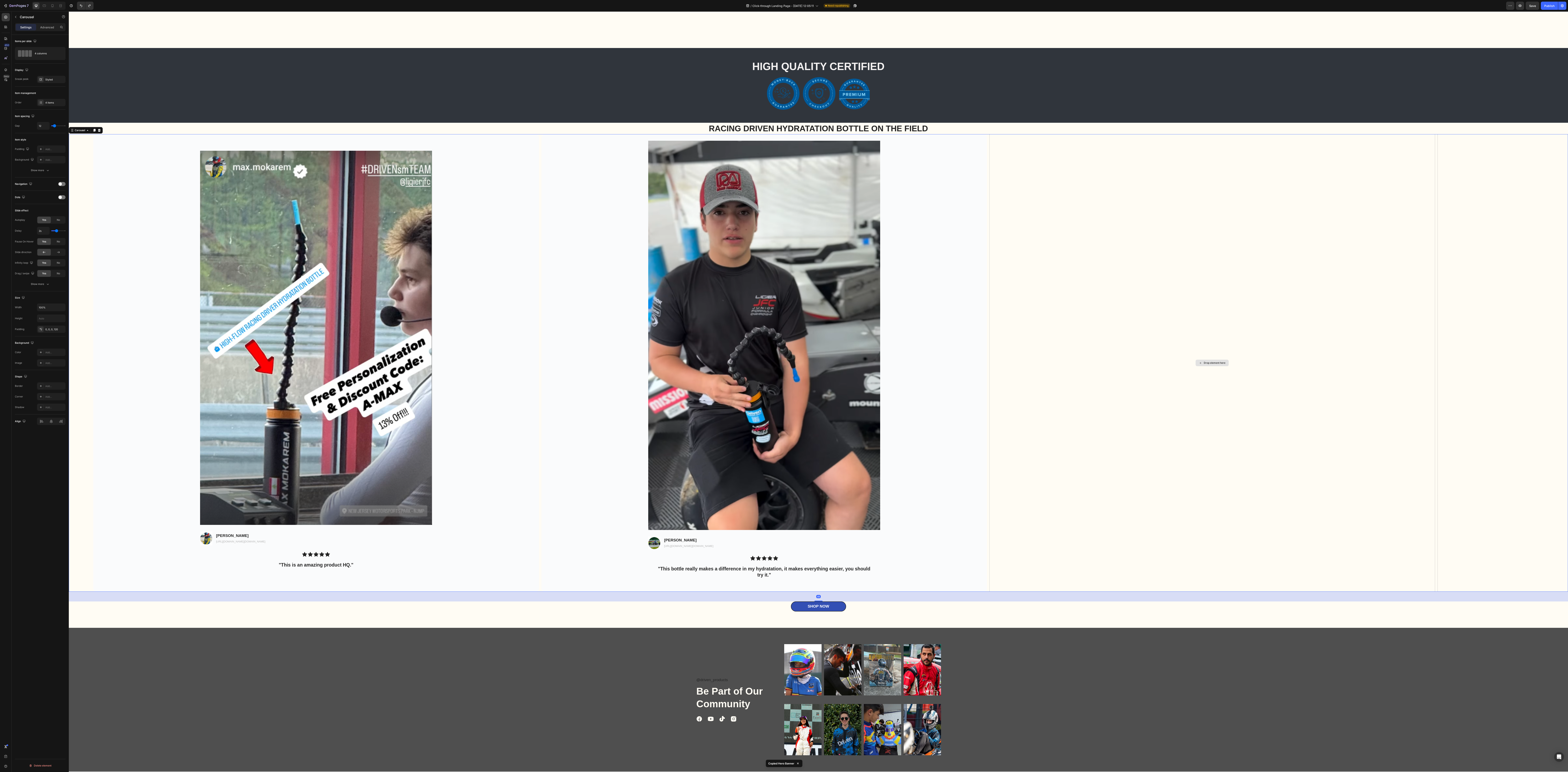
click at [490, 241] on div "Drop element here" at bounding box center [1212, 362] width 446 height 457
click at [490, 241] on div "Image Image [PERSON_NAME] Text Block [URL][DOMAIN_NAME][DOMAIN_NAME] Text Block…" at bounding box center [830, 362] width 1475 height 457
click at [490, 241] on div "Drop element here" at bounding box center [1212, 362] width 446 height 457
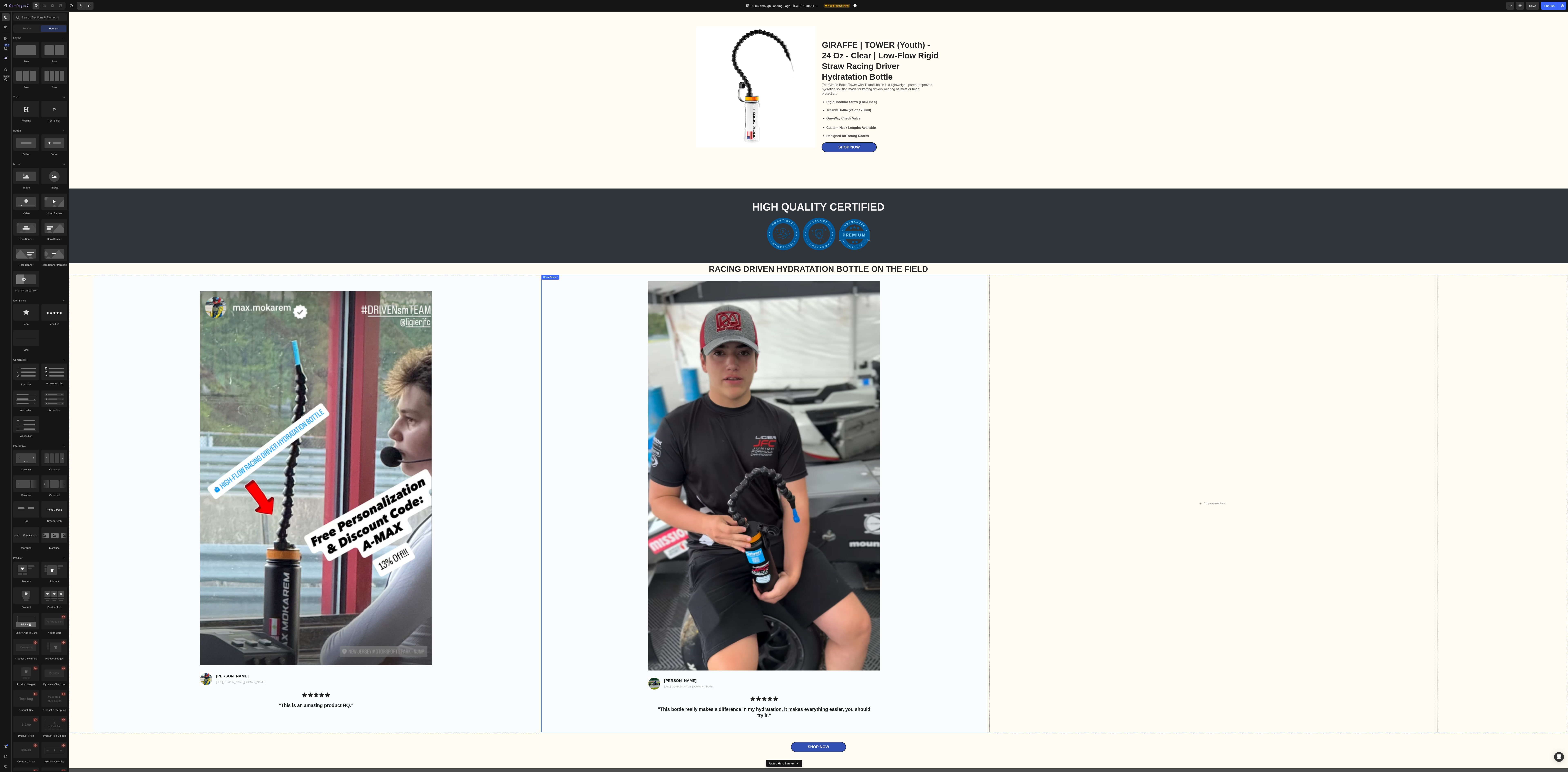
scroll to position [1157, 0]
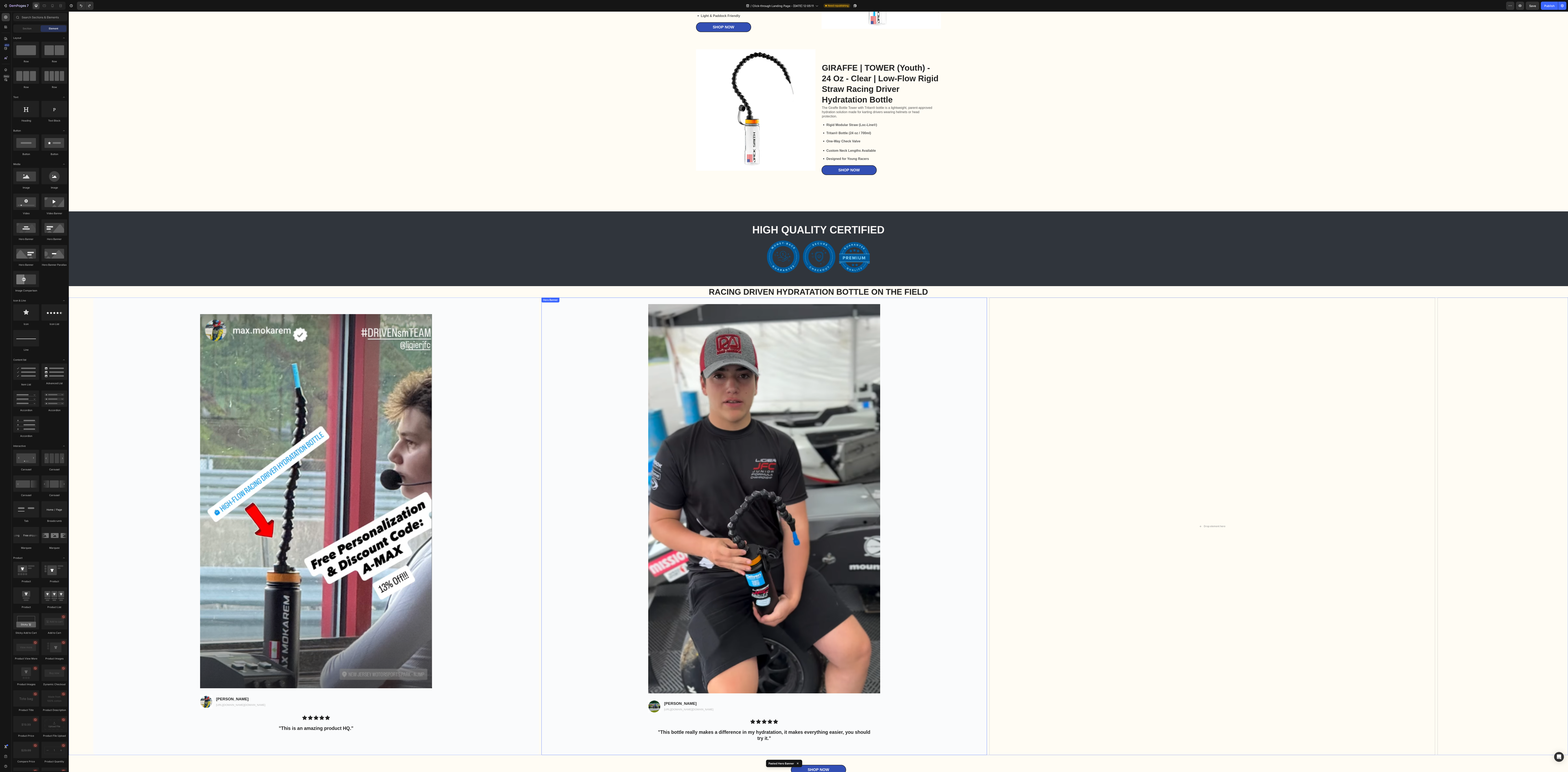
click at [490, 241] on img at bounding box center [764, 498] width 232 height 389
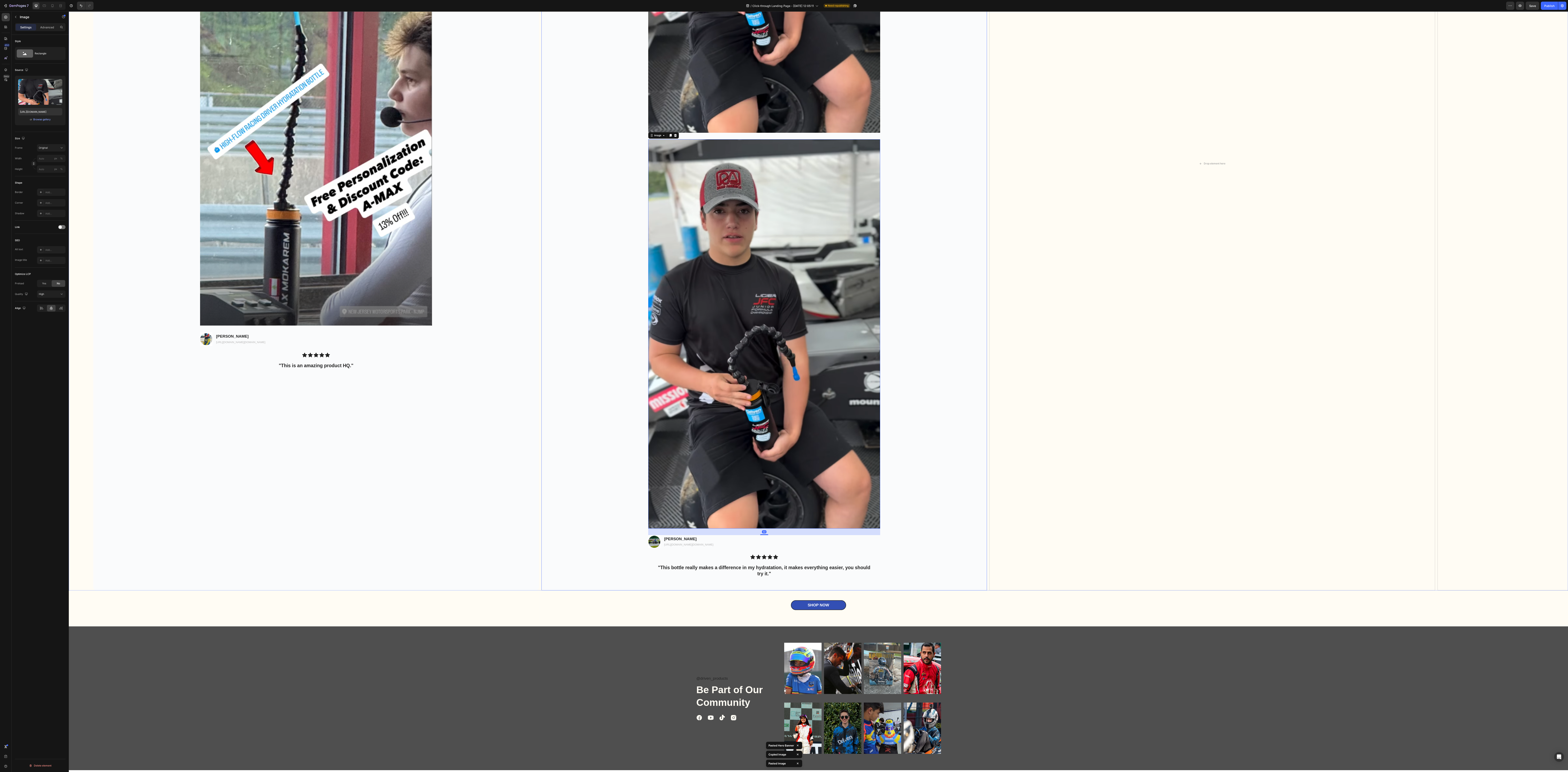
scroll to position [1797, 0]
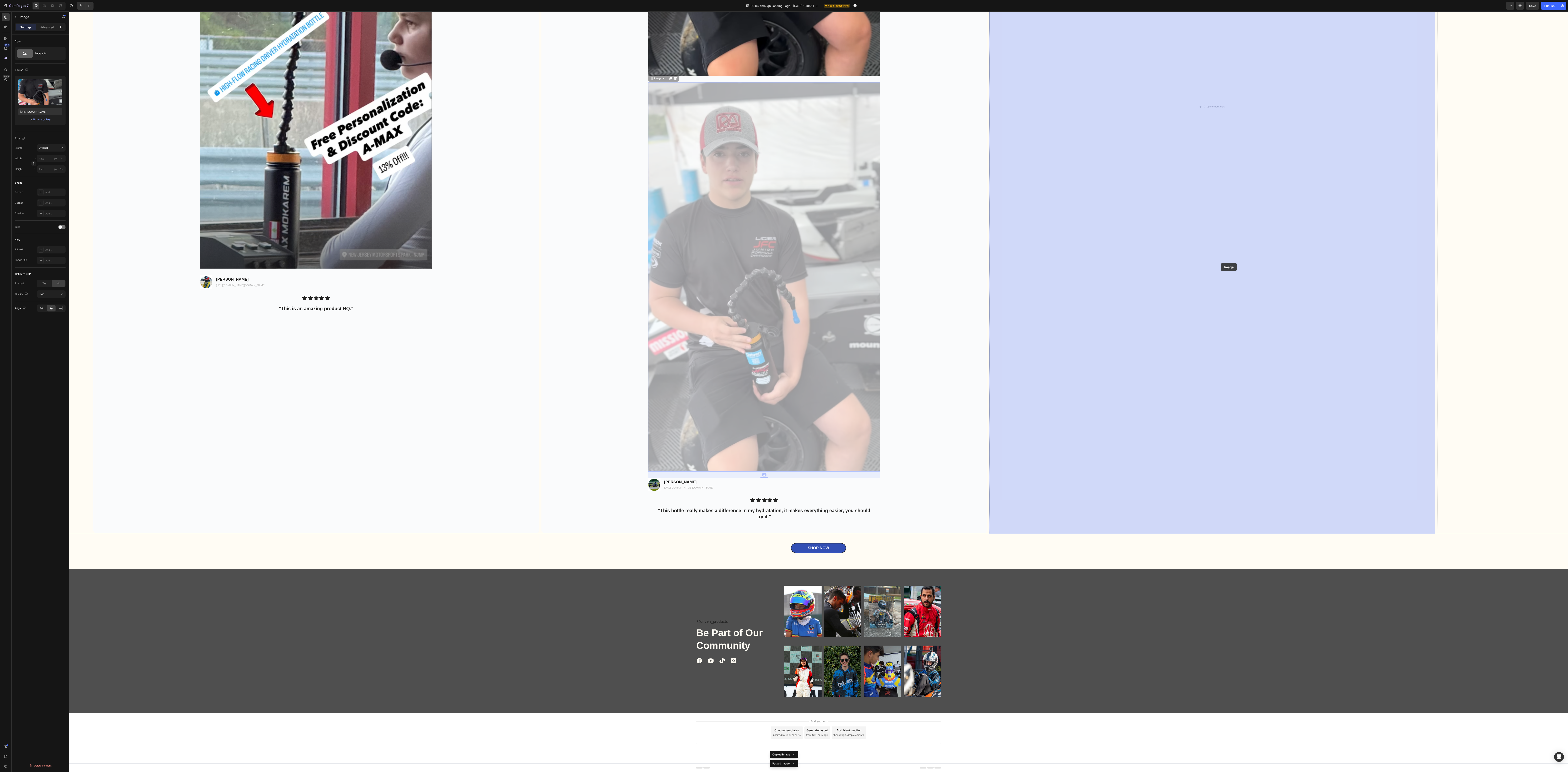
drag, startPoint x: 852, startPoint y: 376, endPoint x: 1222, endPoint y: 261, distance: 387.5
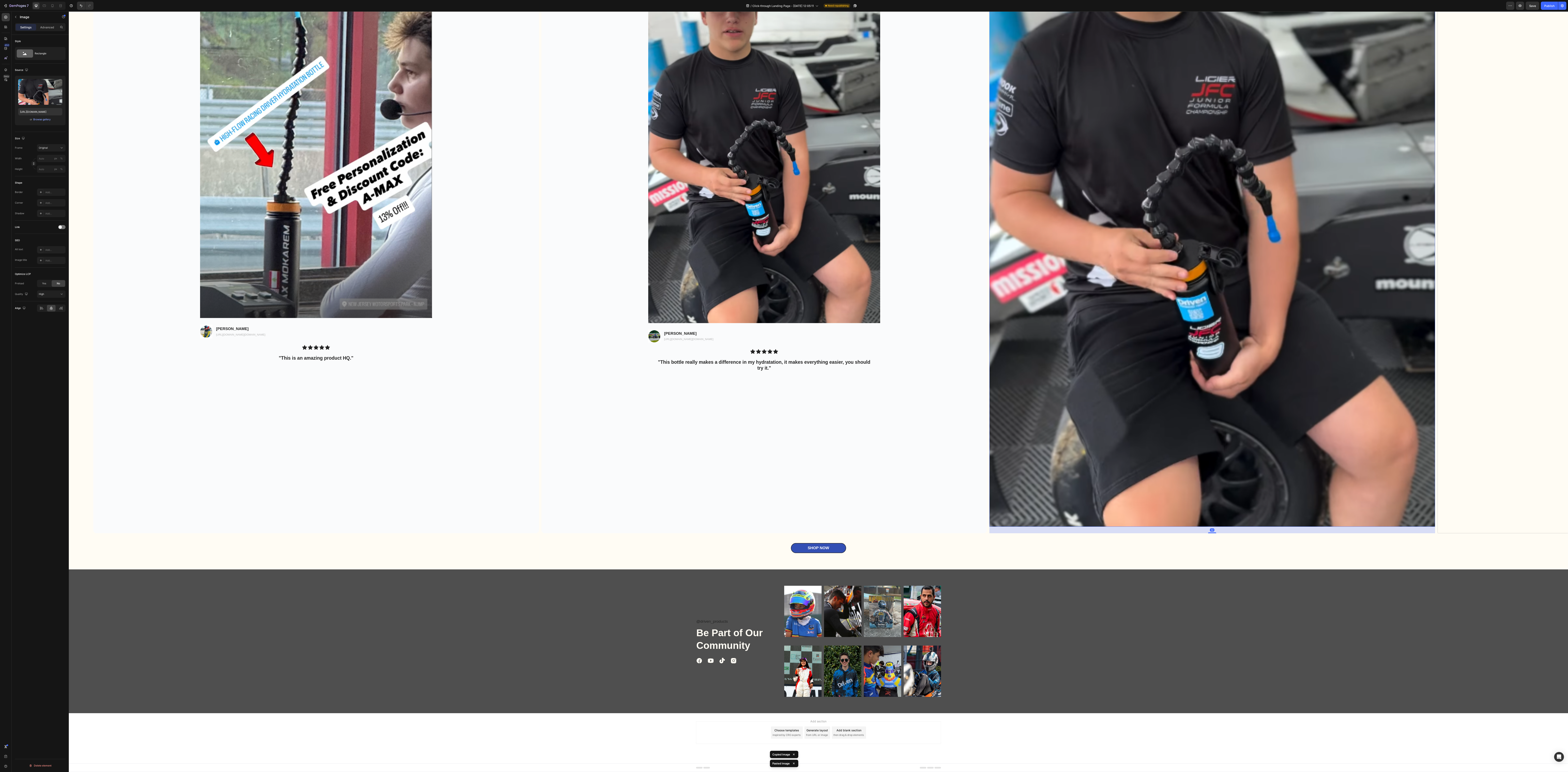
scroll to position [1698, 0]
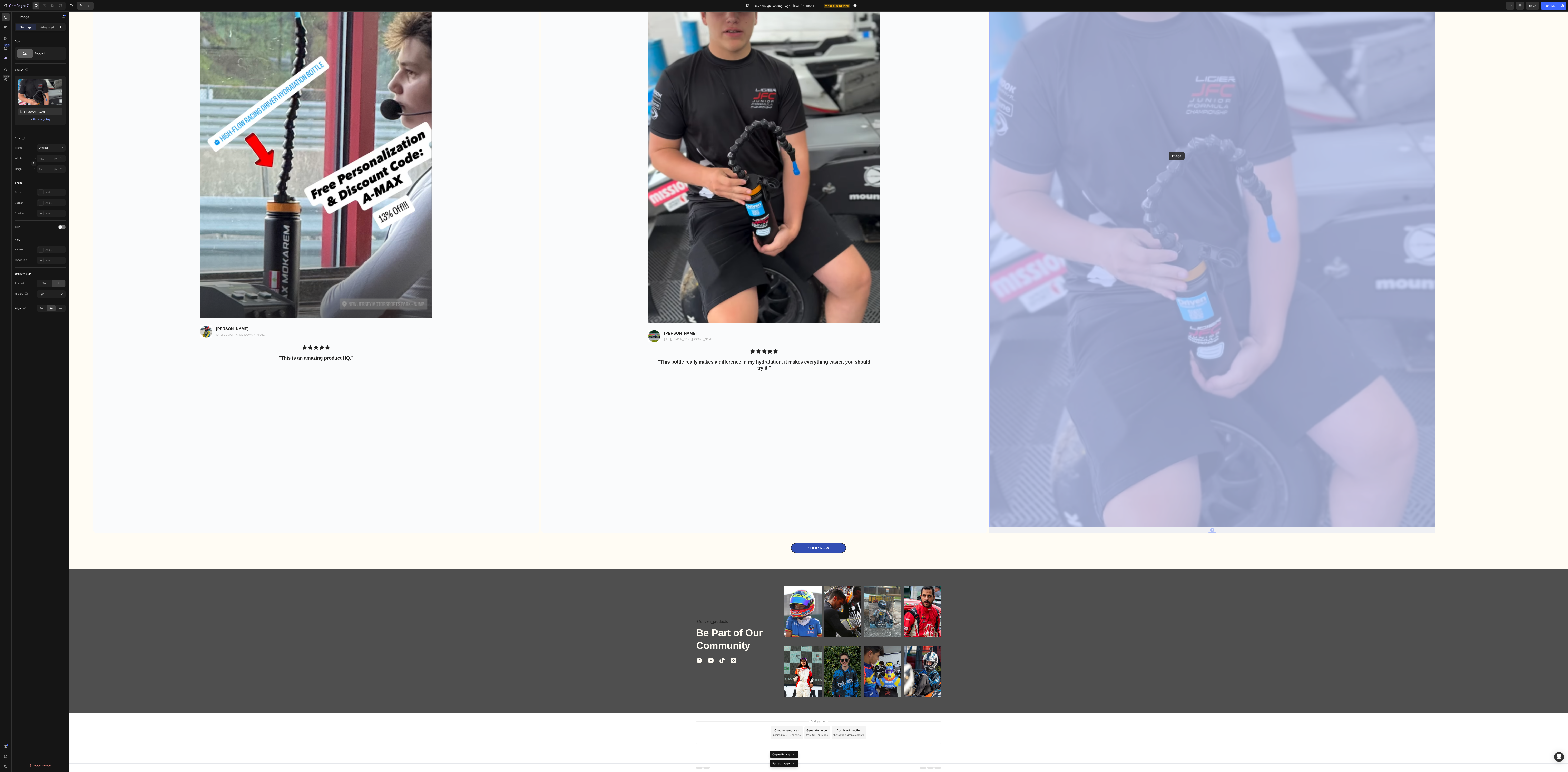
drag, startPoint x: 1195, startPoint y: 371, endPoint x: 1169, endPoint y: 152, distance: 220.5
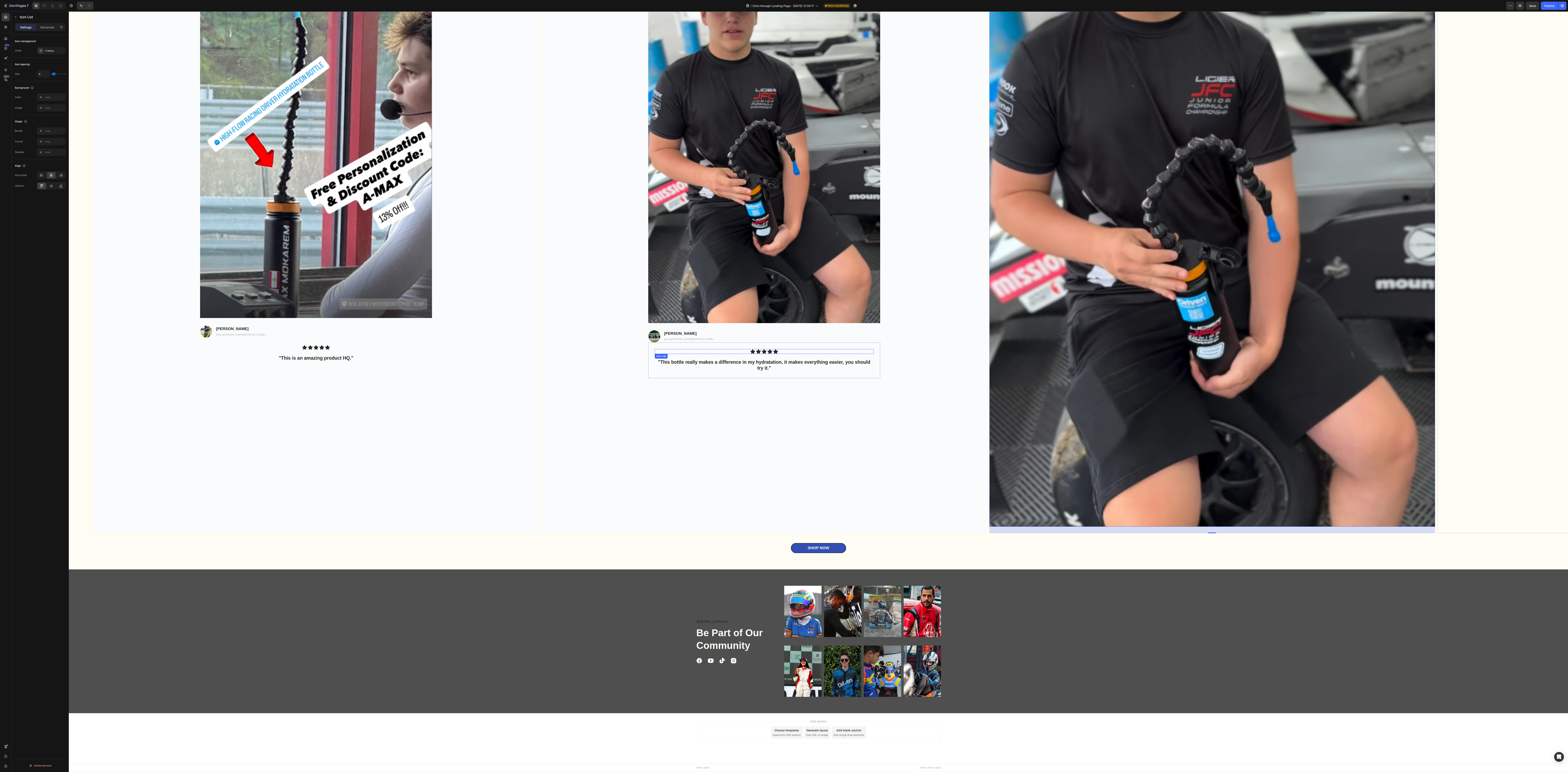
click at [490, 241] on div "Icon Icon Icon Icon Icon" at bounding box center [765, 351] width 219 height 5
click at [490, 241] on div "Image Luca Day Text Block [URL][DOMAIN_NAME][DOMAIN_NAME] Text Block Row" at bounding box center [764, 335] width 232 height 13
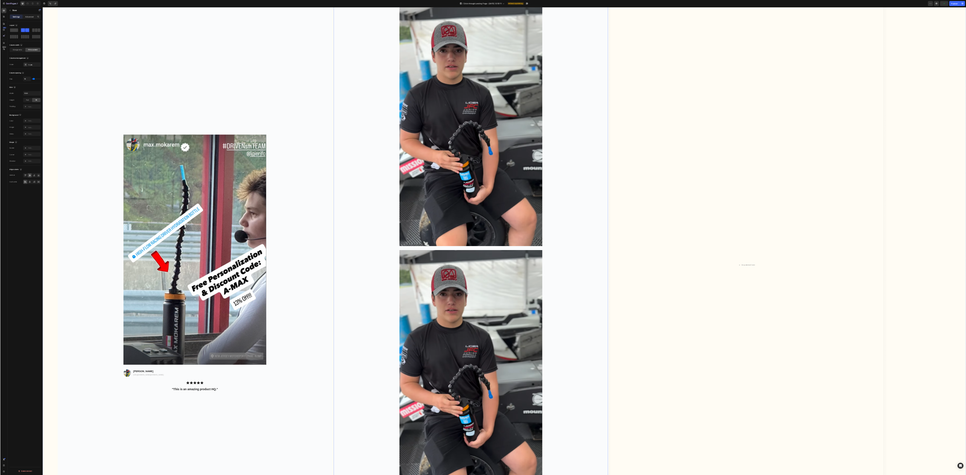
scroll to position [2302, 0]
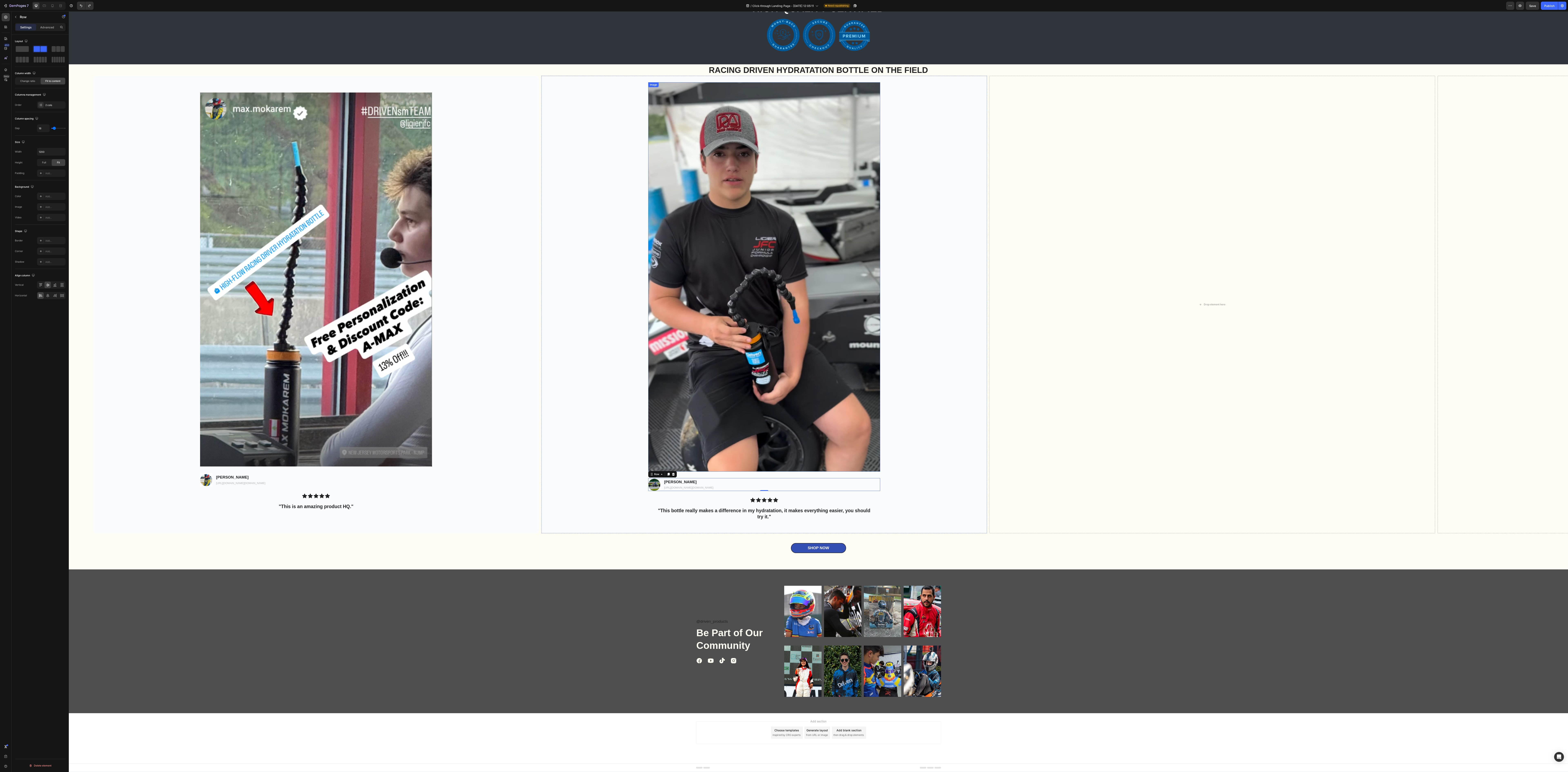
click at [490, 241] on div "Background Image" at bounding box center [765, 304] width 446 height 457
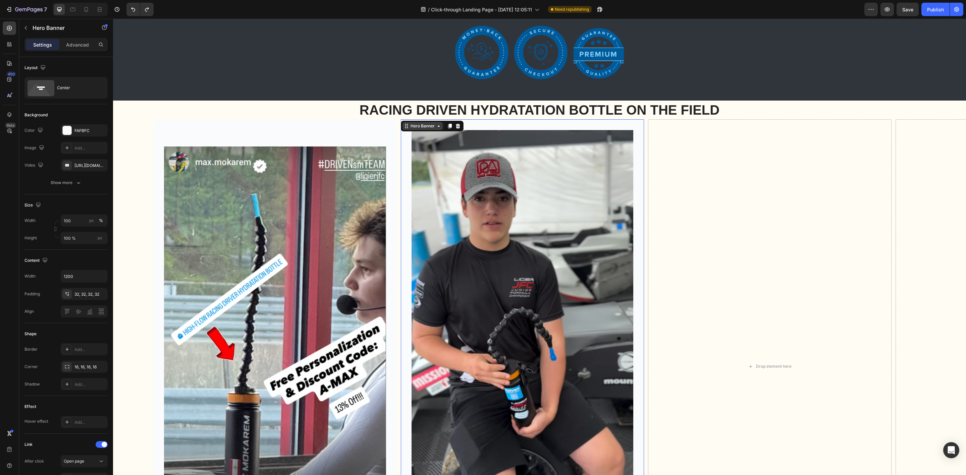
click at [435, 129] on div "Hero Banner" at bounding box center [422, 126] width 40 height 8
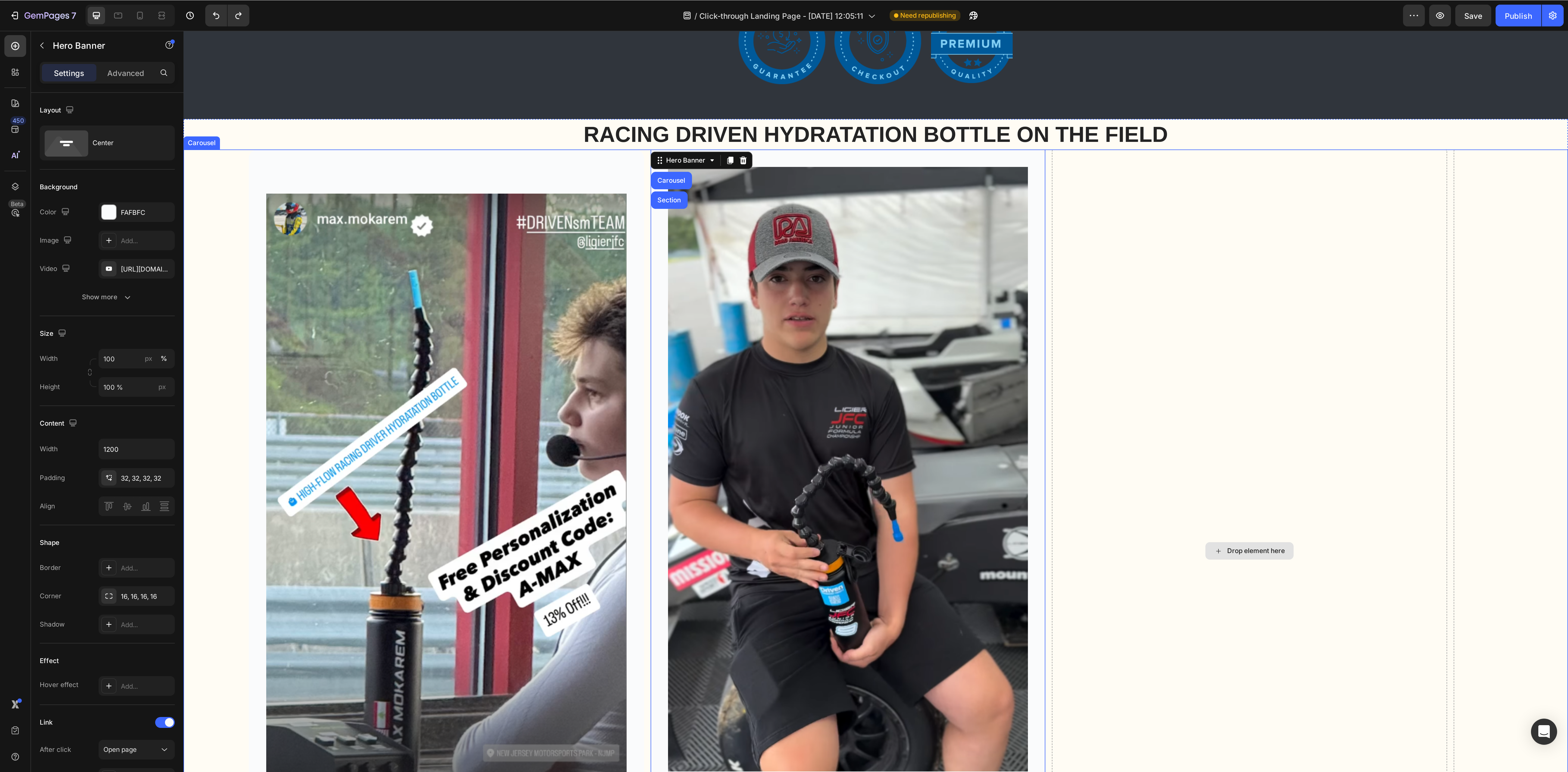
scroll to position [1910, 0]
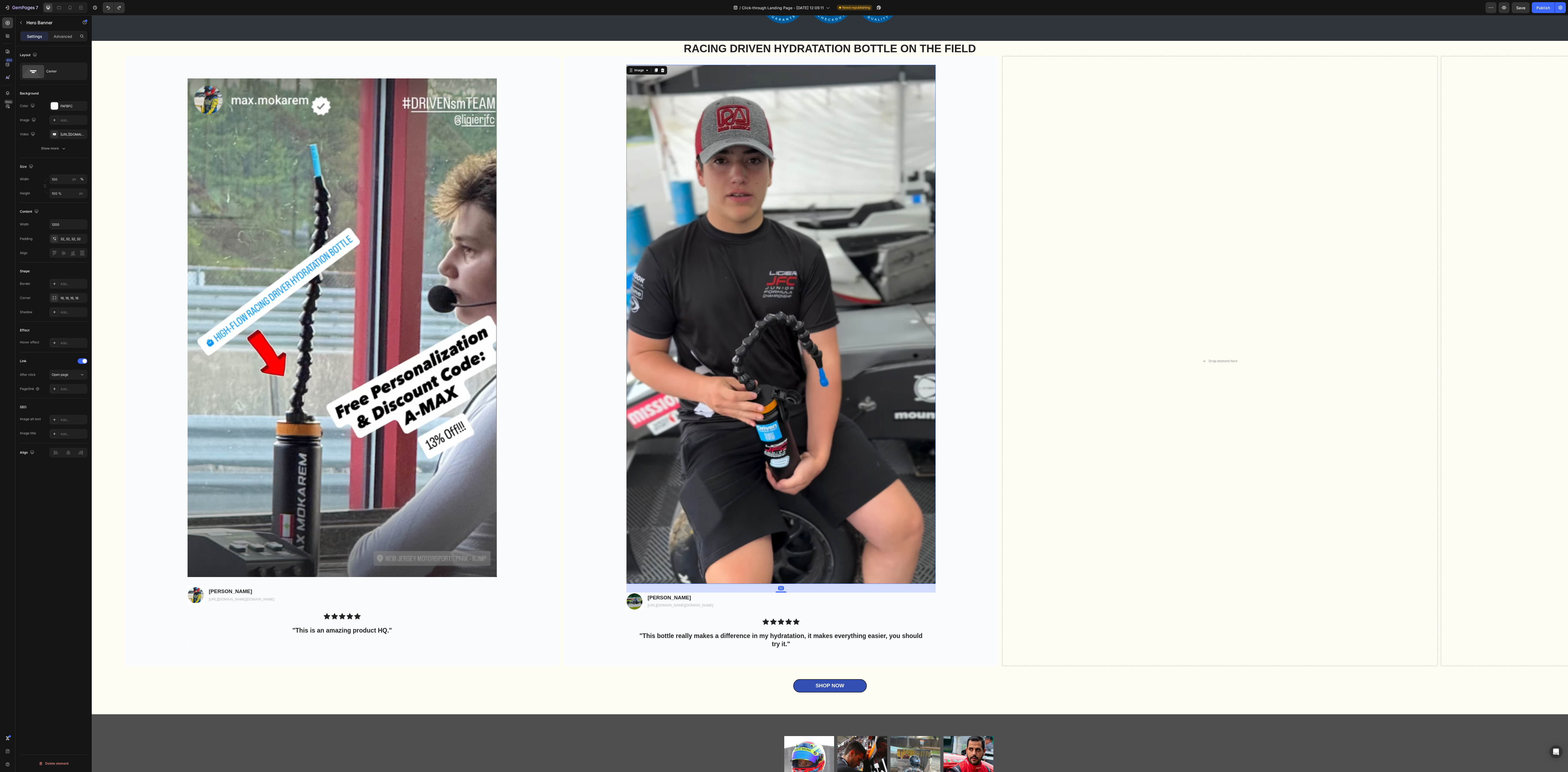
click at [653, 321] on img at bounding box center [781, 324] width 309 height 519
click at [653, 321] on div "Background Image" at bounding box center [781, 360] width 436 height 610
click at [653, 321] on div "Drop element here" at bounding box center [1220, 360] width 436 height 610
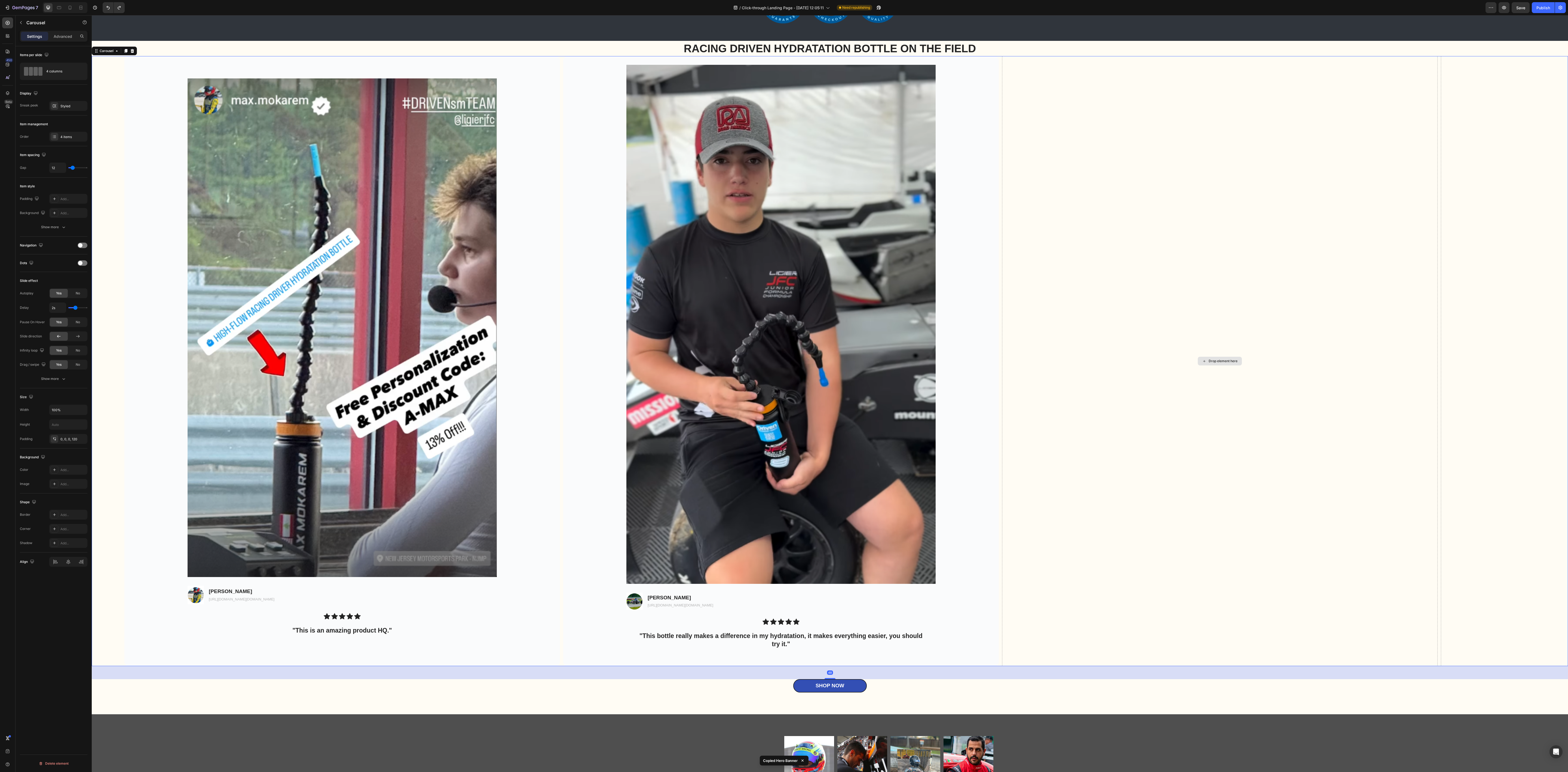
click at [653, 321] on div "Drop element here" at bounding box center [1220, 360] width 436 height 610
click at [653, 275] on div "Drop element here" at bounding box center [1220, 360] width 436 height 610
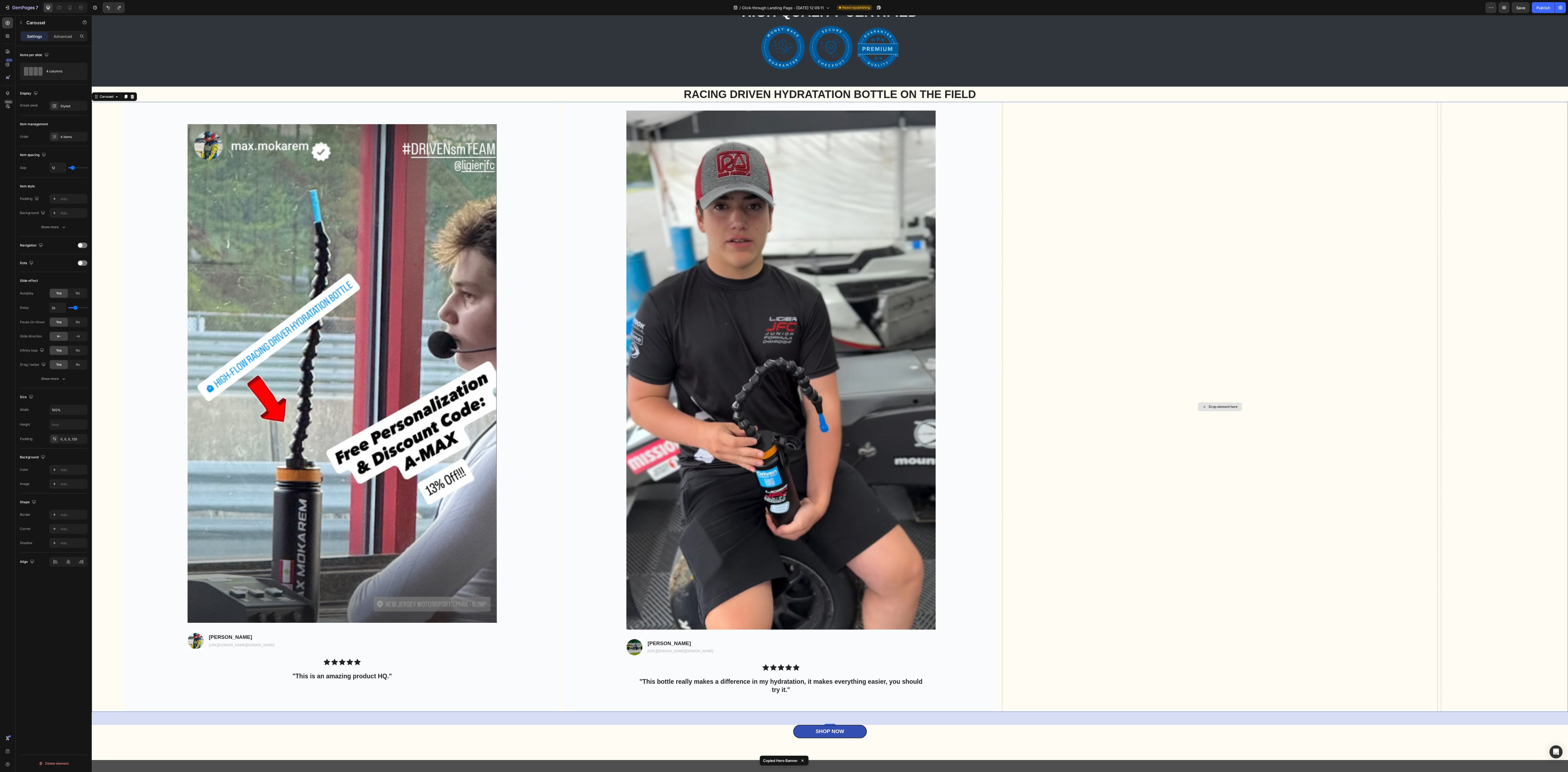
scroll to position [1828, 0]
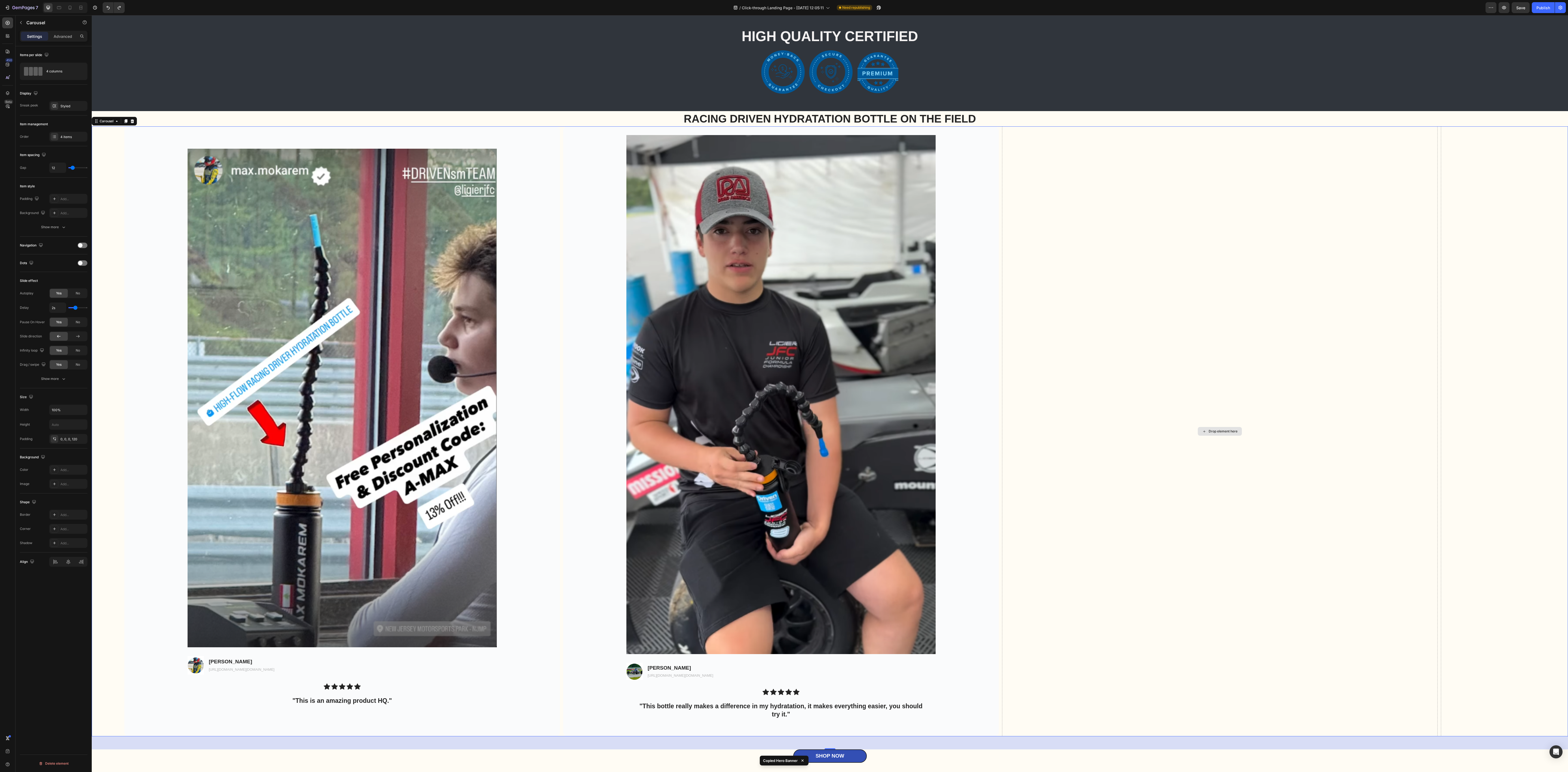
click at [653, 234] on div "Drop element here" at bounding box center [1220, 431] width 436 height 610
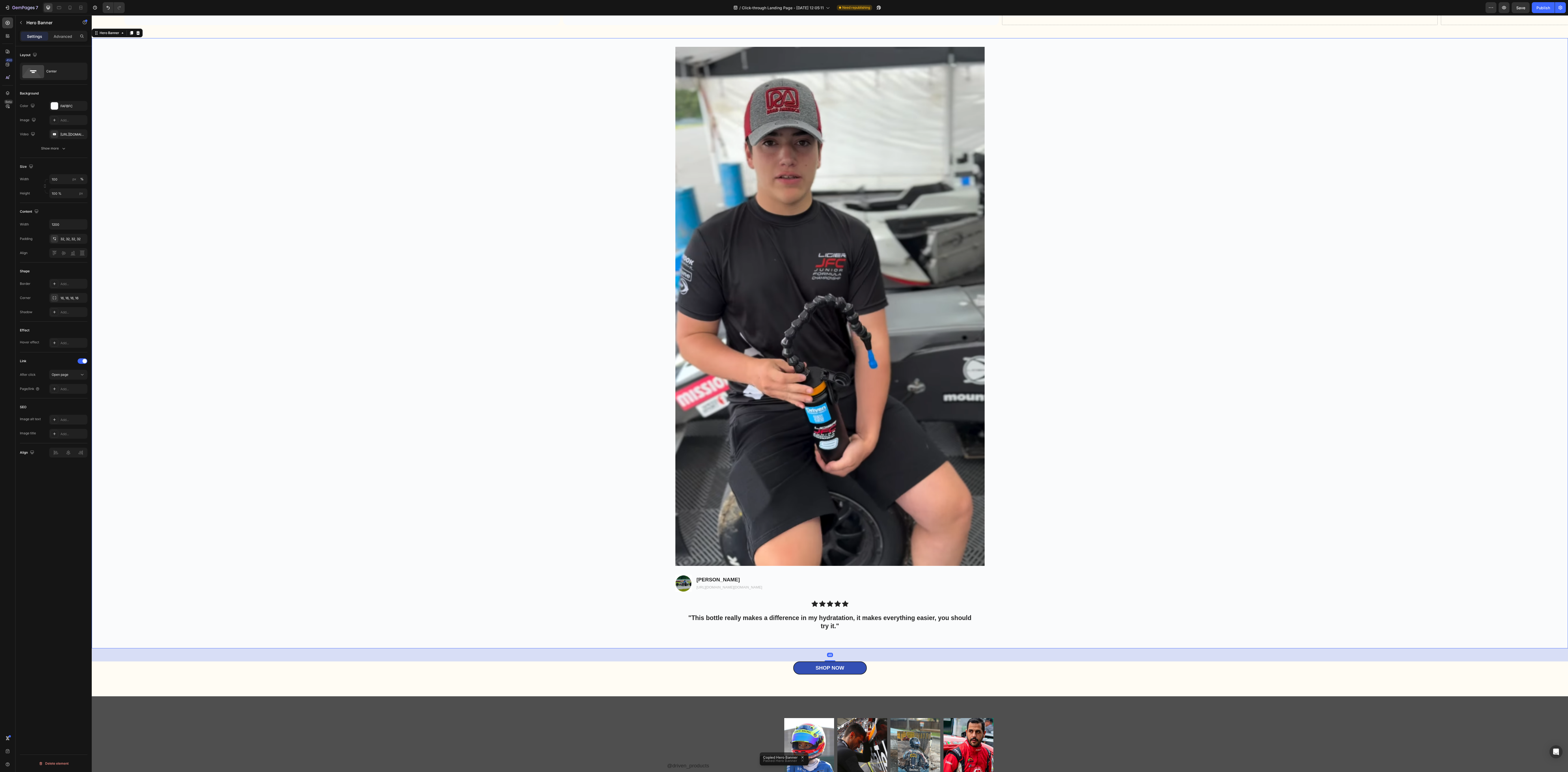
scroll to position [2542, 0]
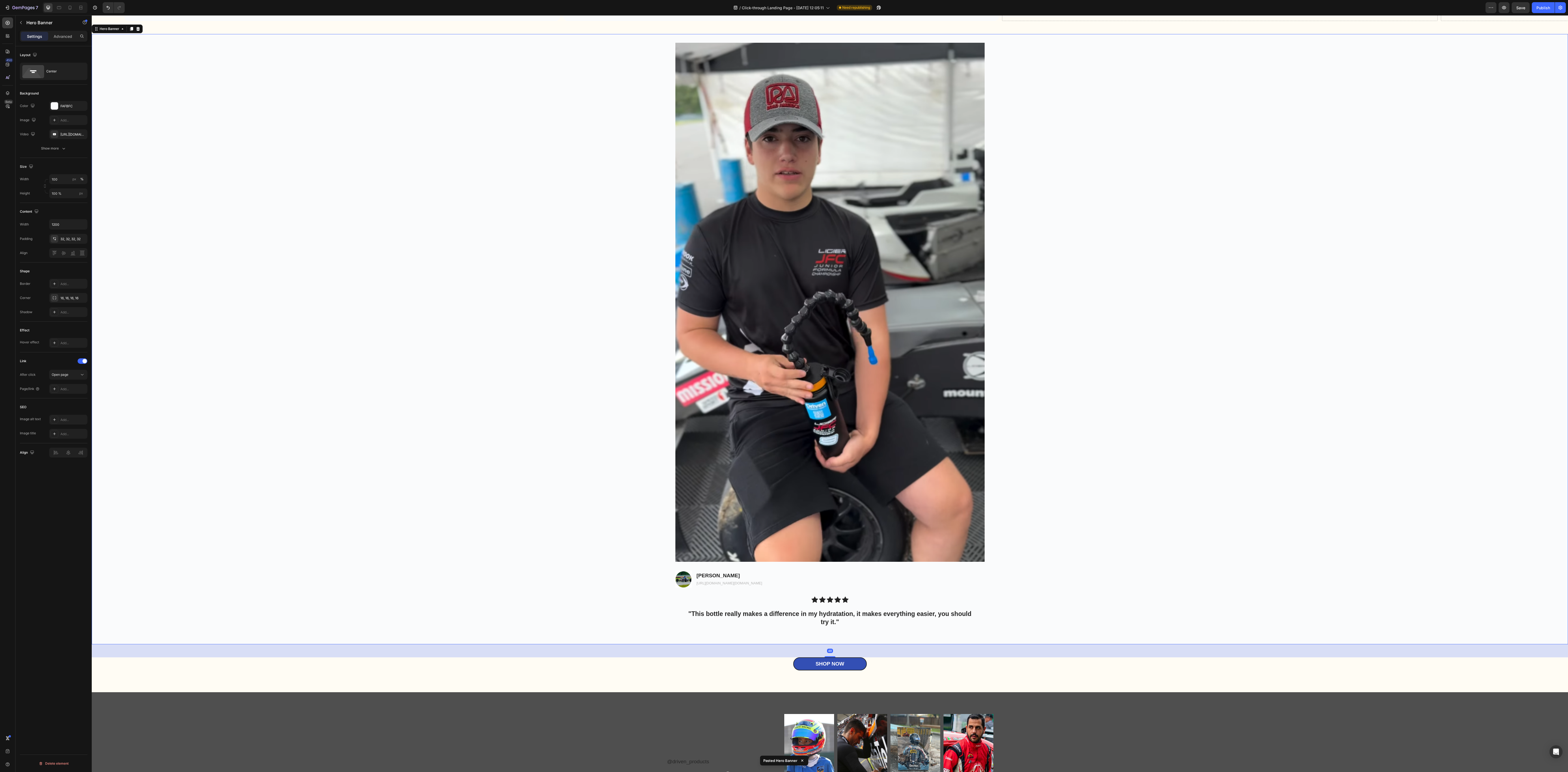
click at [653, 321] on div "Background Image" at bounding box center [829, 339] width 1476 height 610
click at [653, 321] on div "Image Image Luca Day Text Block [URL][DOMAIN_NAME][DOMAIN_NAME] Text Block Row …" at bounding box center [829, 339] width 326 height 610
click at [653, 321] on div "Icon Icon Icon Icon Icon Icon List "This bottle really makes a difference in my…" at bounding box center [829, 611] width 309 height 48
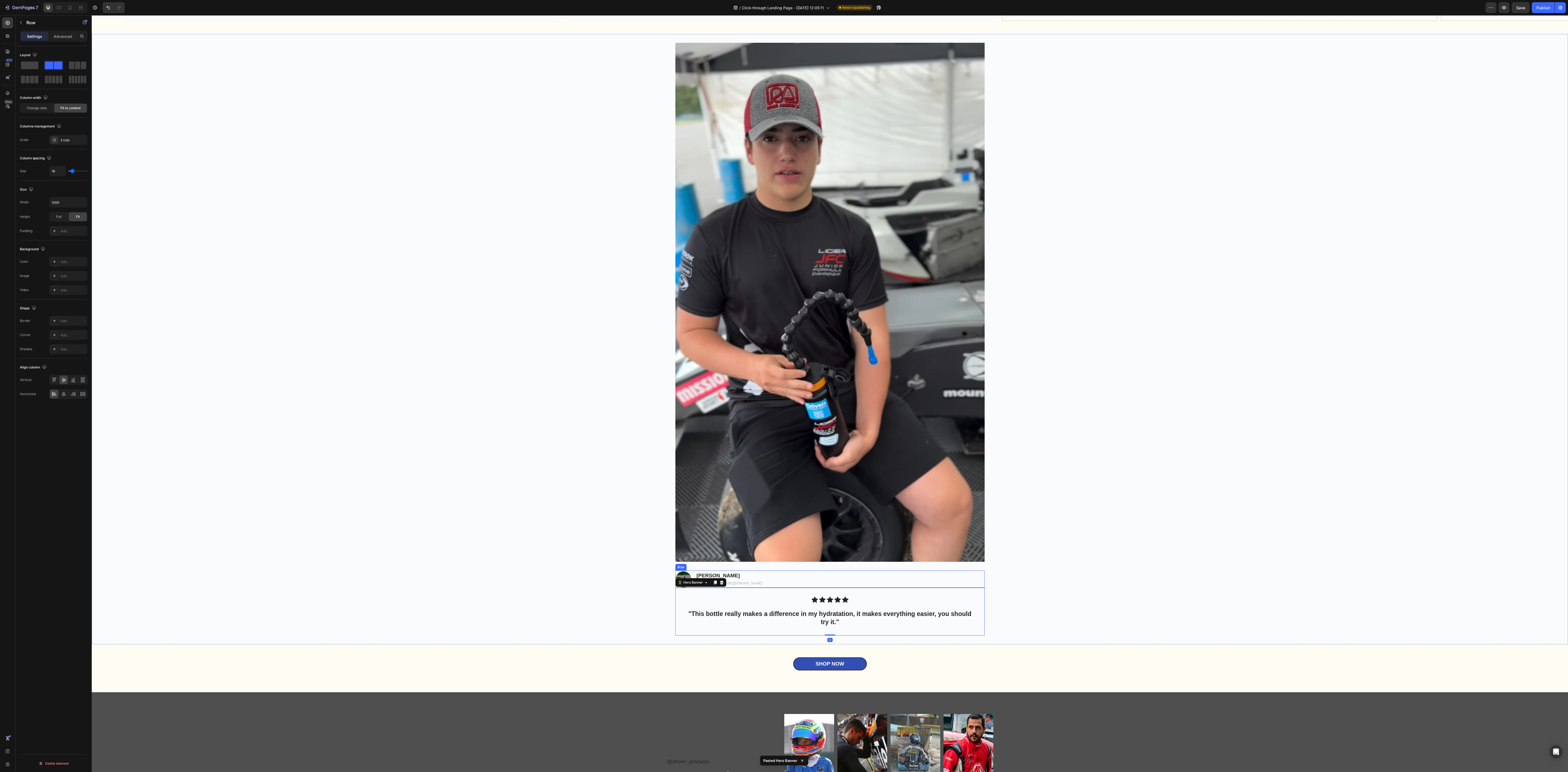
click at [653, 321] on div "Image Luca Day Text Block [URL][DOMAIN_NAME][DOMAIN_NAME] Text Block Row" at bounding box center [829, 579] width 309 height 17
click at [653, 321] on div "Image Image Luca Day Text Block [URL][DOMAIN_NAME][DOMAIN_NAME] Text Block Row …" at bounding box center [829, 339] width 326 height 610
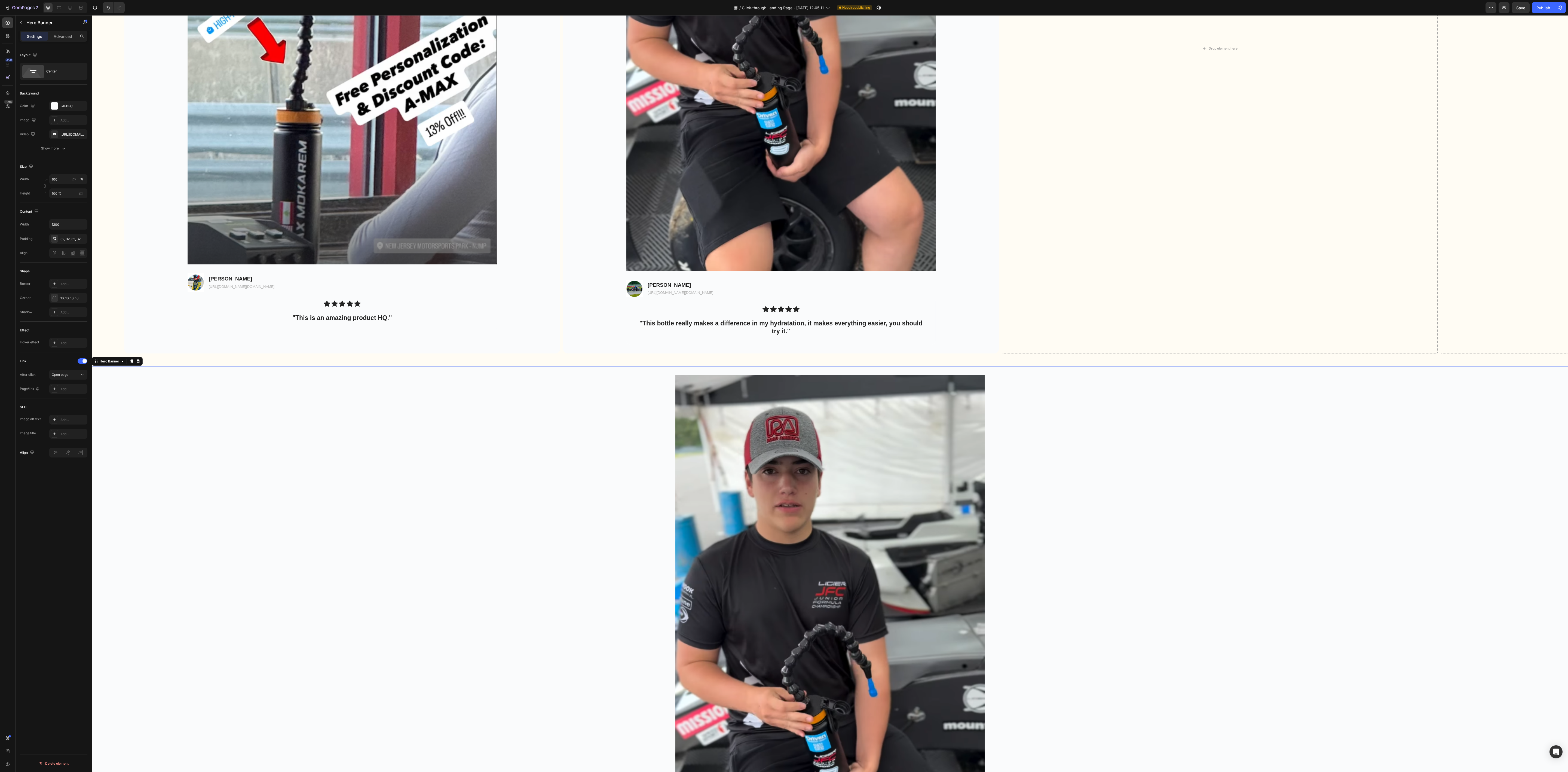
scroll to position [2134, 0]
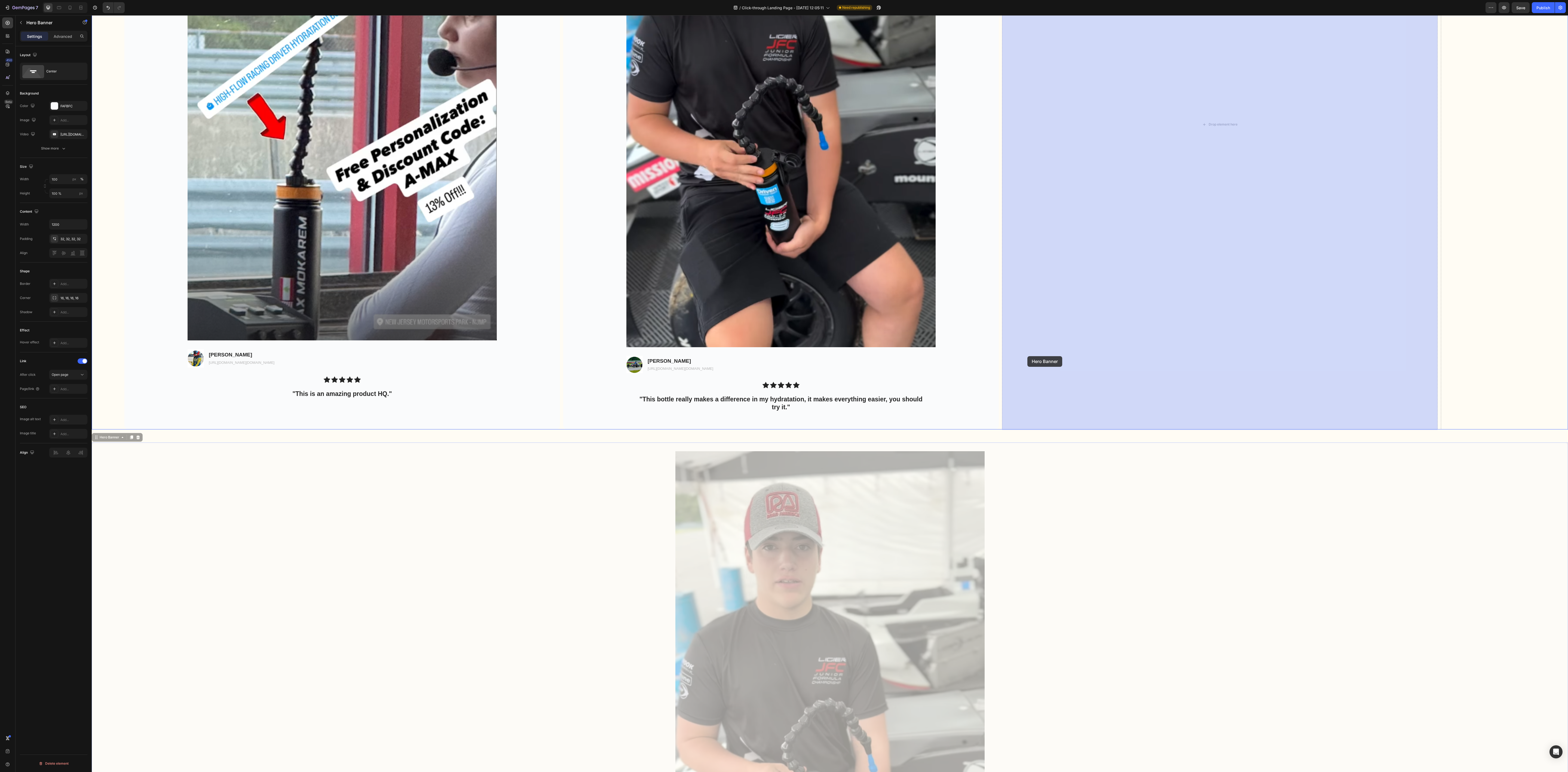
drag, startPoint x: 1145, startPoint y: 593, endPoint x: 1027, endPoint y: 356, distance: 264.8
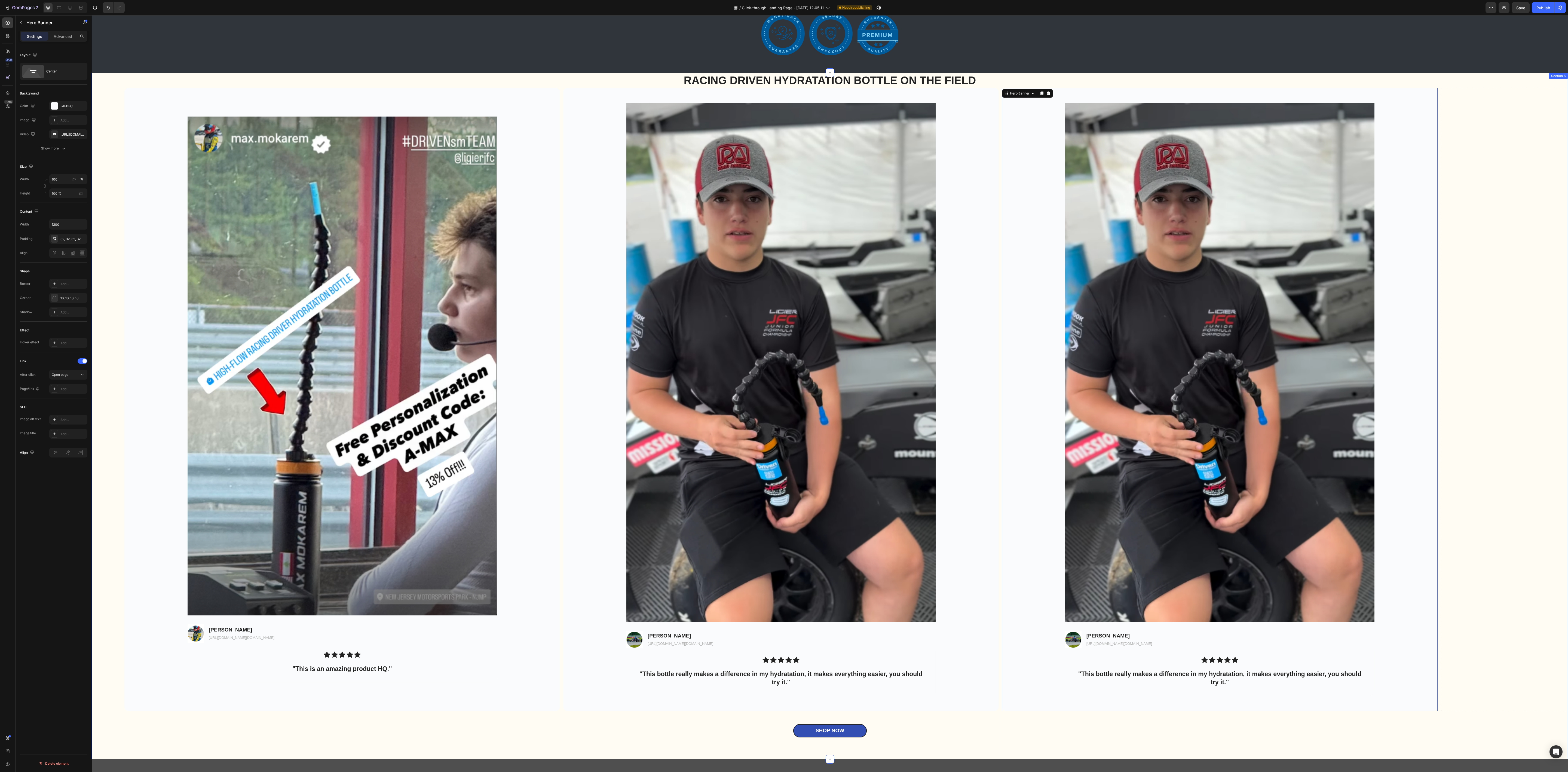
scroll to position [1800, 0]
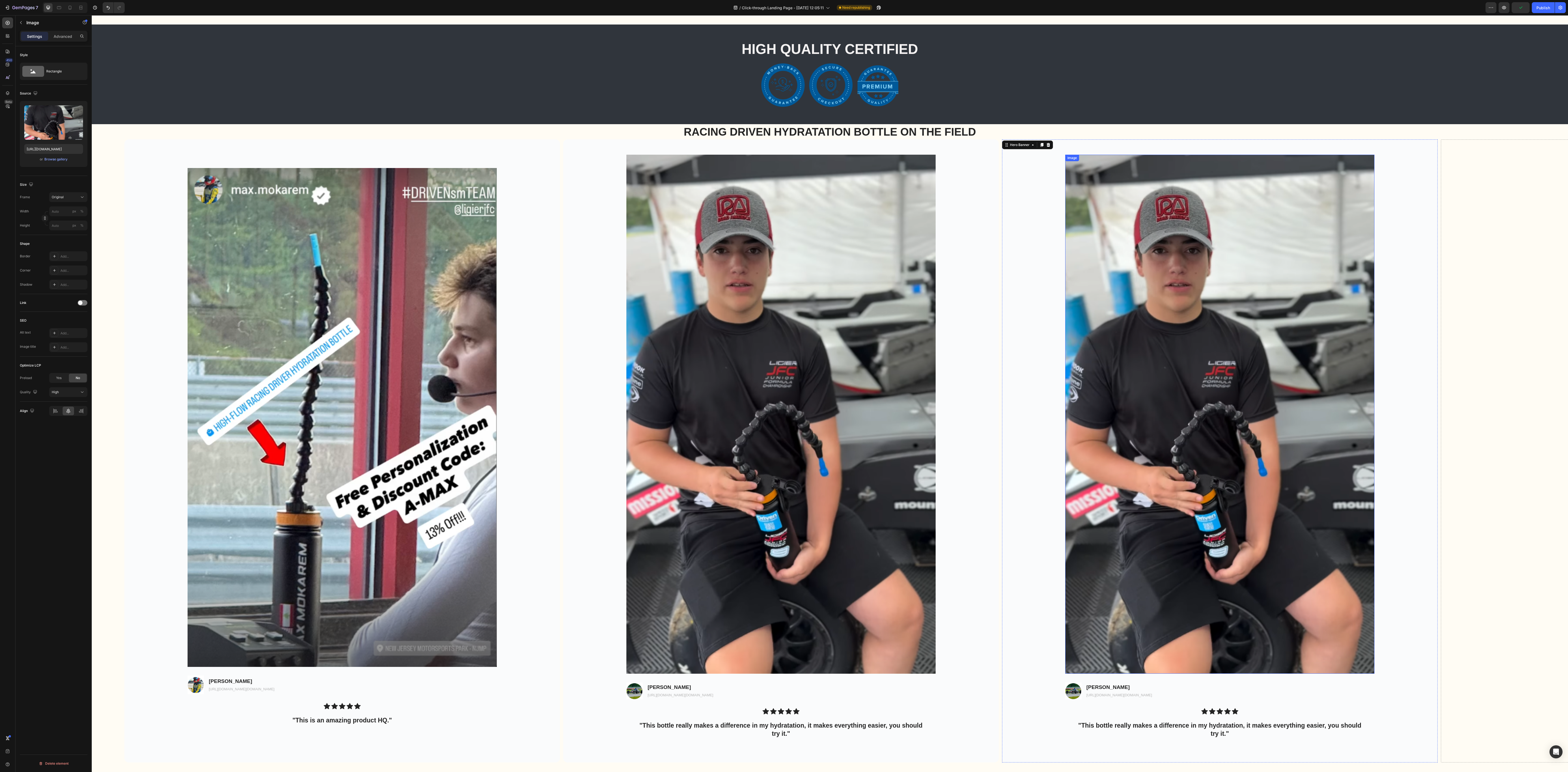
click at [653, 321] on img at bounding box center [1219, 414] width 309 height 519
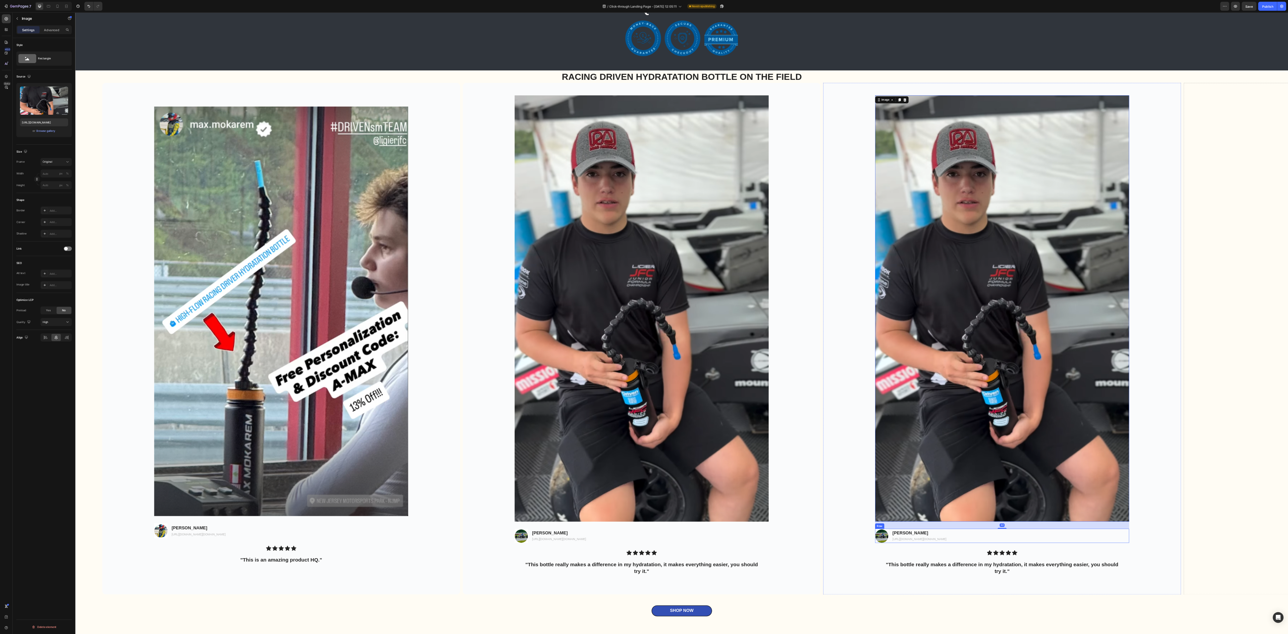
scroll to position [2317, 0]
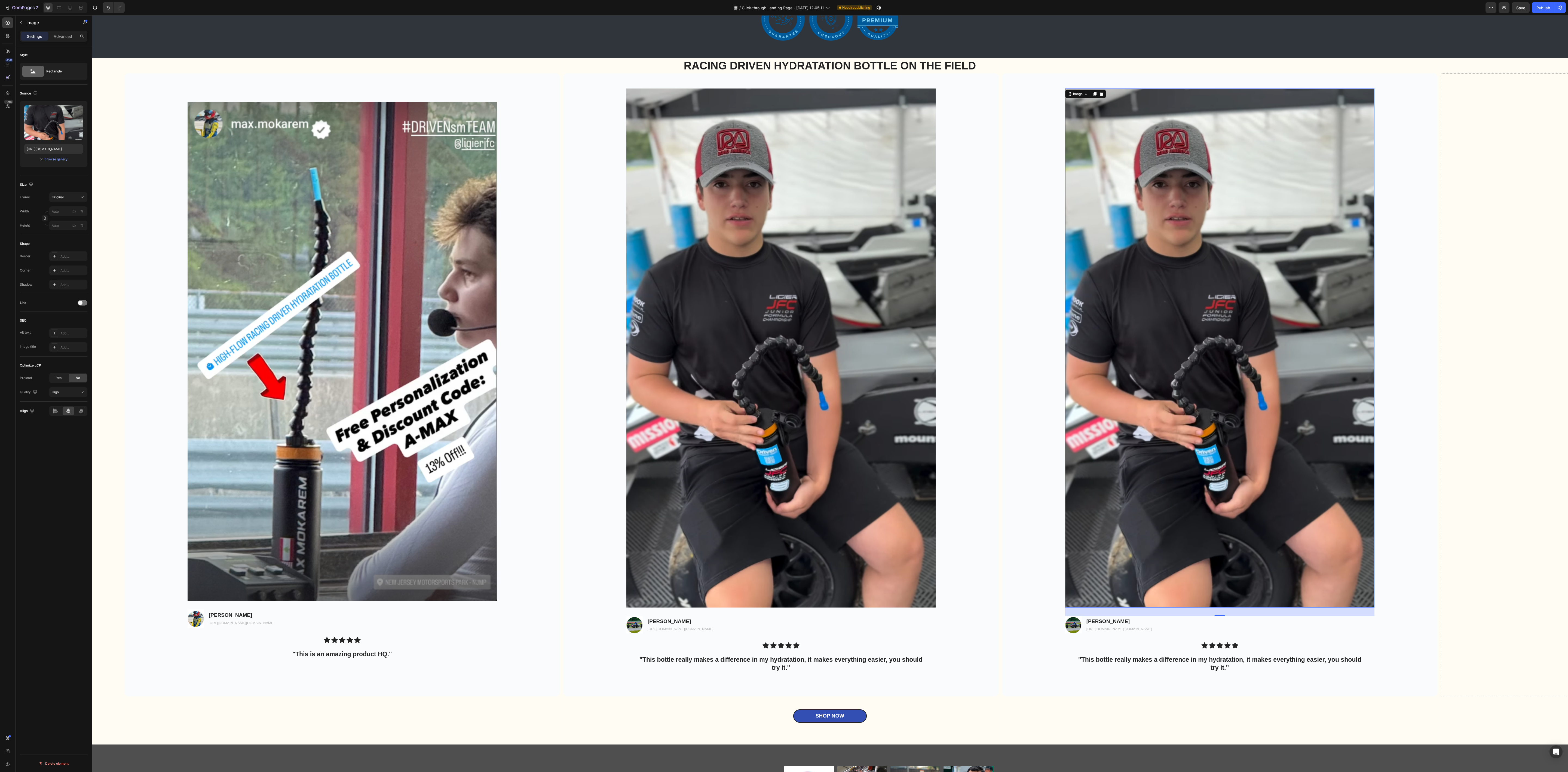
click at [653, 321] on img at bounding box center [1219, 347] width 309 height 519
click at [71, 131] on input "file" at bounding box center [54, 131] width 37 height 9
type input "[URL][DOMAIN_NAME]"
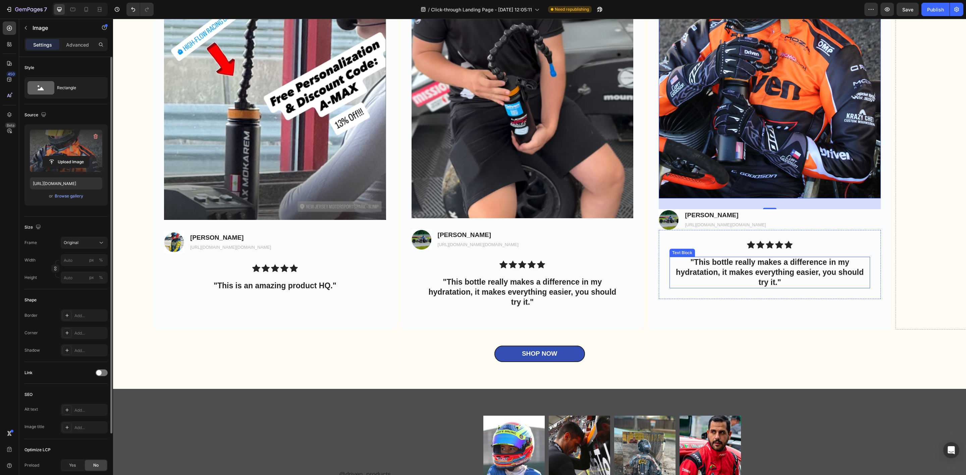
scroll to position [2569, 0]
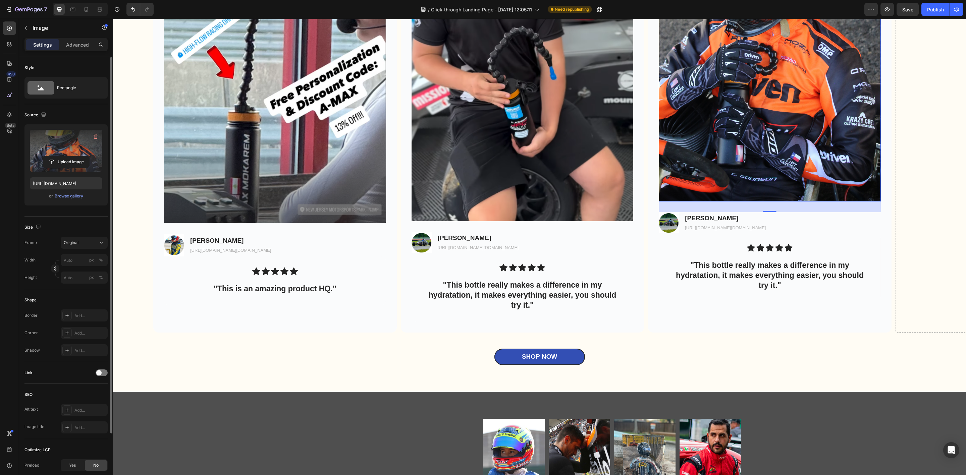
click at [805, 169] on img at bounding box center [770, 35] width 222 height 333
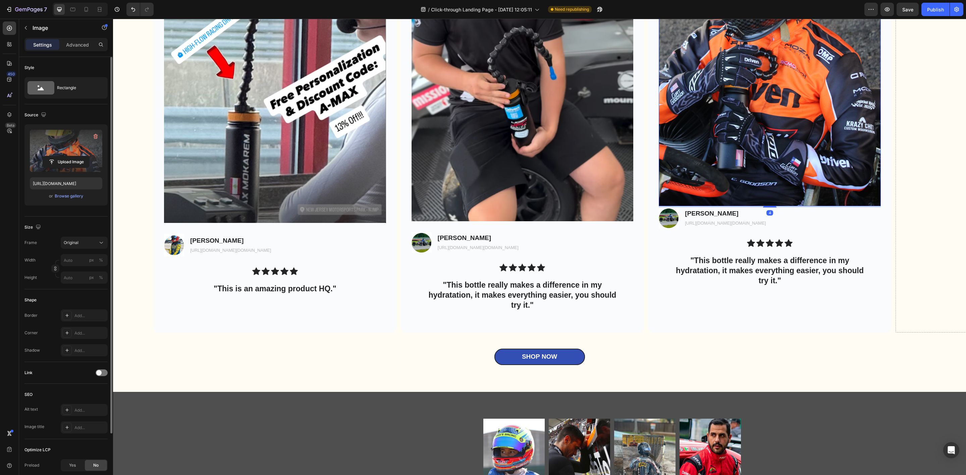
drag, startPoint x: 771, startPoint y: 212, endPoint x: 773, endPoint y: 202, distance: 9.6
click at [773, 202] on div "Image 4" at bounding box center [770, 40] width 222 height 333
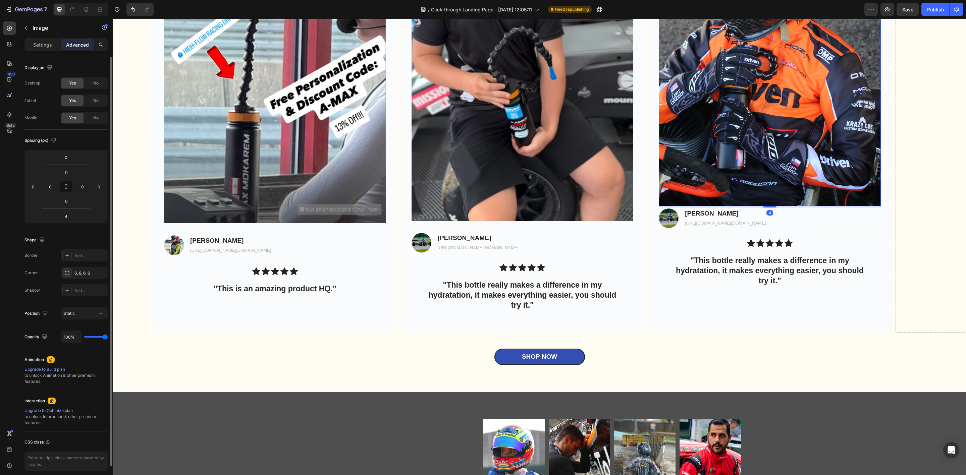
click at [784, 185] on img at bounding box center [770, 40] width 222 height 333
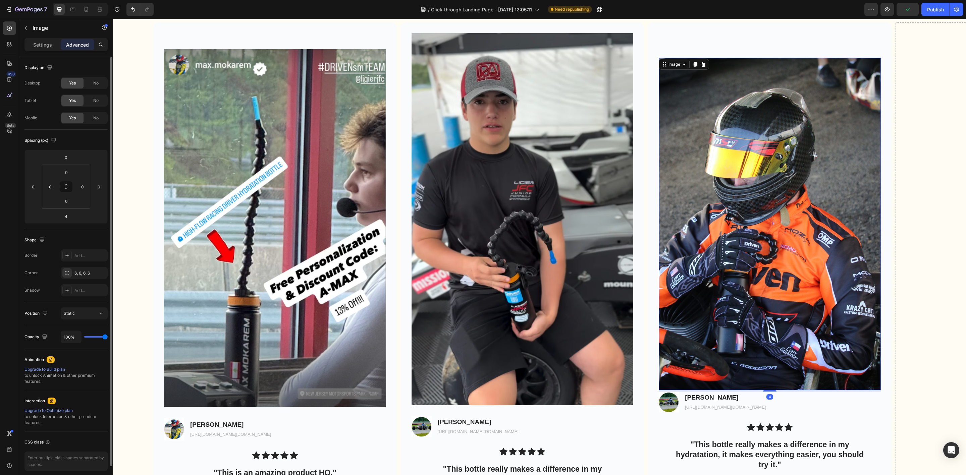
scroll to position [2368, 0]
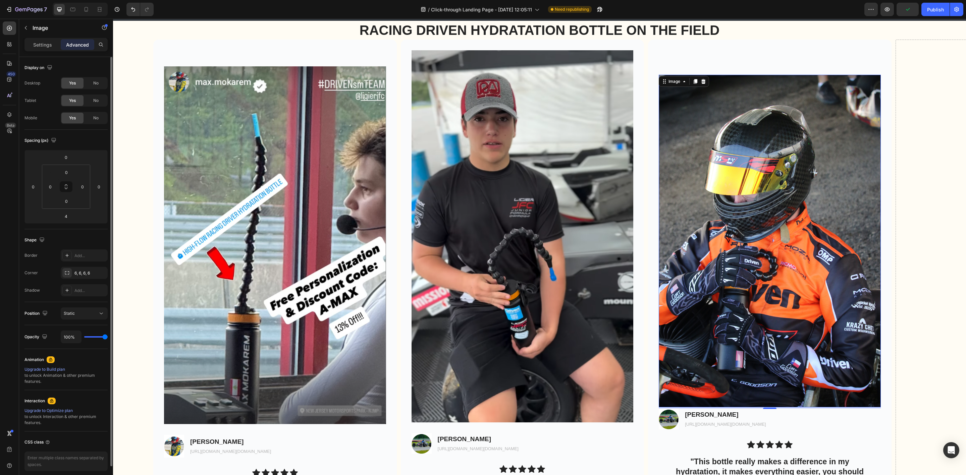
click at [776, 191] on img at bounding box center [770, 241] width 222 height 333
click at [679, 85] on div "Image" at bounding box center [674, 81] width 28 height 8
click at [730, 147] on img at bounding box center [770, 241] width 222 height 333
click at [713, 111] on img at bounding box center [770, 241] width 222 height 333
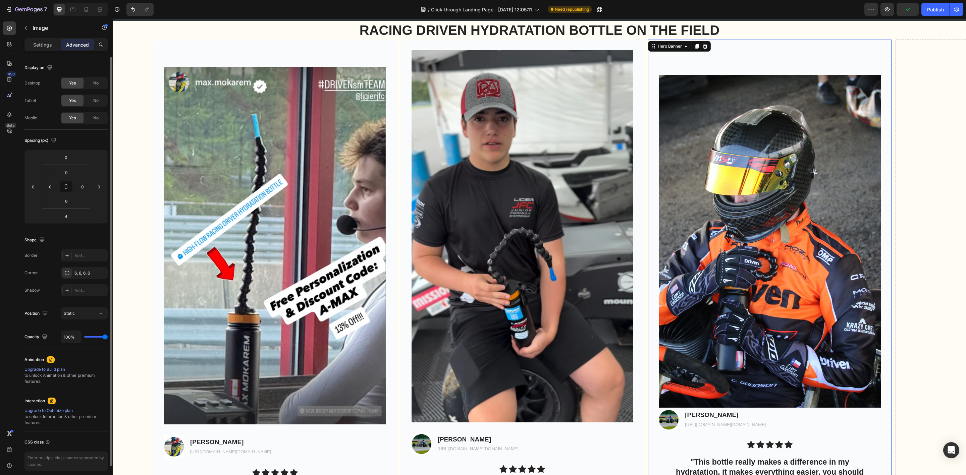
click at [745, 65] on div "Image Image Luca Day Text Block [URL][DOMAIN_NAME][DOMAIN_NAME] Text Block Row …" at bounding box center [770, 286] width 244 height 445
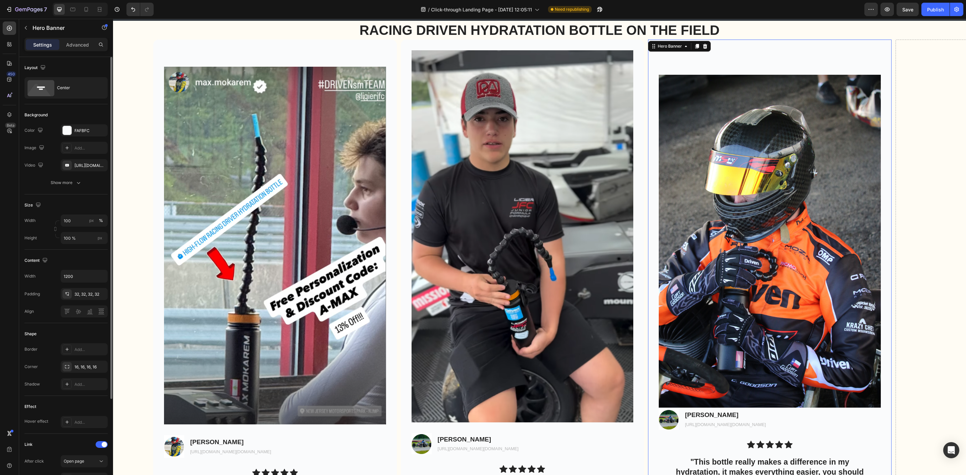
click at [775, 117] on img at bounding box center [770, 241] width 222 height 333
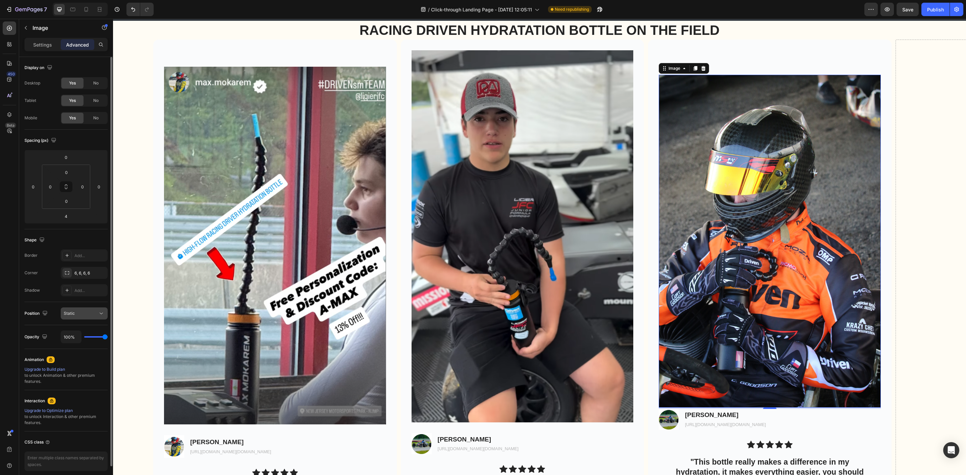
click at [80, 314] on div "Static" at bounding box center [81, 314] width 34 height 6
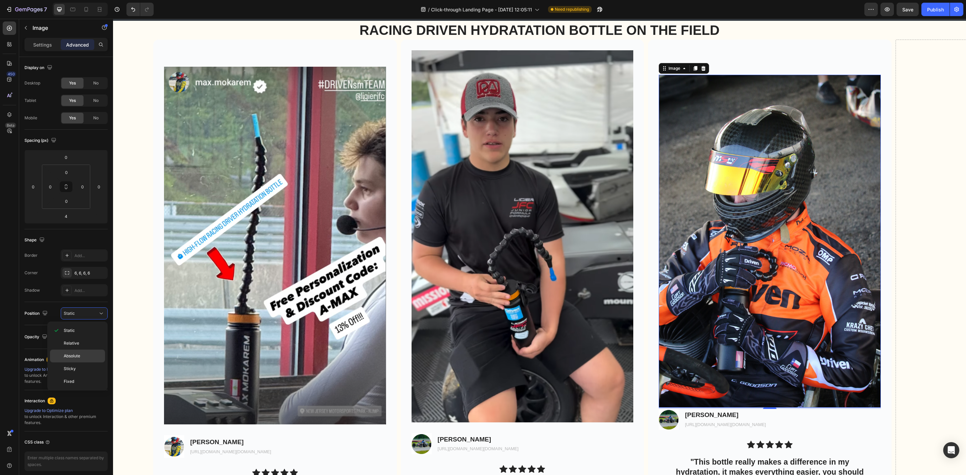
click at [81, 359] on p "Absolute" at bounding box center [83, 356] width 38 height 6
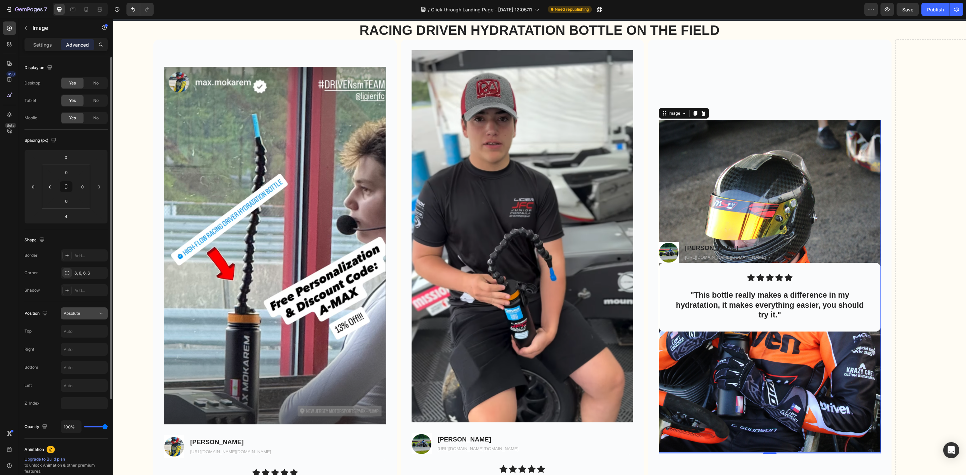
click at [83, 315] on div "Absolute" at bounding box center [81, 314] width 34 height 6
click at [81, 344] on p "Relative" at bounding box center [83, 343] width 38 height 6
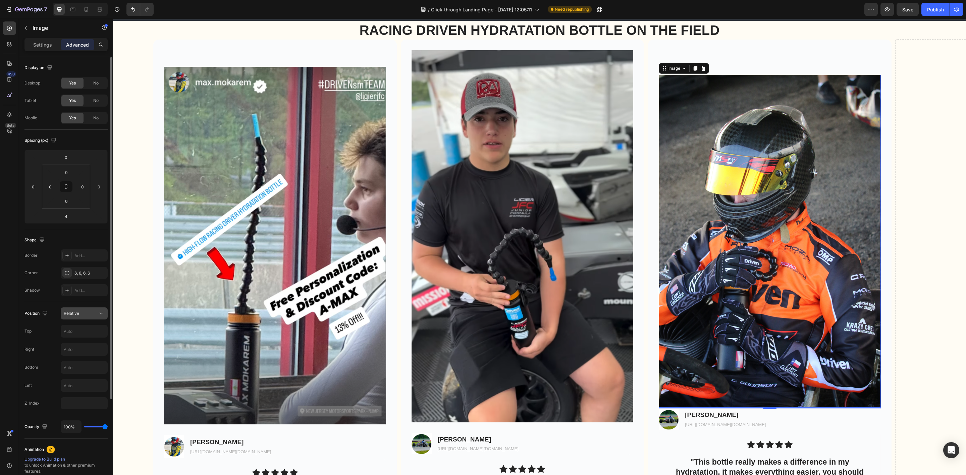
click at [85, 316] on div "Relative" at bounding box center [81, 314] width 34 height 6
click at [85, 333] on p "Static" at bounding box center [83, 331] width 38 height 6
click at [89, 312] on div "Static" at bounding box center [81, 314] width 34 height 6
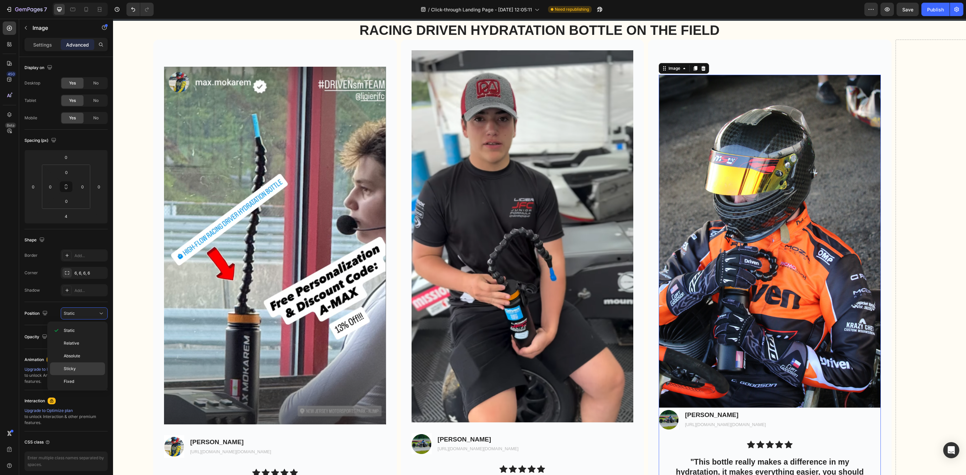
click at [82, 371] on p "Sticky" at bounding box center [83, 369] width 38 height 6
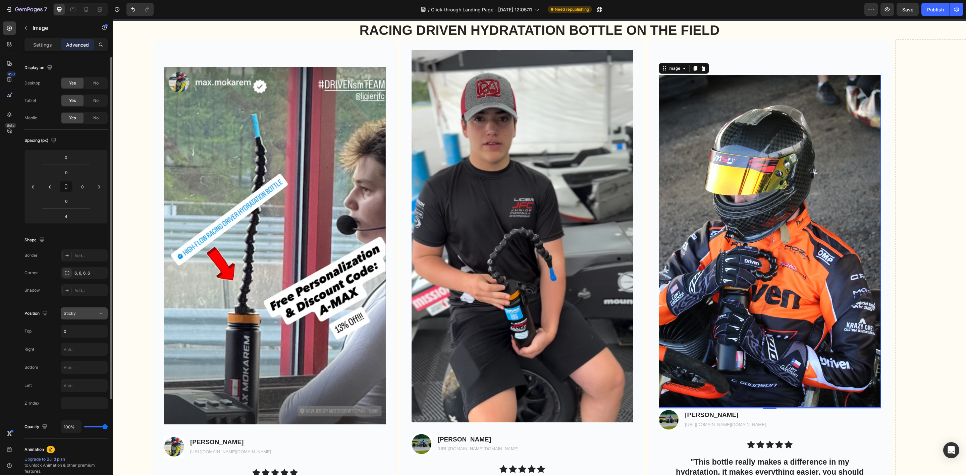
click at [88, 316] on div "Sticky" at bounding box center [81, 314] width 34 height 6
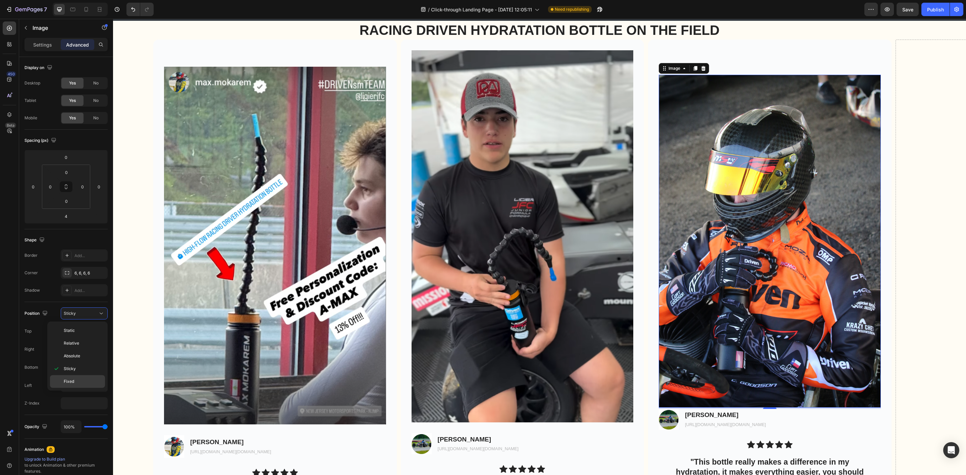
click at [83, 380] on p "Fixed" at bounding box center [83, 382] width 38 height 6
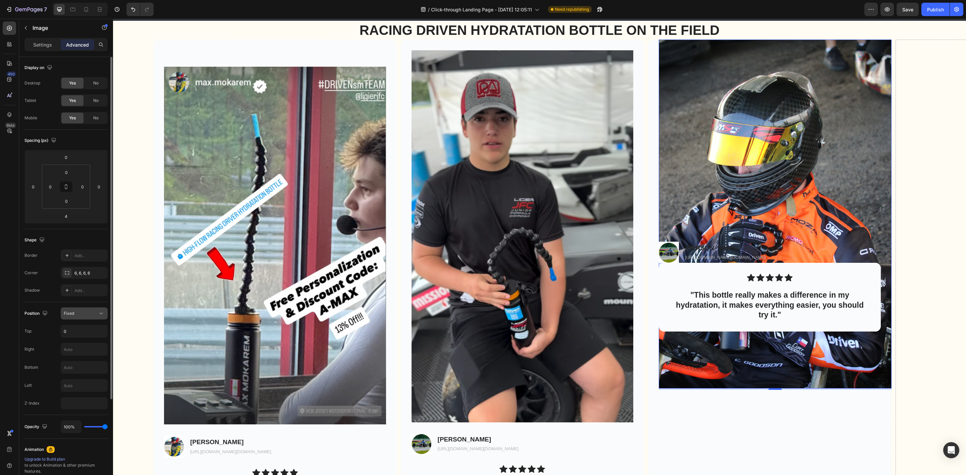
click at [89, 317] on div "Fixed" at bounding box center [81, 314] width 34 height 6
click at [83, 330] on p "Static" at bounding box center [83, 331] width 38 height 6
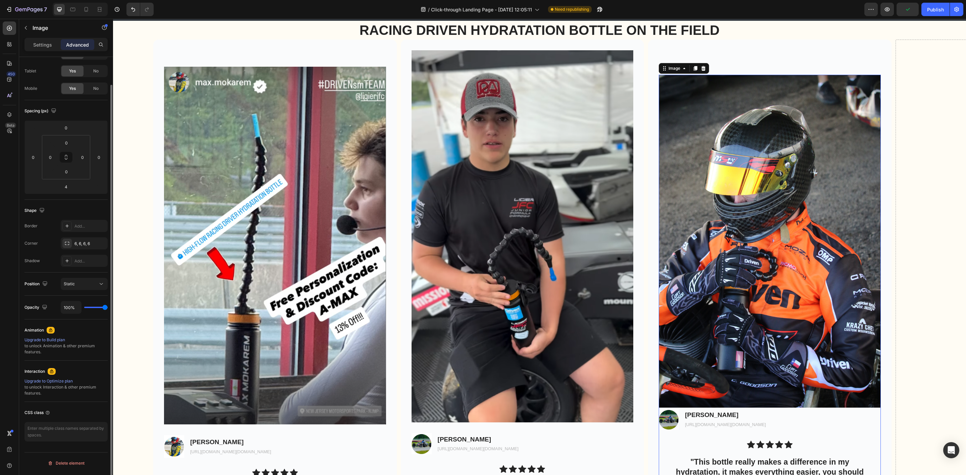
scroll to position [0, 0]
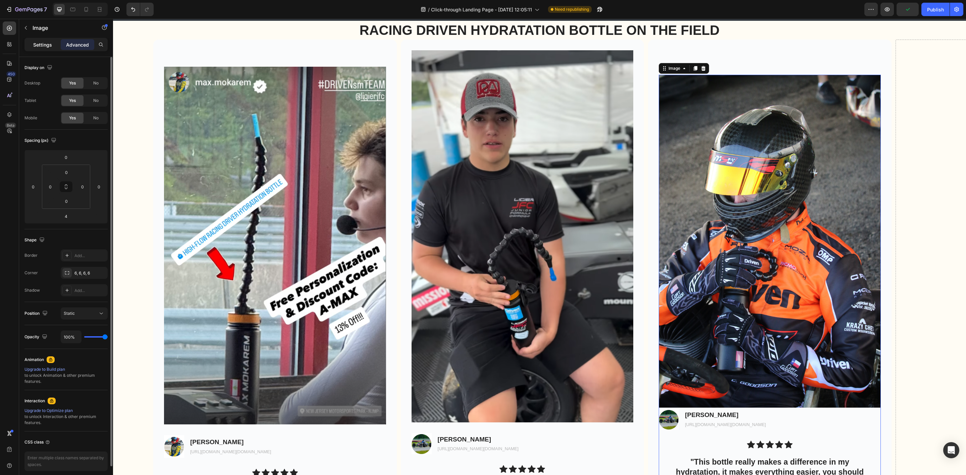
click at [42, 44] on p "Settings" at bounding box center [42, 44] width 19 height 7
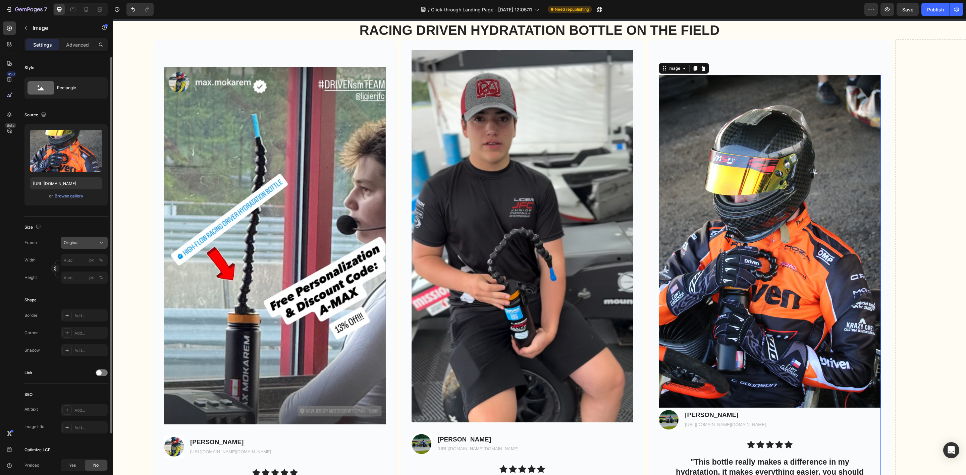
click at [87, 246] on div "Original" at bounding box center [80, 243] width 33 height 6
click at [101, 274] on icon at bounding box center [99, 272] width 4 height 6
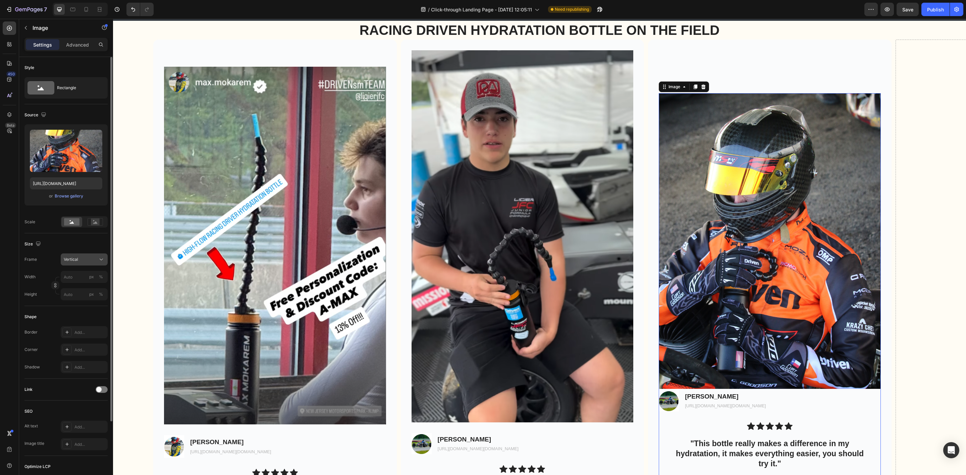
click at [98, 257] on icon at bounding box center [101, 259] width 7 height 7
click at [95, 323] on div "Custom" at bounding box center [82, 326] width 39 height 6
click at [472, 286] on img at bounding box center [523, 236] width 222 height 372
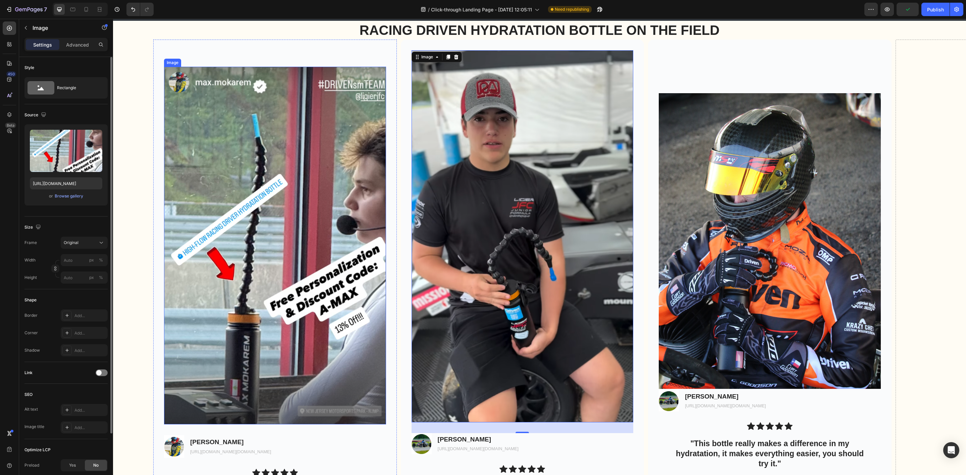
click at [349, 339] on img at bounding box center [275, 246] width 222 height 358
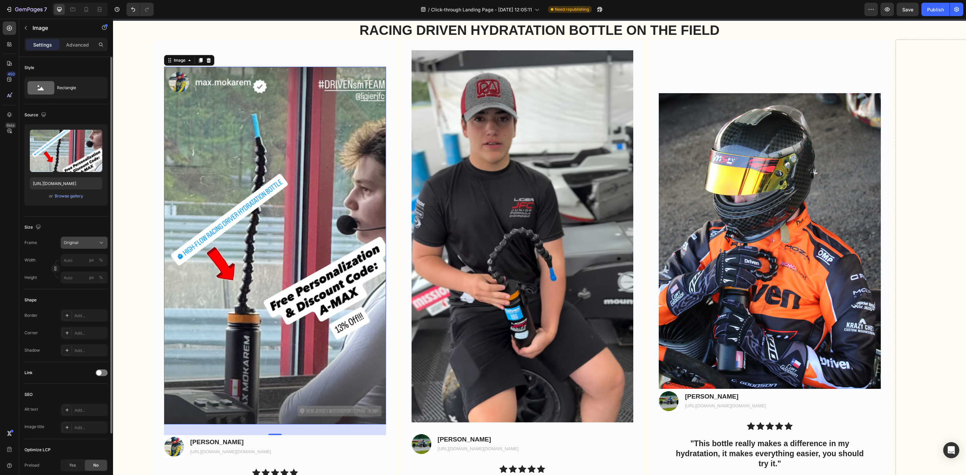
click at [79, 238] on button "Original" at bounding box center [84, 243] width 47 height 12
click at [100, 272] on icon at bounding box center [99, 272] width 7 height 7
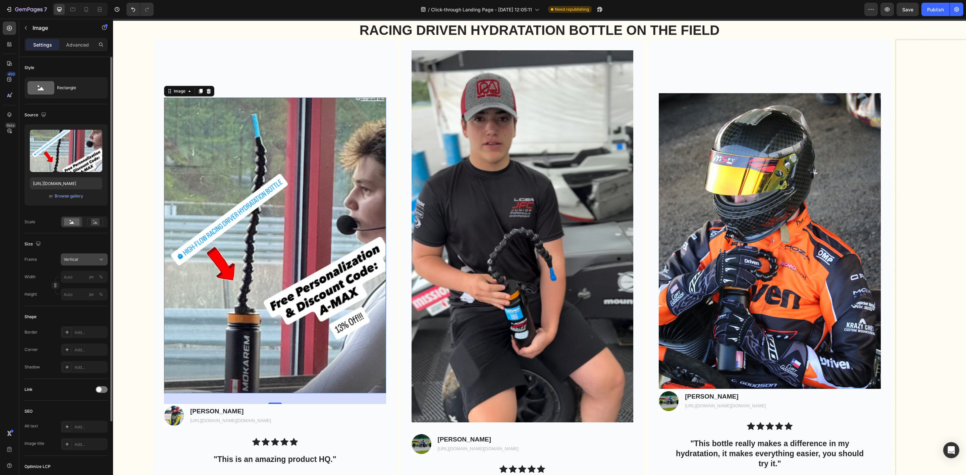
click at [75, 257] on span "Vertical" at bounding box center [71, 260] width 14 height 6
click at [99, 277] on icon at bounding box center [99, 276] width 7 height 7
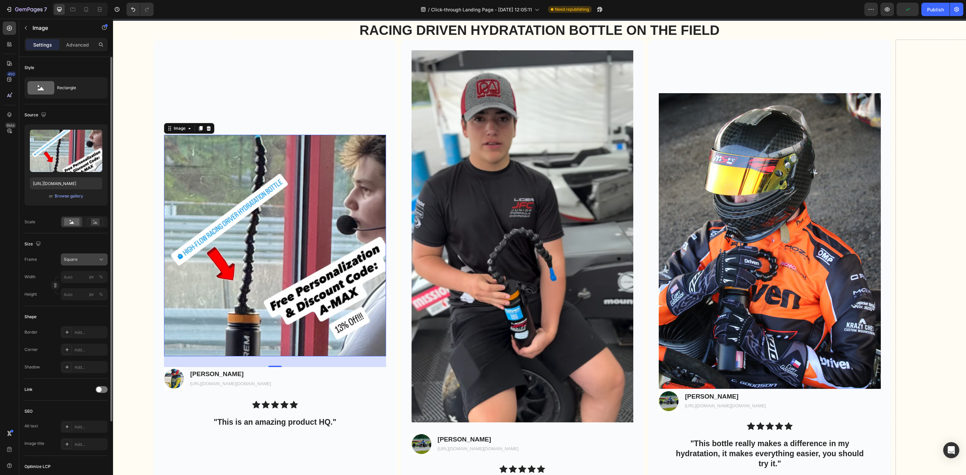
click at [92, 264] on button "Square" at bounding box center [84, 260] width 47 height 12
click at [94, 289] on div "Vertical" at bounding box center [82, 288] width 39 height 7
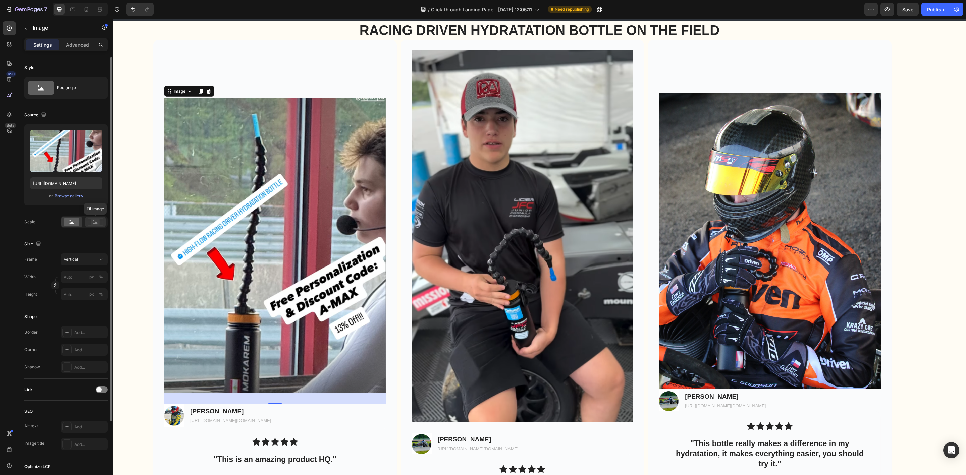
click at [96, 222] on rect at bounding box center [95, 222] width 9 height 7
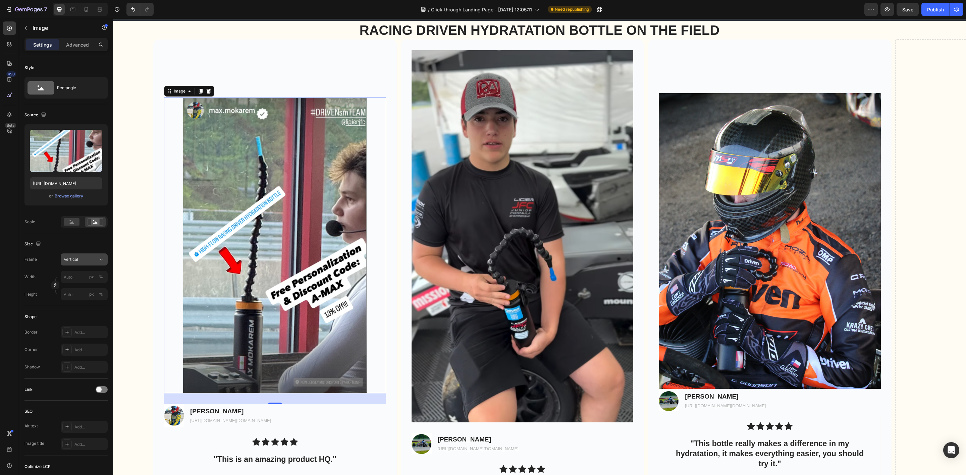
click at [86, 257] on div "Vertical" at bounding box center [84, 259] width 41 height 7
click at [94, 304] on div "Horizontal" at bounding box center [82, 301] width 39 height 7
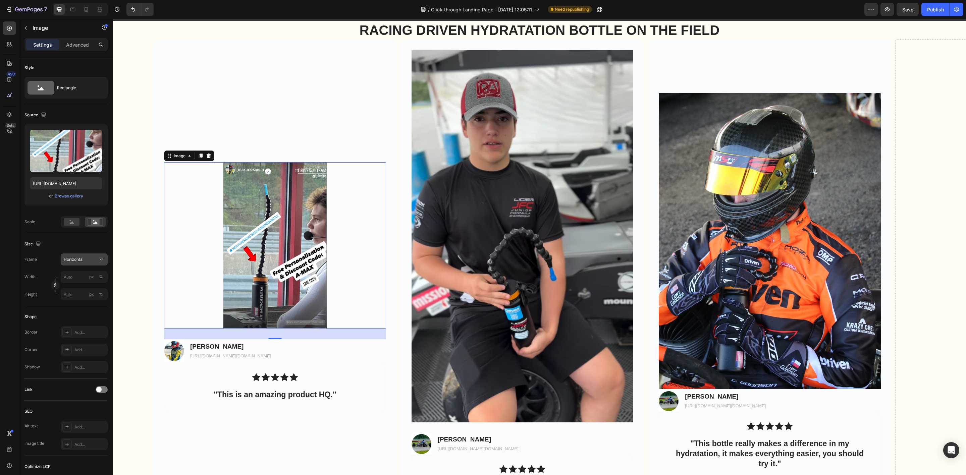
click at [92, 257] on div "Horizontal" at bounding box center [84, 259] width 41 height 7
click at [99, 311] on div "Original" at bounding box center [78, 314] width 54 height 12
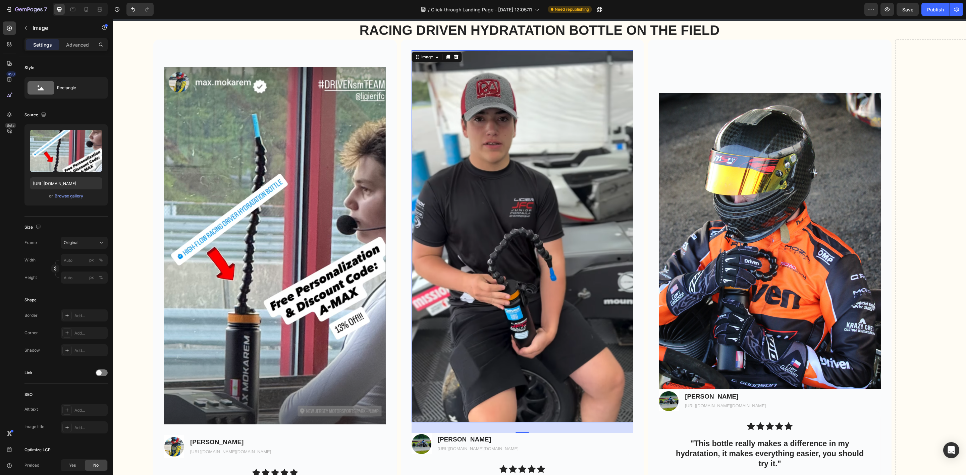
click at [527, 305] on img at bounding box center [523, 236] width 222 height 372
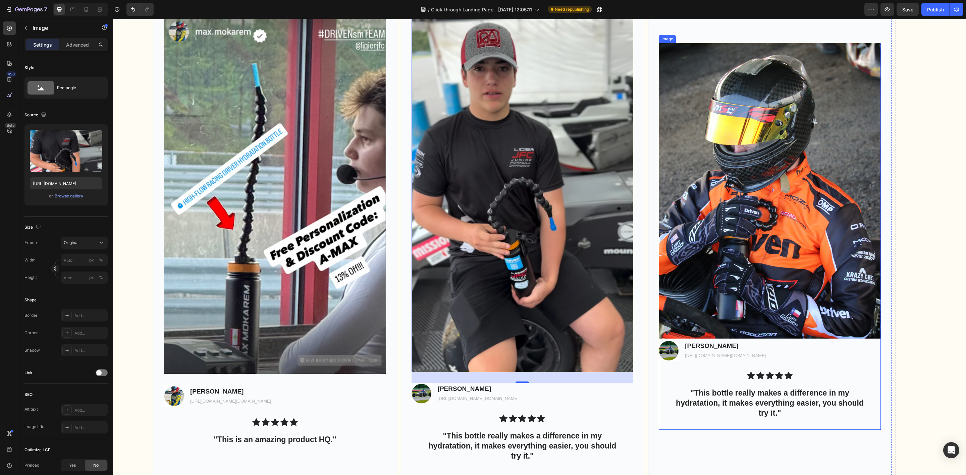
scroll to position [2368, 0]
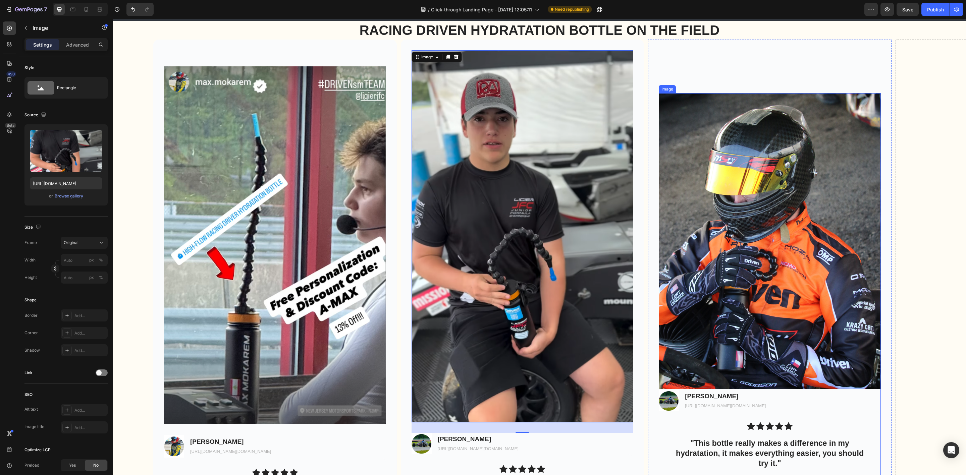
click at [750, 187] on img at bounding box center [770, 241] width 222 height 296
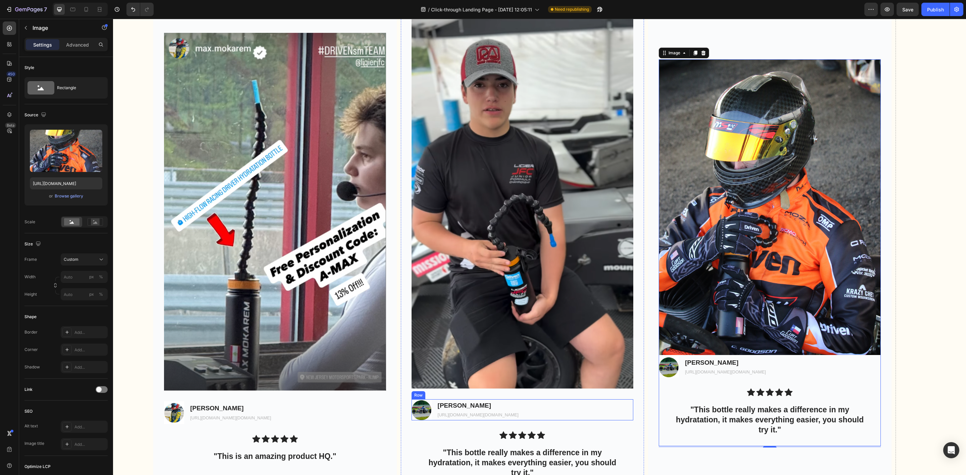
scroll to position [2418, 0]
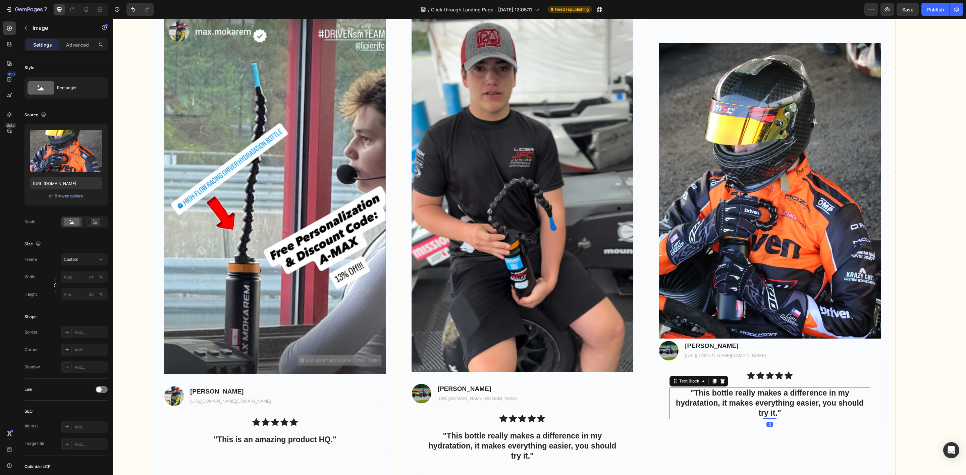
click at [770, 396] on p ""This bottle really makes a difference in my hydratation, it makes everything e…" at bounding box center [769, 403] width 199 height 30
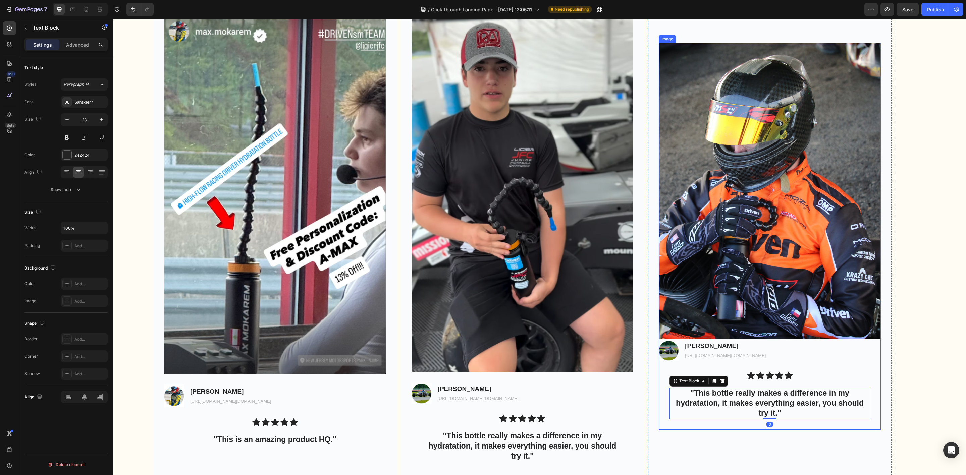
click at [759, 222] on img at bounding box center [770, 191] width 222 height 296
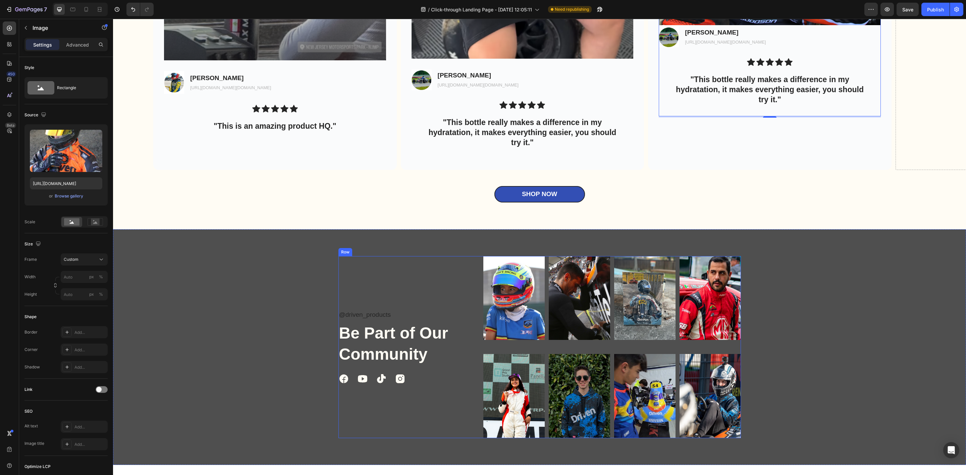
scroll to position [2819, 0]
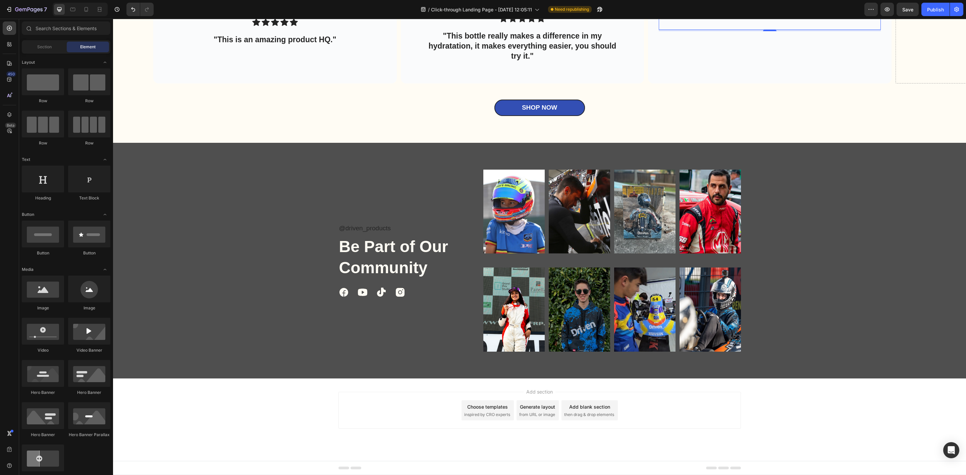
click at [658, 396] on div "Add section Choose templates inspired by CRO experts Generate layout from URL o…" at bounding box center [539, 410] width 402 height 37
click at [662, 396] on div "Add section Choose templates inspired by CRO experts Generate layout from URL o…" at bounding box center [539, 410] width 402 height 37
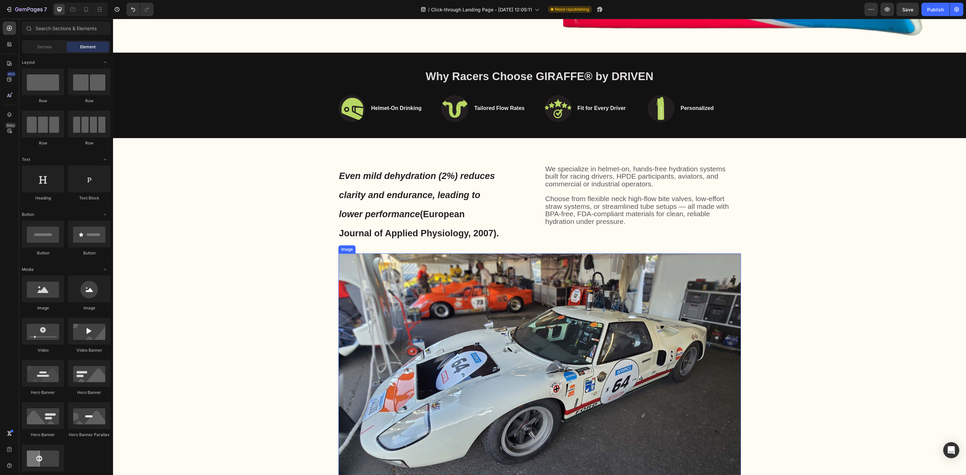
scroll to position [704, 0]
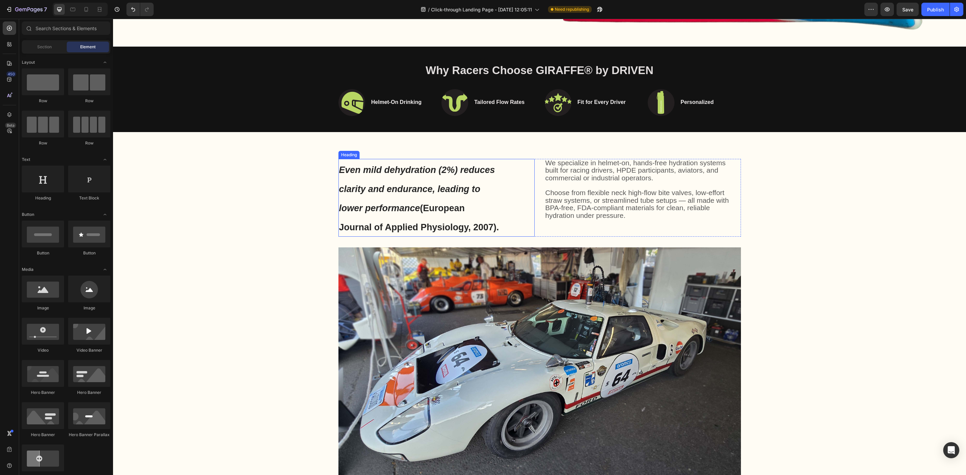
click at [466, 181] on icon "Even mild dehydration (2%) reduces clarity and endurance, leading to lower perf…" at bounding box center [417, 189] width 156 height 48
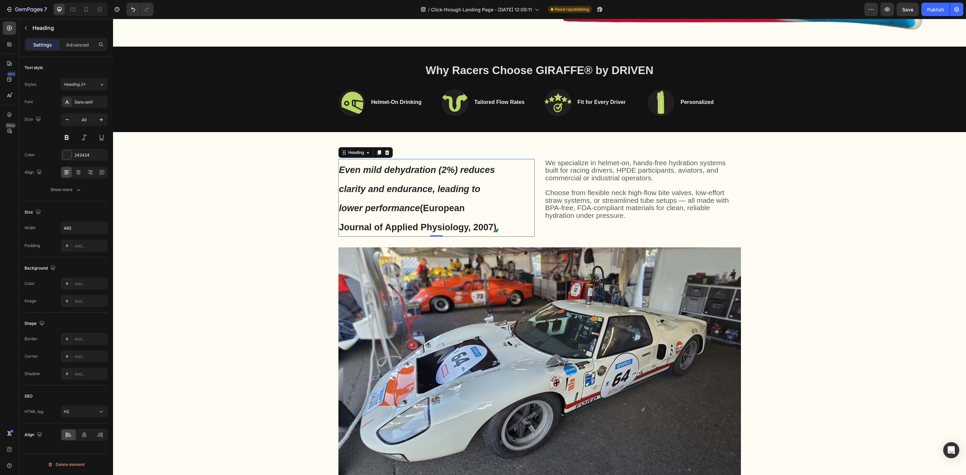
drag, startPoint x: 496, startPoint y: 217, endPoint x: 389, endPoint y: 180, distance: 112.8
click at [422, 190] on div "Even mild dehydration (2%) reduces clarity and endurance, leading to lower perf…" at bounding box center [436, 198] width 196 height 78
click at [350, 165] on icon "Even mild dehydration (2%) reduces clarity and endurance, leading to lower perf…" at bounding box center [417, 189] width 156 height 48
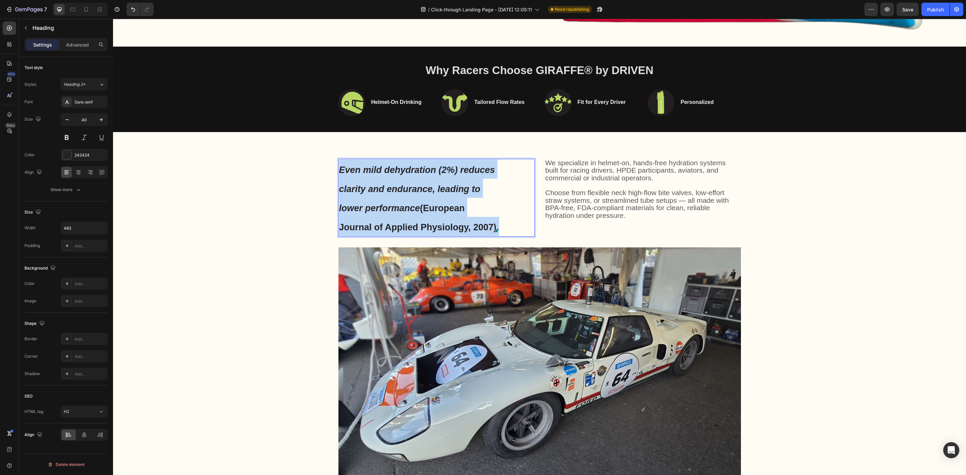
click at [350, 165] on icon "Even mild dehydration (2%) reduces clarity and endurance, leading to lower perf…" at bounding box center [417, 189] width 156 height 48
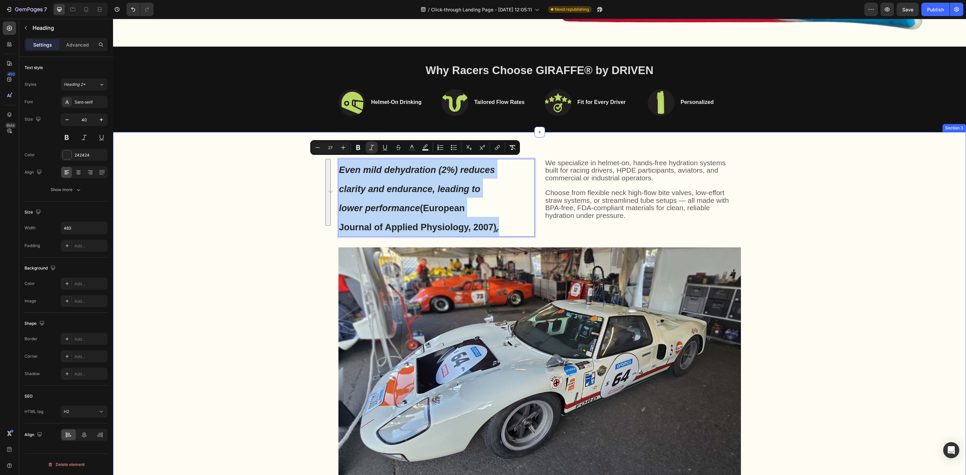
copy span "Even mild dehydration (2%) reduces clarity and endurance, leading to lower perf…"
